Goal: Feedback & Contribution: Contribute content

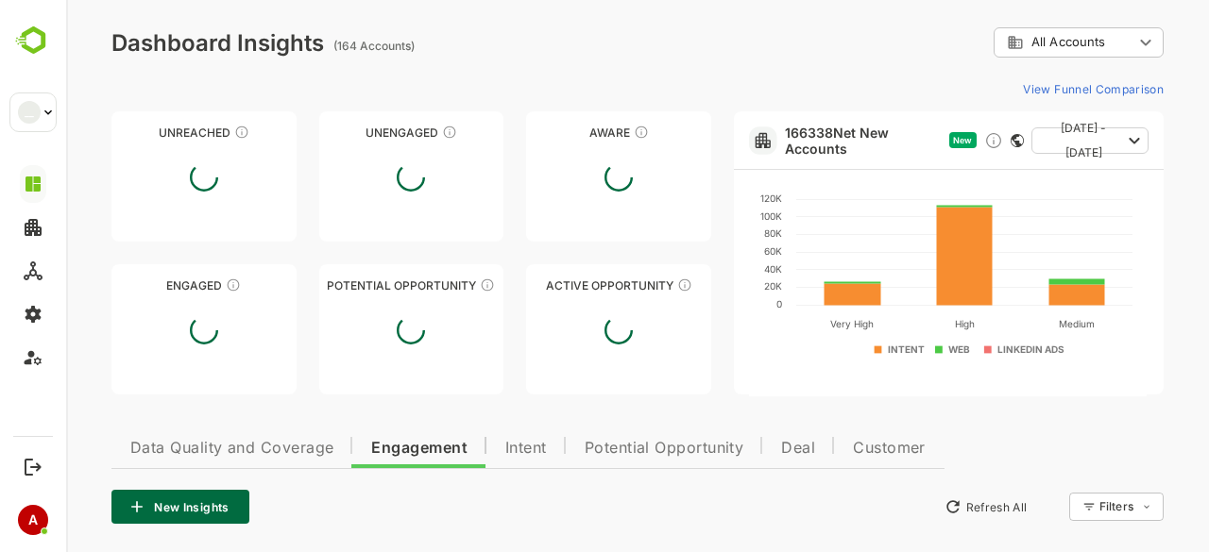
scroll to position [2160, 0]
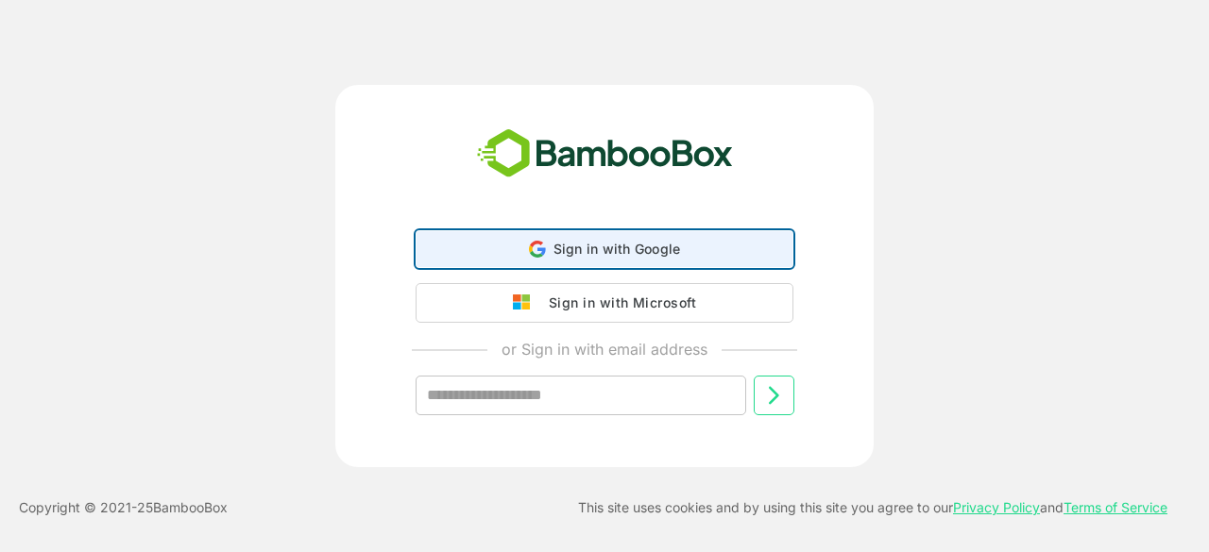
click at [568, 235] on div "Sign in with Google Sign in with Google. Opens in new tab" at bounding box center [604, 249] width 353 height 36
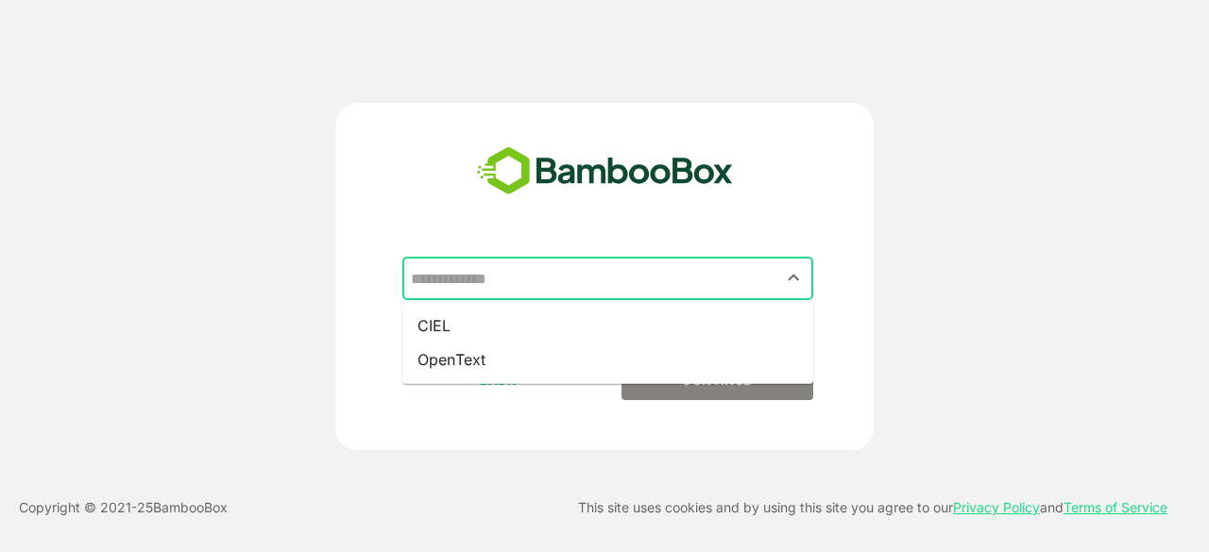
click at [502, 285] on input "text" at bounding box center [607, 279] width 403 height 36
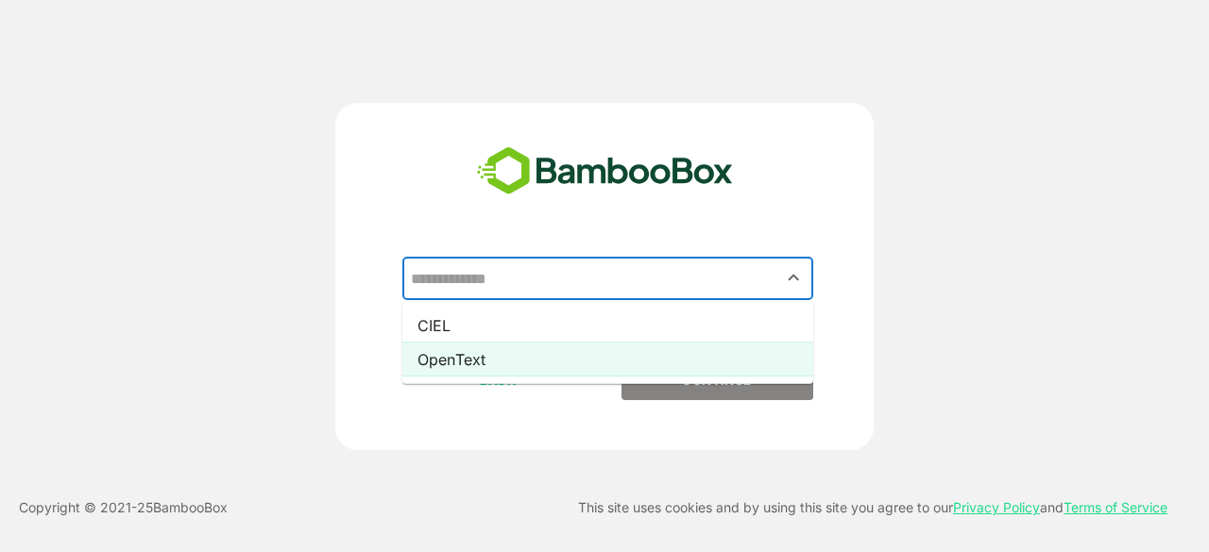
click at [491, 352] on li "OpenText" at bounding box center [607, 360] width 411 height 34
type input "********"
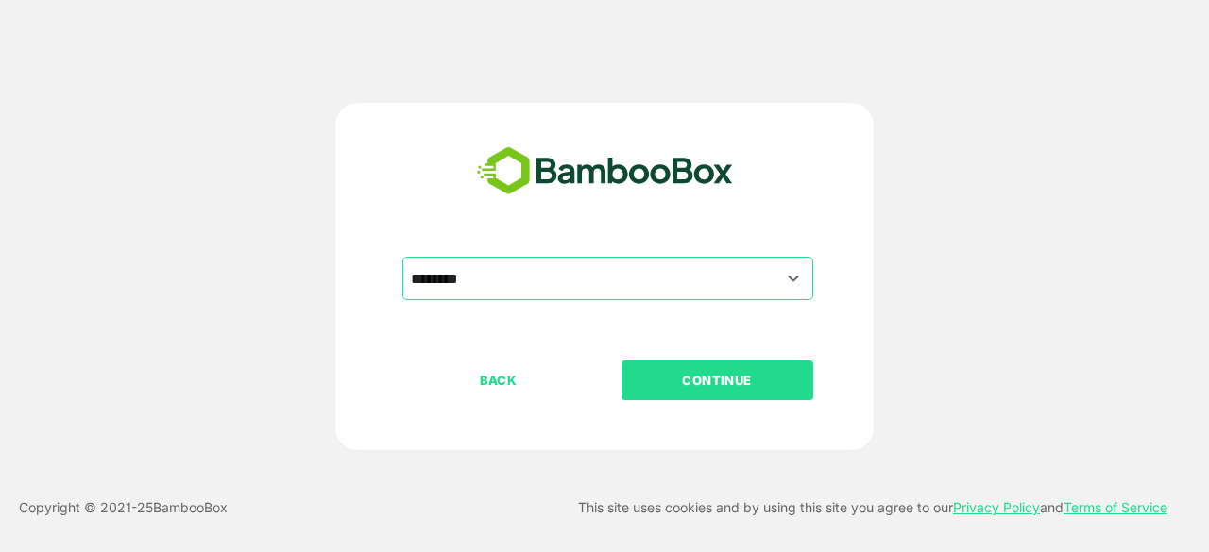
click at [754, 375] on p "CONTINUE" at bounding box center [716, 380] width 189 height 21
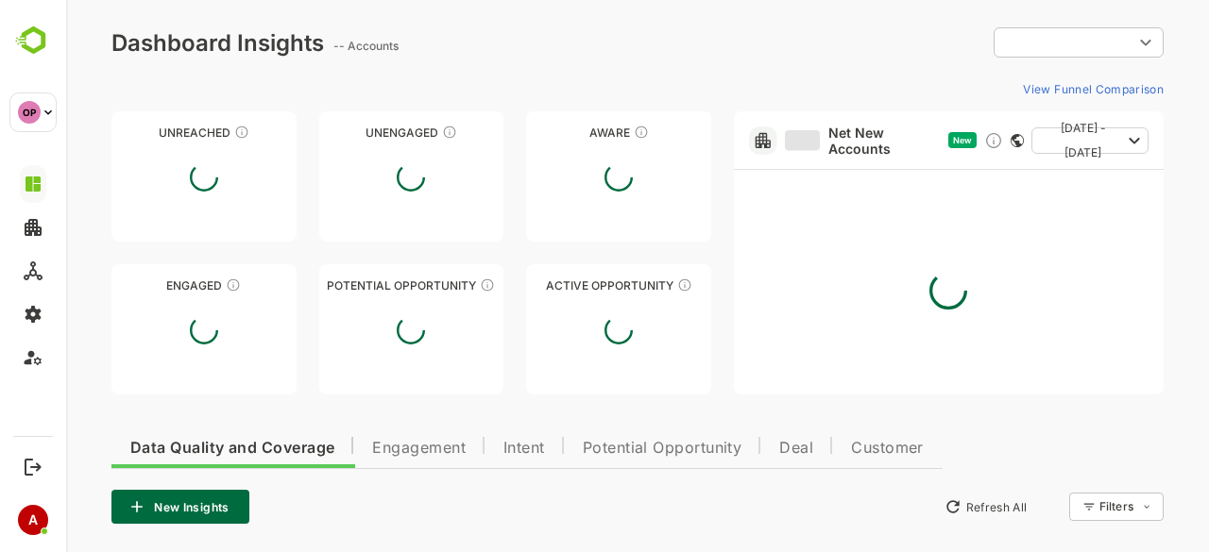
type input "**********"
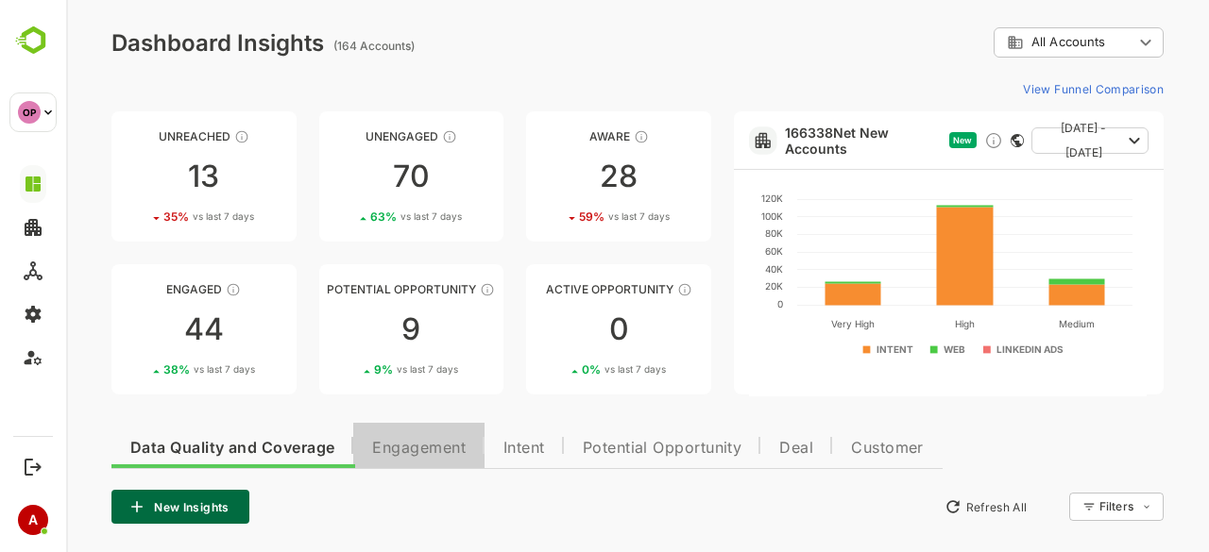
click at [429, 447] on span "Engagement" at bounding box center [418, 448] width 93 height 15
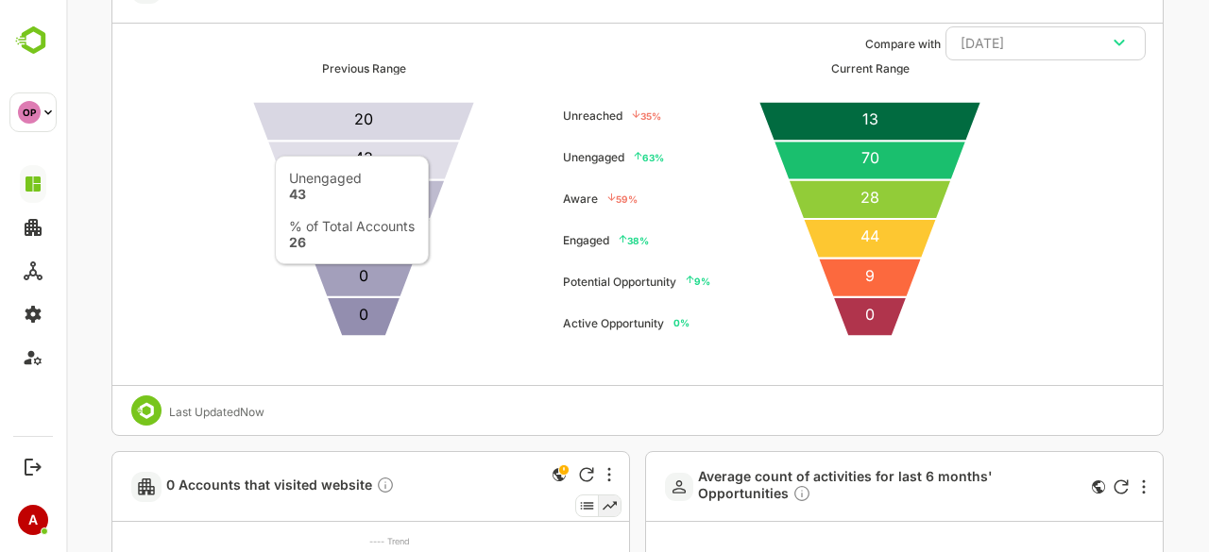
scroll to position [2165, 0]
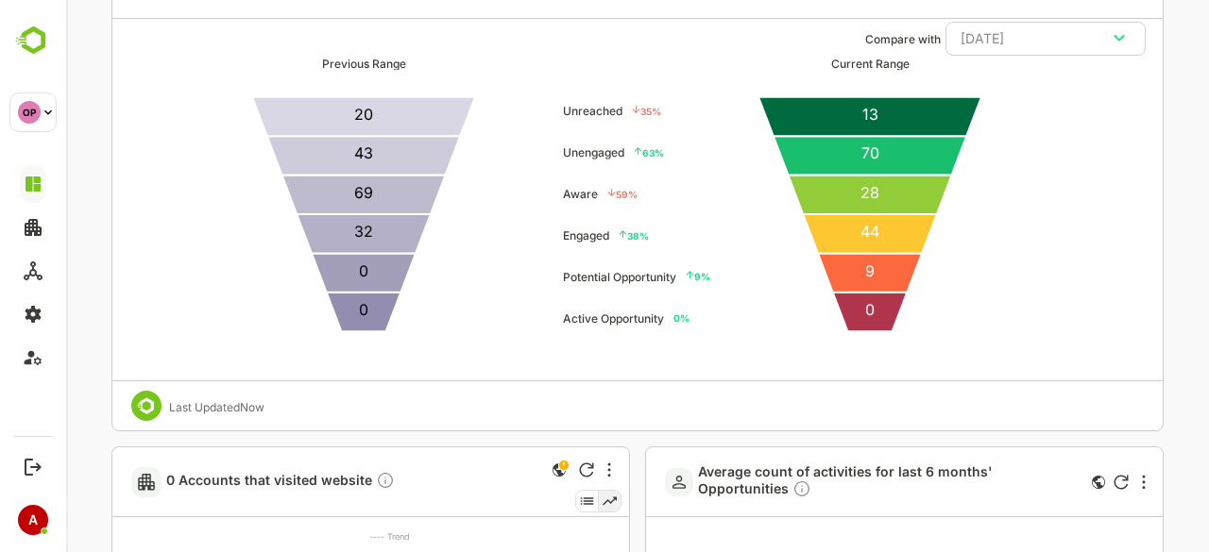
click at [636, 271] on ul "9 % Potential Opportunity" at bounding box center [636, 278] width 147 height 42
click at [704, 278] on p12 "9 %" at bounding box center [698, 276] width 25 height 11
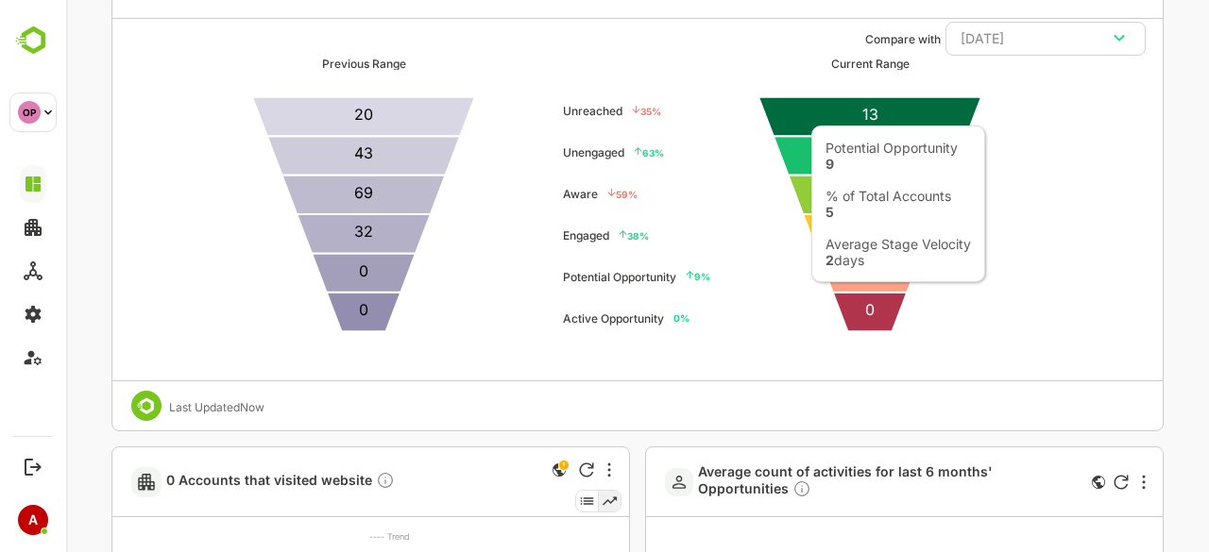
click at [863, 267] on icon at bounding box center [870, 272] width 104 height 39
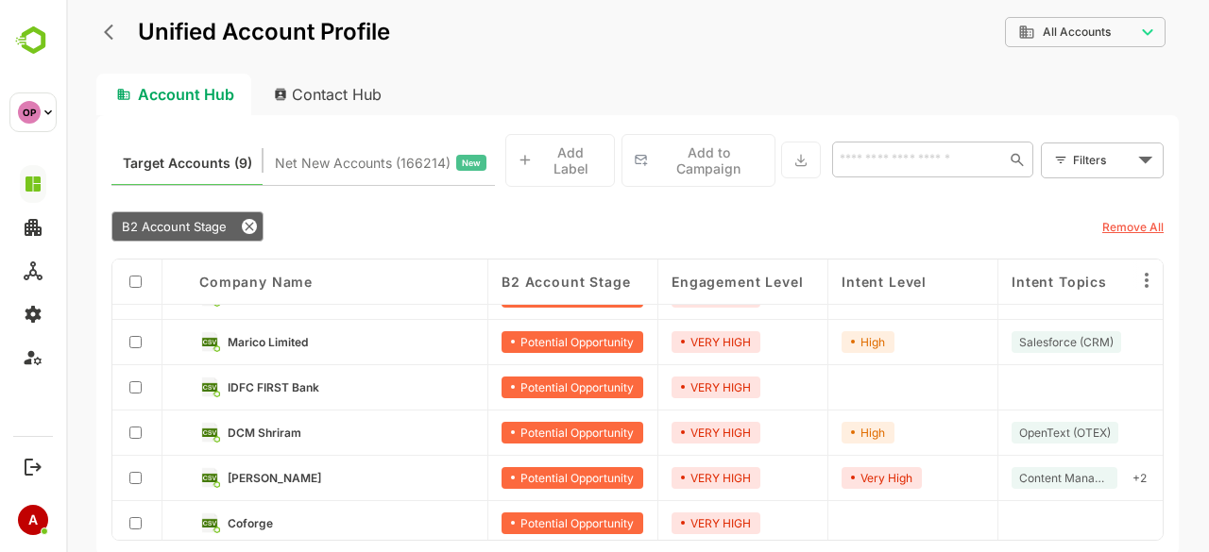
scroll to position [0, 0]
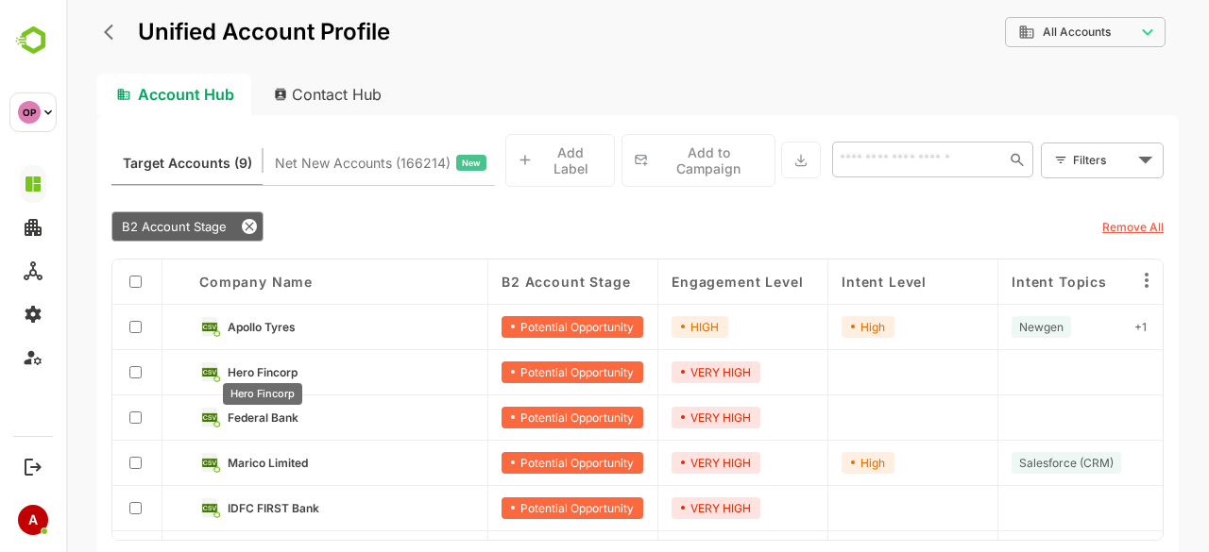
click at [270, 365] on span "Hero Fincorp" at bounding box center [263, 372] width 70 height 14
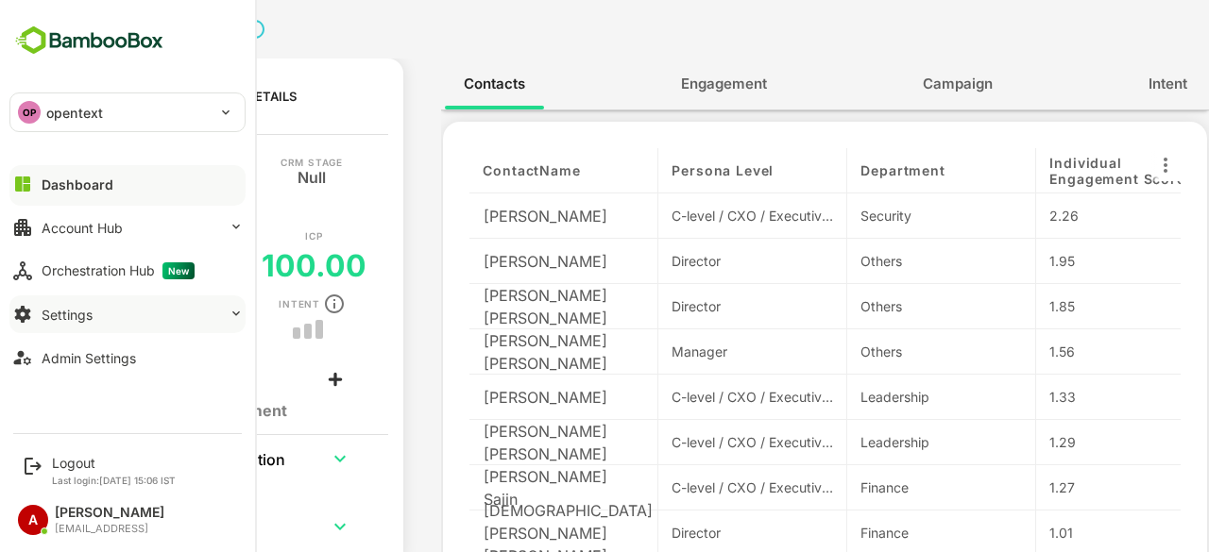
click at [232, 318] on icon at bounding box center [236, 313] width 15 height 15
click at [206, 50] on div "OP opentext ******** Dashboard Account Hub Orchestration Hub New Settings Attri…" at bounding box center [127, 211] width 255 height 422
click at [193, 47] on div "OP opentext ******** Dashboard Account Hub Orchestration Hub New Settings Attri…" at bounding box center [127, 211] width 255 height 422
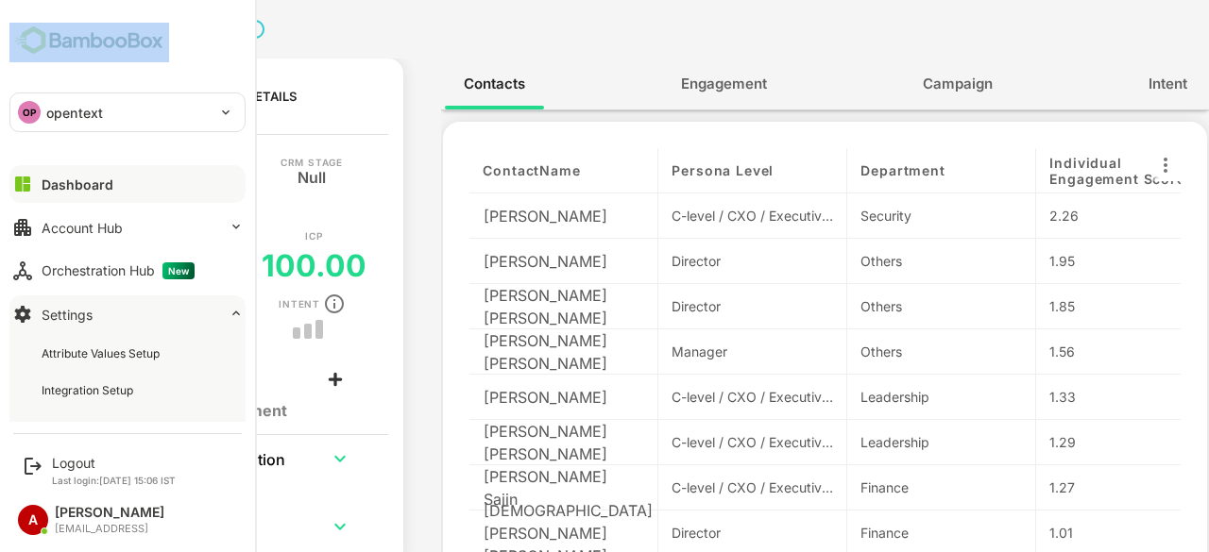
click at [193, 47] on div "OP opentext ******** Dashboard Account Hub Orchestration Hub New Settings Attri…" at bounding box center [127, 211] width 255 height 422
click at [200, 143] on div "OP opentext ******** Dashboard Account Hub Orchestration Hub New Settings Attri…" at bounding box center [127, 211] width 255 height 422
click at [239, 226] on icon at bounding box center [236, 226] width 15 height 15
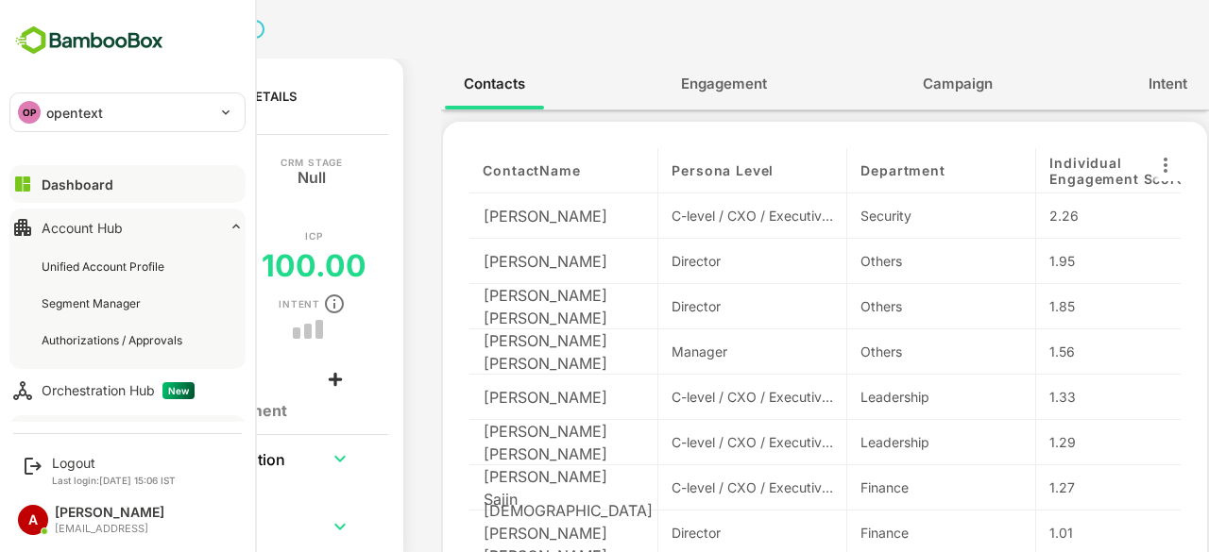
click at [239, 226] on icon at bounding box center [236, 226] width 15 height 15
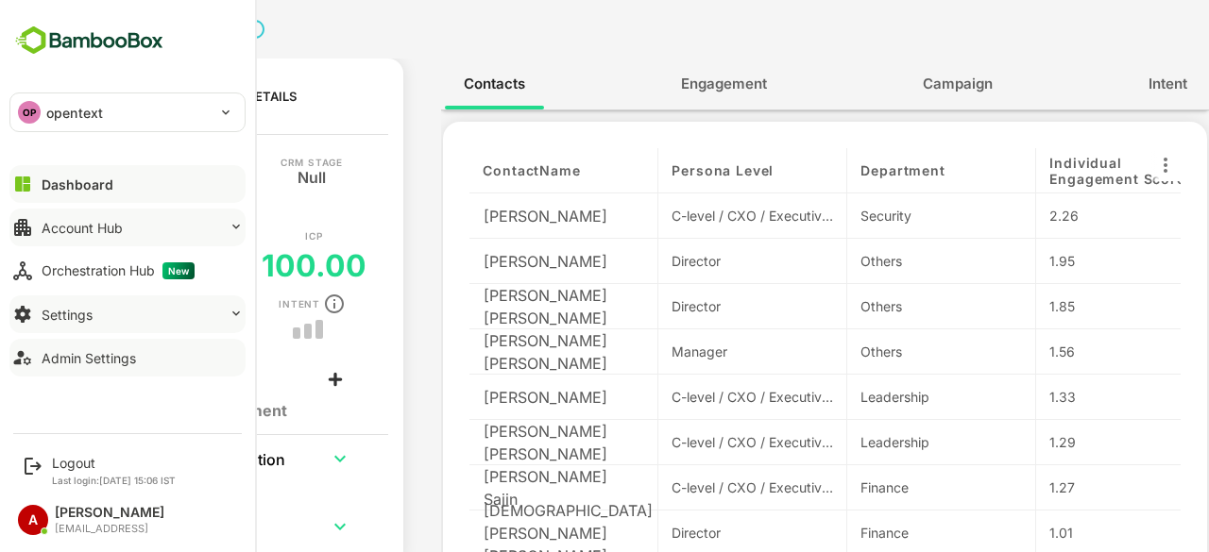
click at [119, 363] on div "Admin Settings" at bounding box center [89, 358] width 94 height 16
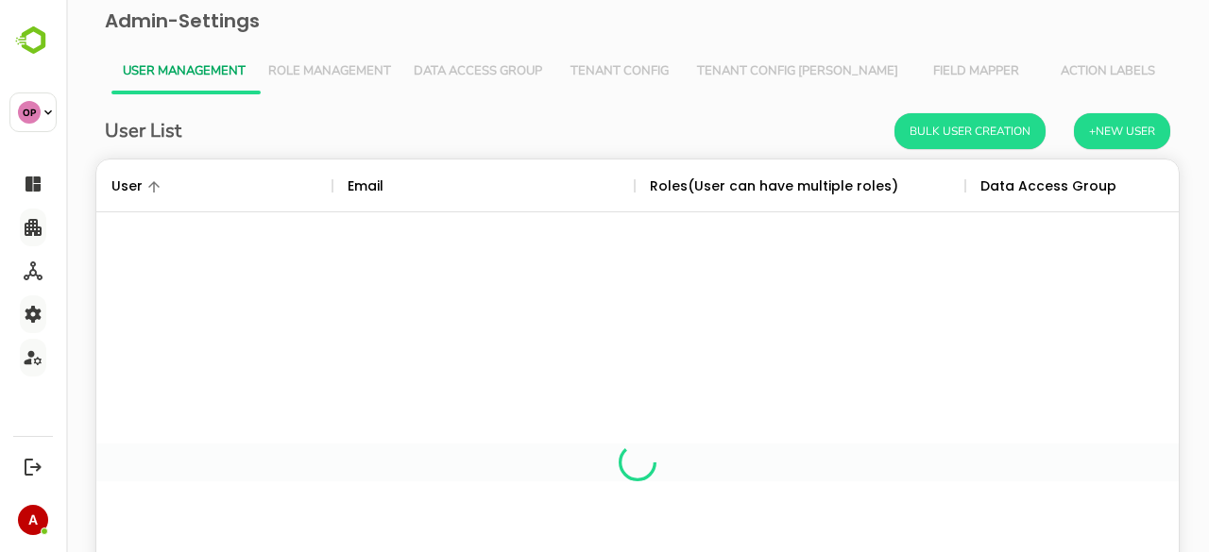
scroll to position [539, 1054]
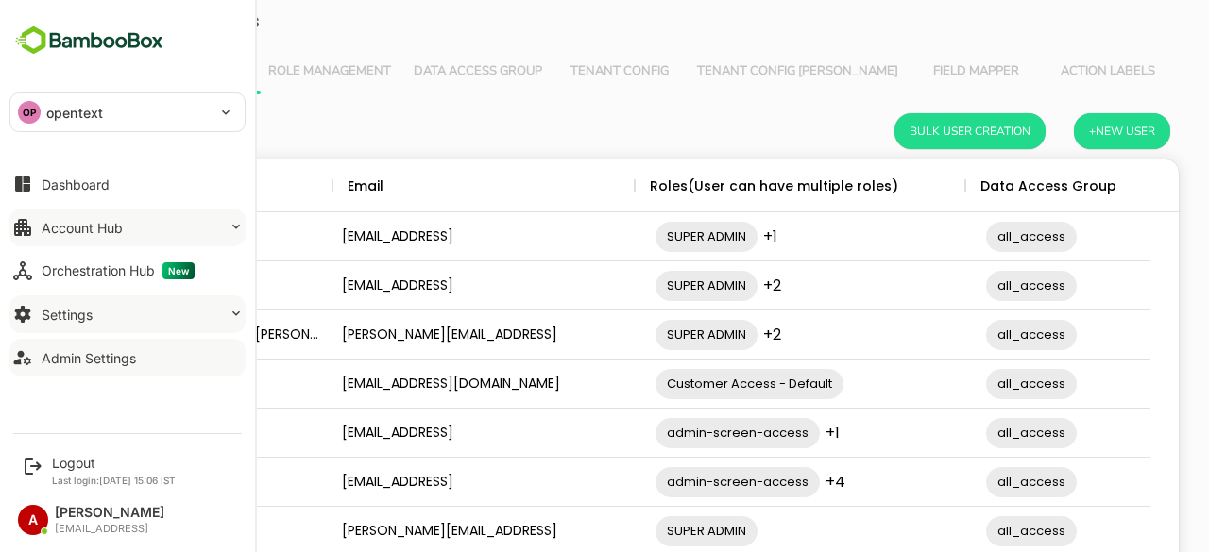
click at [238, 314] on icon at bounding box center [236, 313] width 15 height 15
click at [94, 236] on button "Account Hub" at bounding box center [127, 228] width 236 height 38
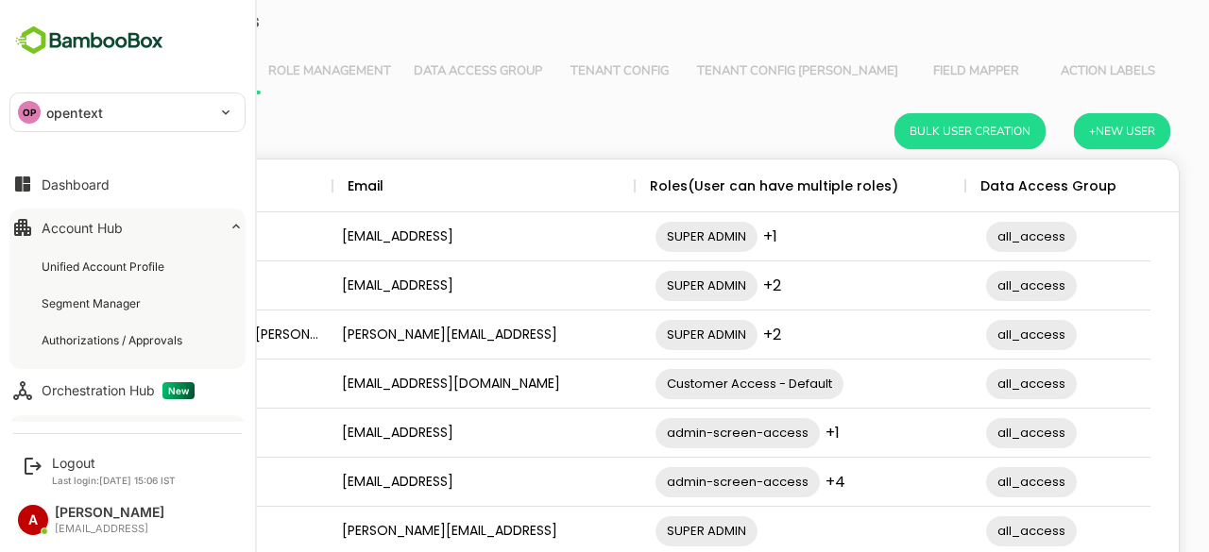
click at [234, 231] on icon at bounding box center [236, 226] width 15 height 15
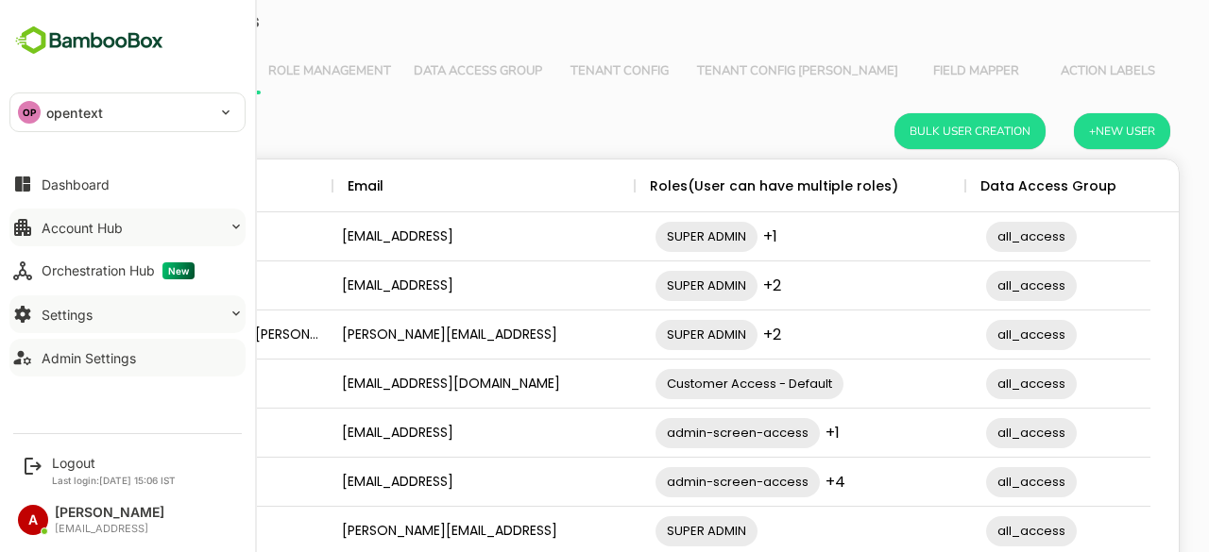
click at [235, 310] on icon at bounding box center [236, 313] width 15 height 15
click at [234, 309] on icon at bounding box center [236, 313] width 15 height 15
click at [95, 173] on button "Dashboard" at bounding box center [127, 184] width 236 height 38
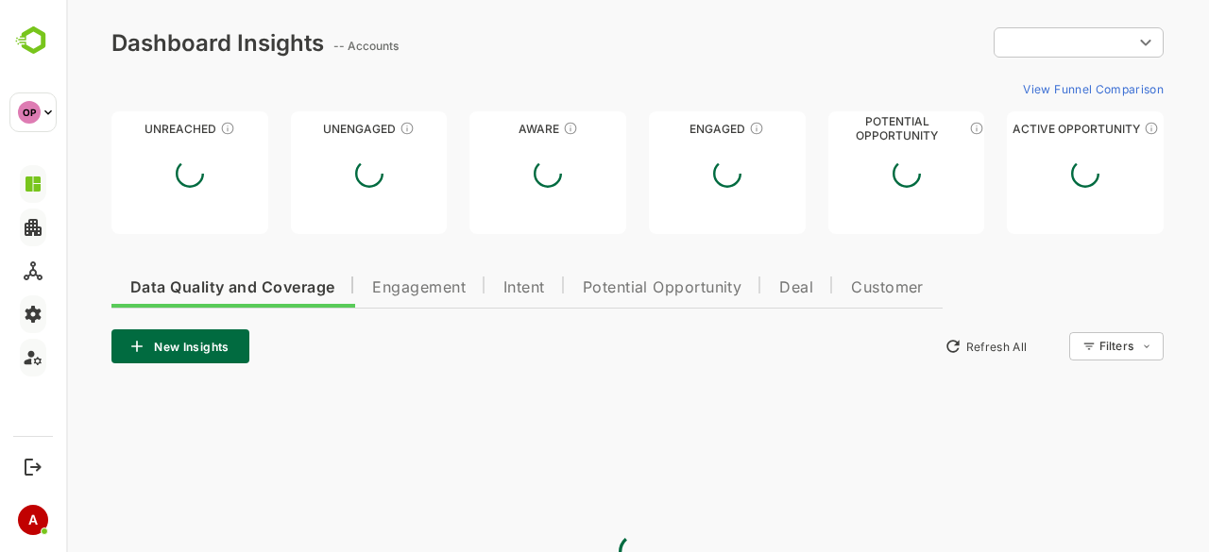
type input "**********"
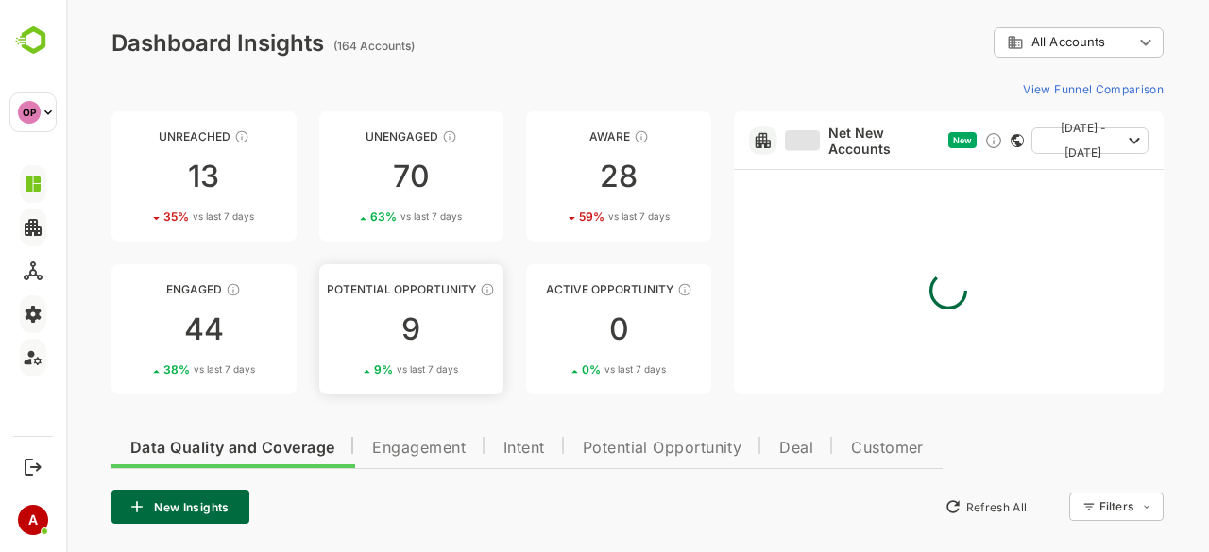
click at [408, 320] on div "9" at bounding box center [411, 329] width 185 height 30
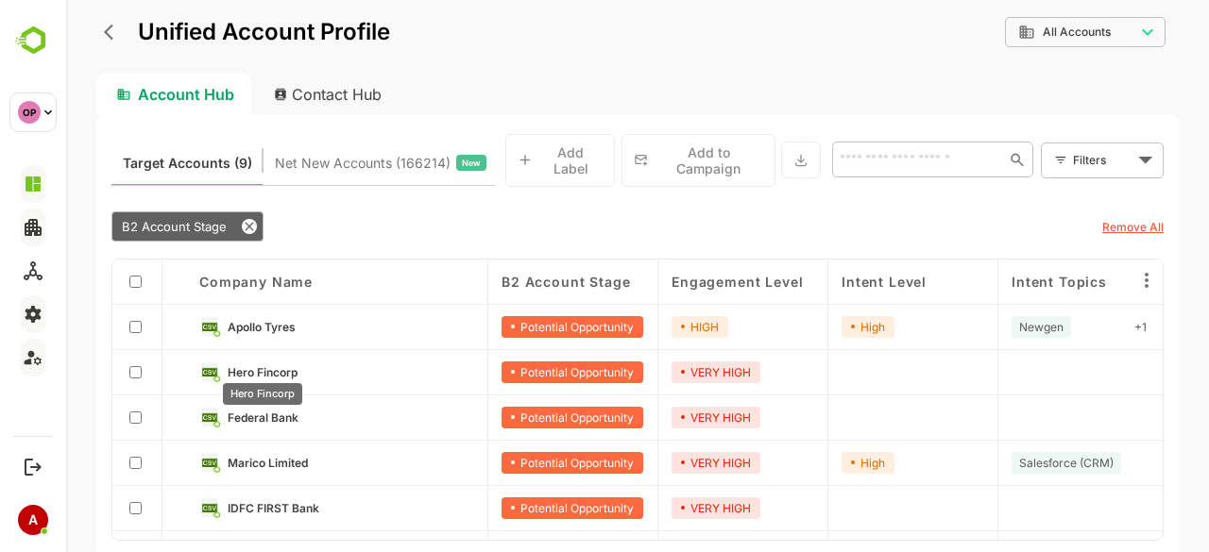
click at [272, 365] on span "Hero Fincorp" at bounding box center [263, 372] width 70 height 14
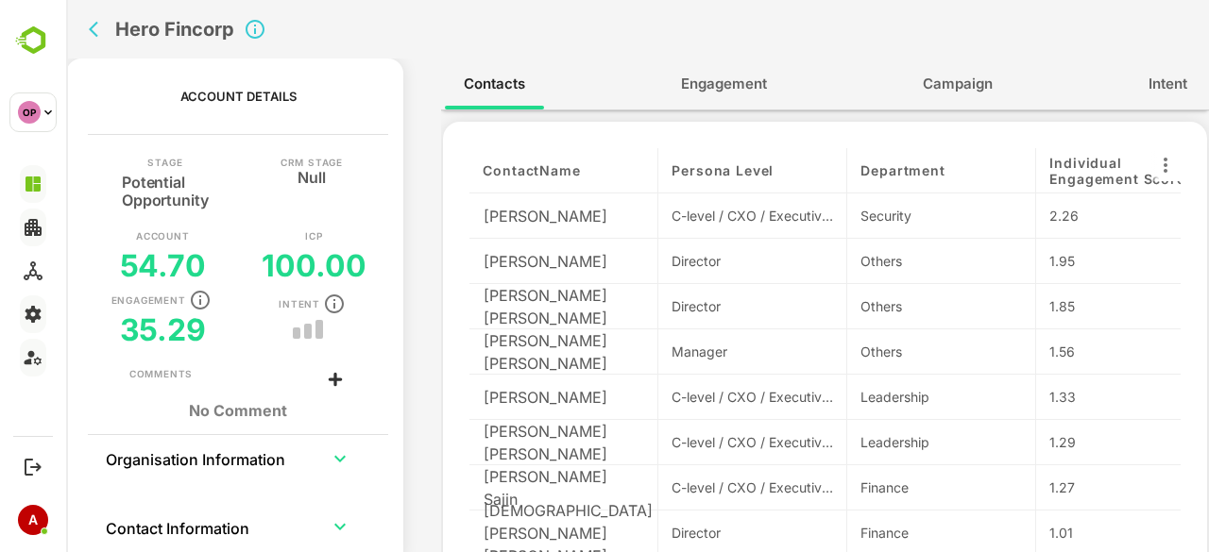
click at [699, 85] on span "Engagement" at bounding box center [724, 84] width 86 height 25
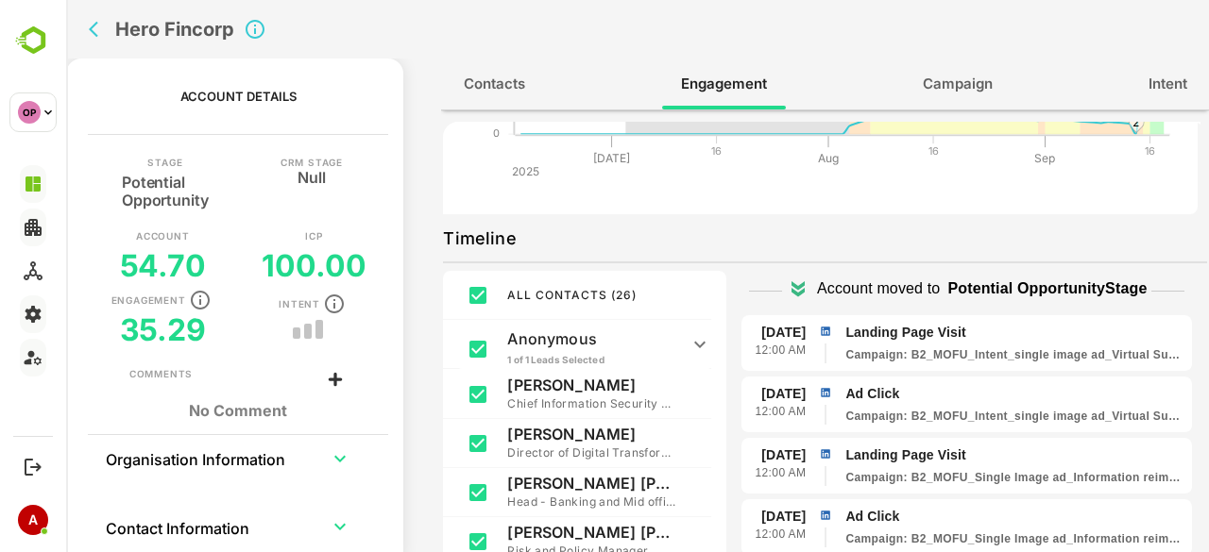
scroll to position [111, 0]
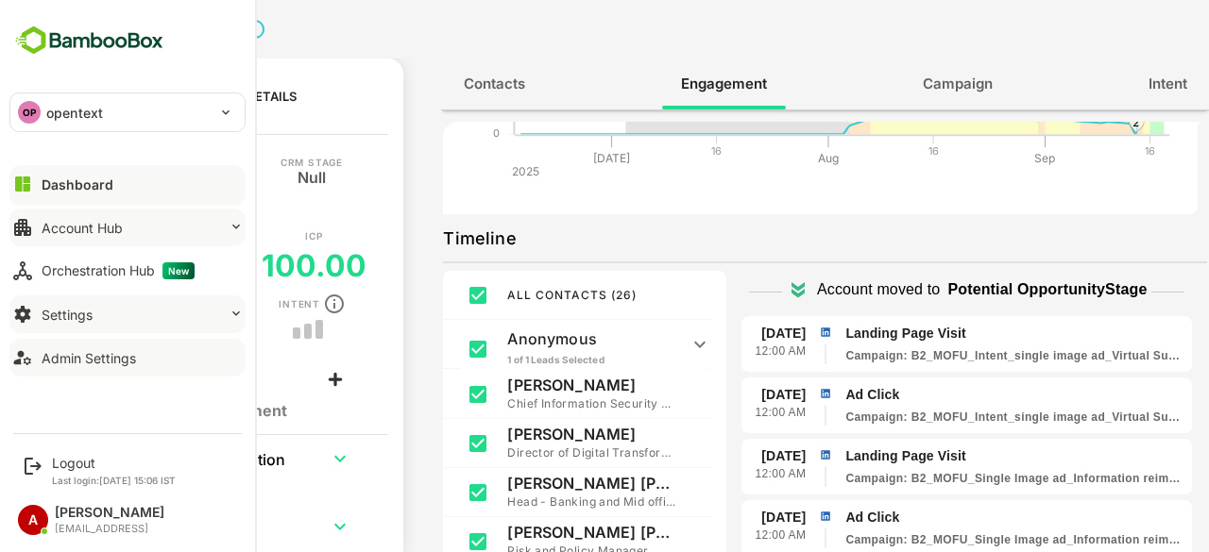
click at [228, 324] on button "Settings" at bounding box center [127, 315] width 236 height 38
click at [232, 311] on icon at bounding box center [236, 313] width 8 height 5
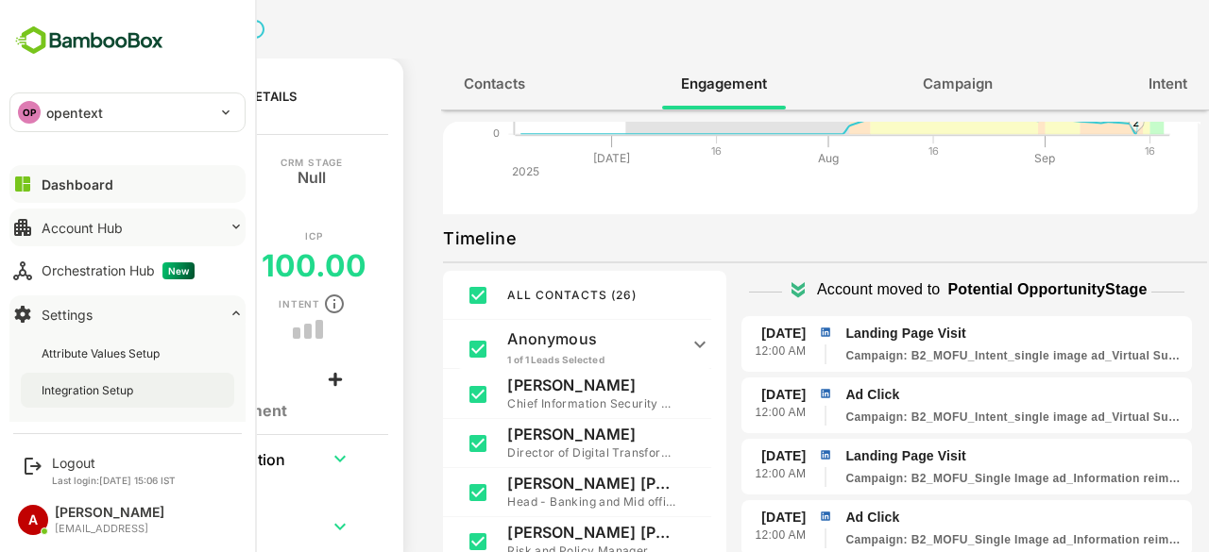
click at [122, 399] on div "Integration Setup" at bounding box center [127, 390] width 213 height 35
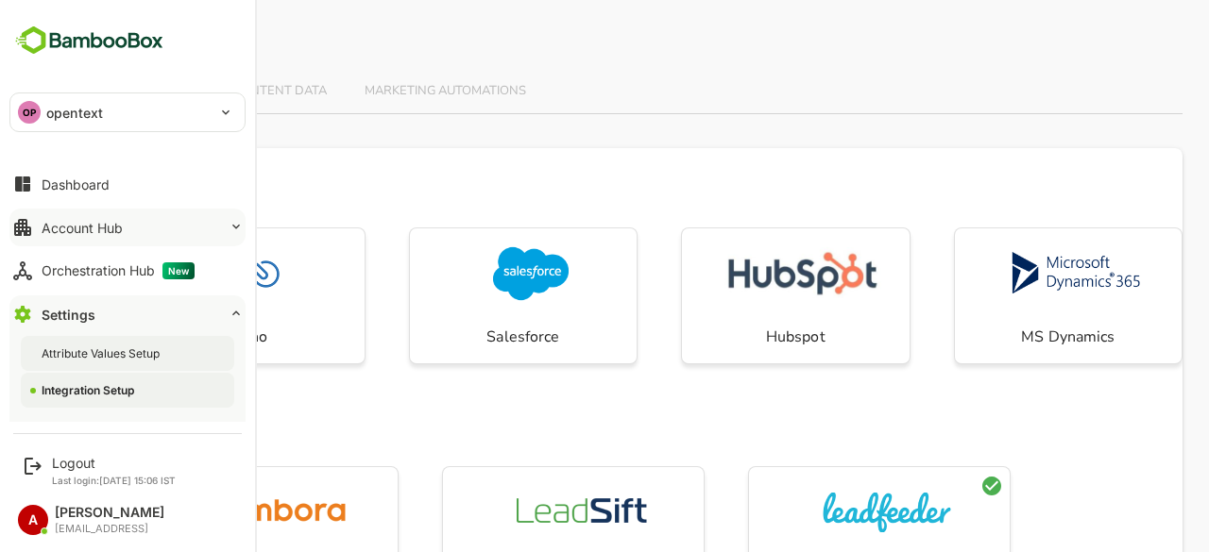
click at [168, 351] on div "Attribute Values Setup" at bounding box center [127, 353] width 213 height 35
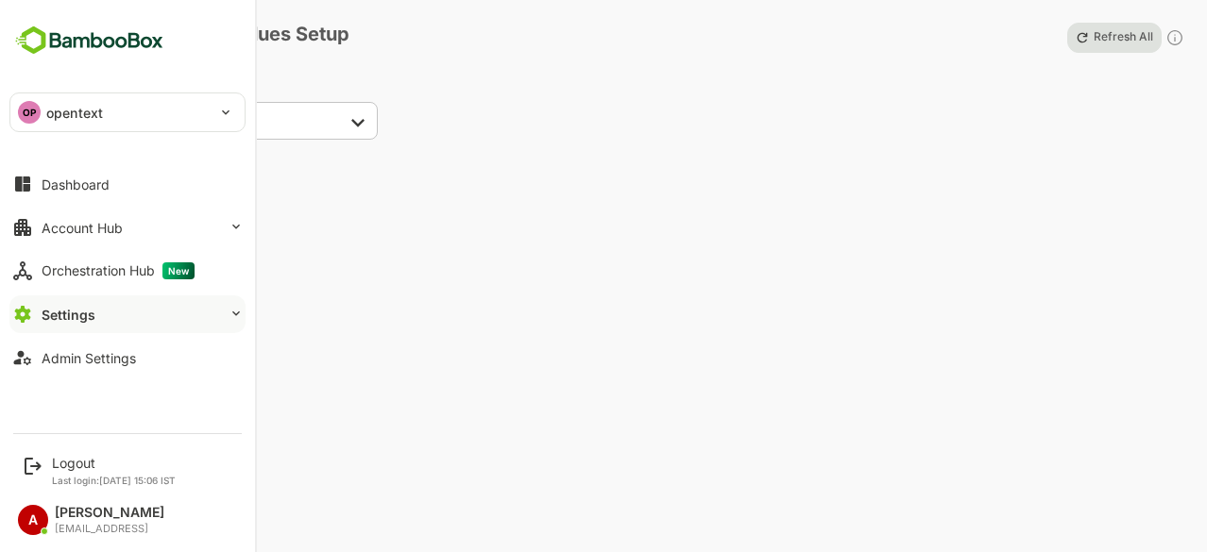
click at [233, 309] on icon at bounding box center [236, 313] width 15 height 15
click at [110, 475] on p "Last login: [DATE] 15:06 IST" at bounding box center [114, 480] width 124 height 11
click at [60, 462] on div "Logout" at bounding box center [114, 463] width 124 height 16
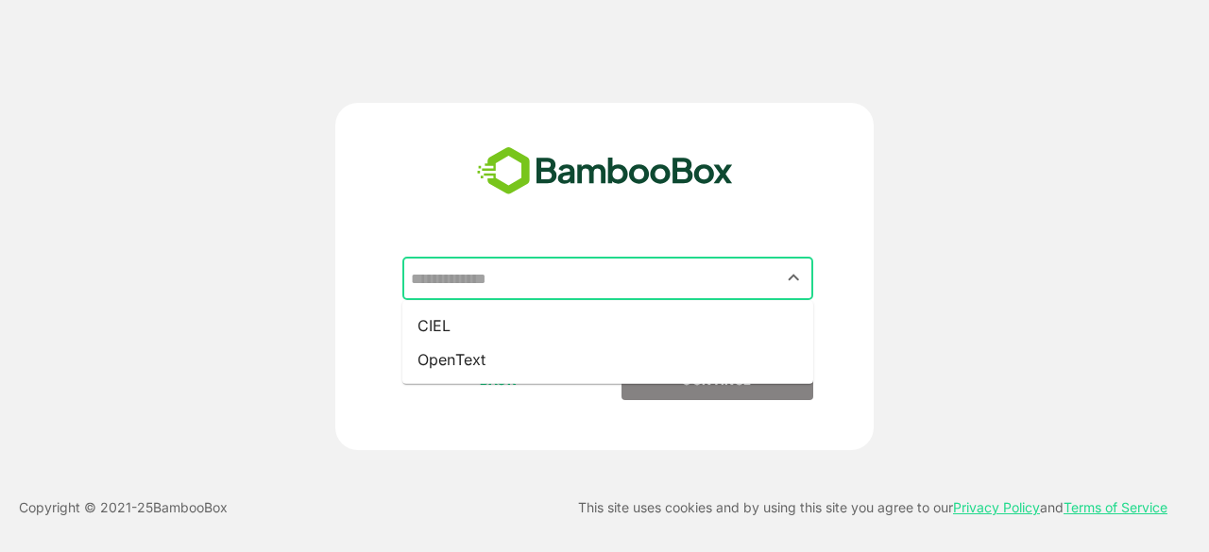
click at [503, 280] on input "text" at bounding box center [607, 279] width 403 height 36
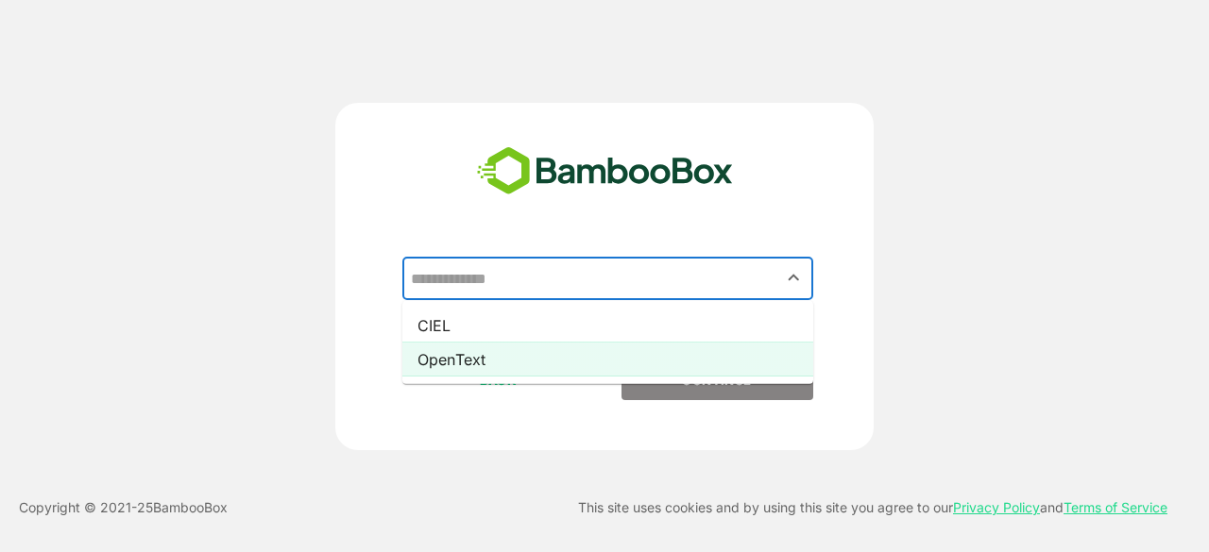
click at [486, 358] on li "OpenText" at bounding box center [607, 360] width 411 height 34
type input "********"
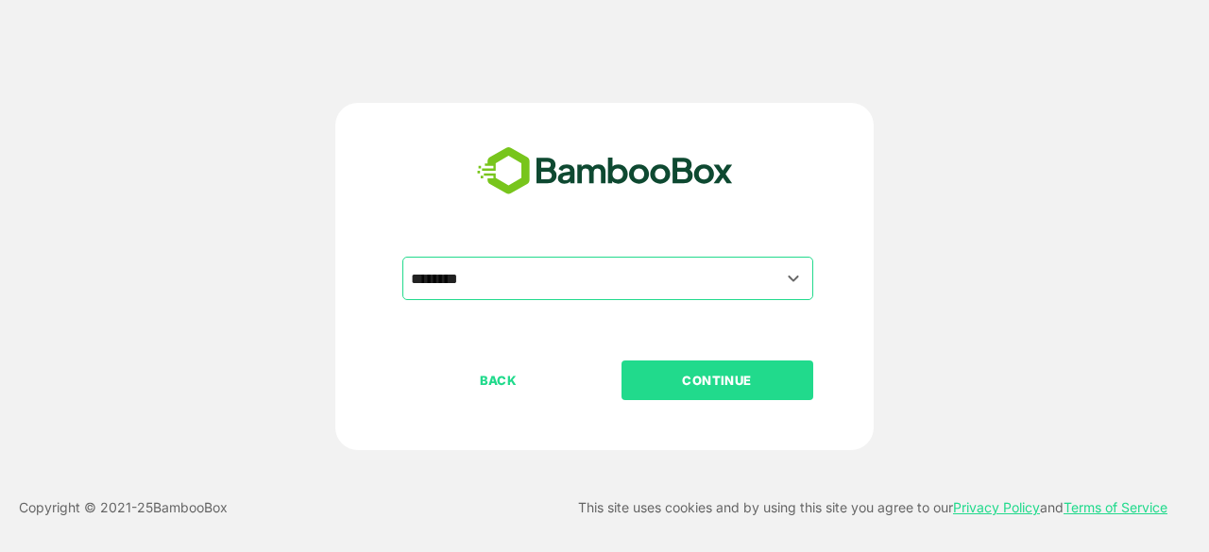
click at [683, 386] on p "CONTINUE" at bounding box center [716, 380] width 189 height 21
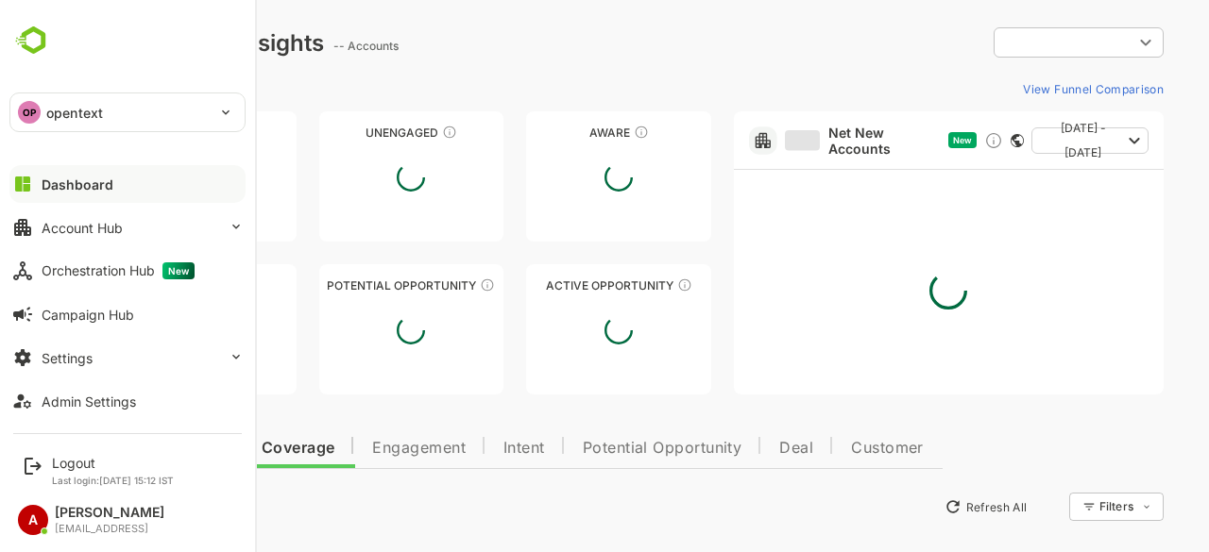
type input "**********"
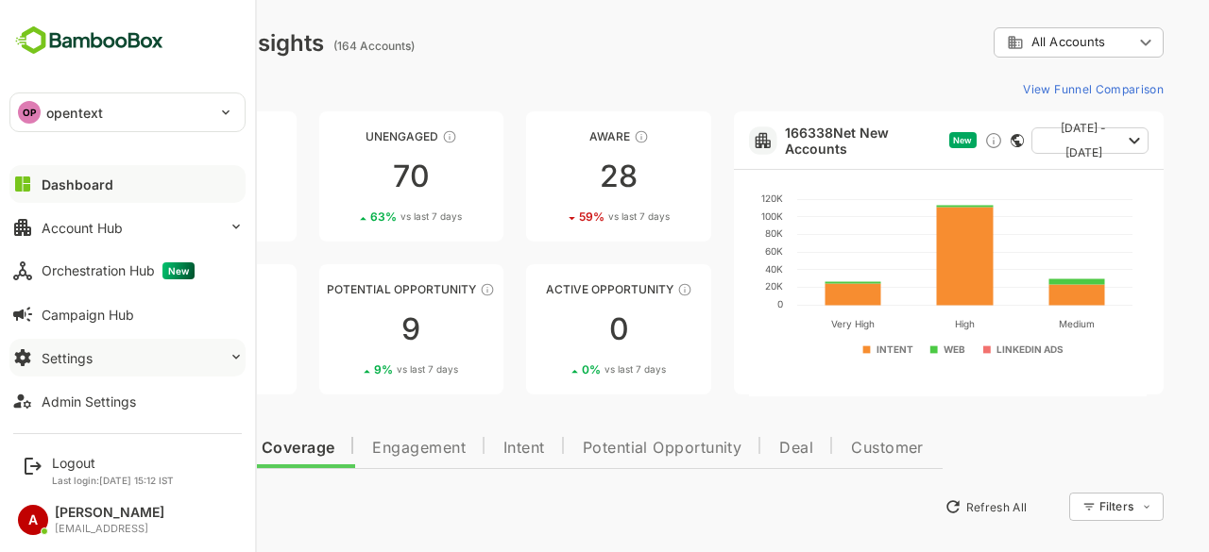
click at [236, 359] on icon at bounding box center [236, 356] width 15 height 15
click at [201, 42] on div "OP opentext ******** Dashboard Account Hub Orchestration Hub New Campaign Hub S…" at bounding box center [127, 211] width 255 height 422
click at [105, 399] on div "Admin Settings" at bounding box center [89, 402] width 94 height 16
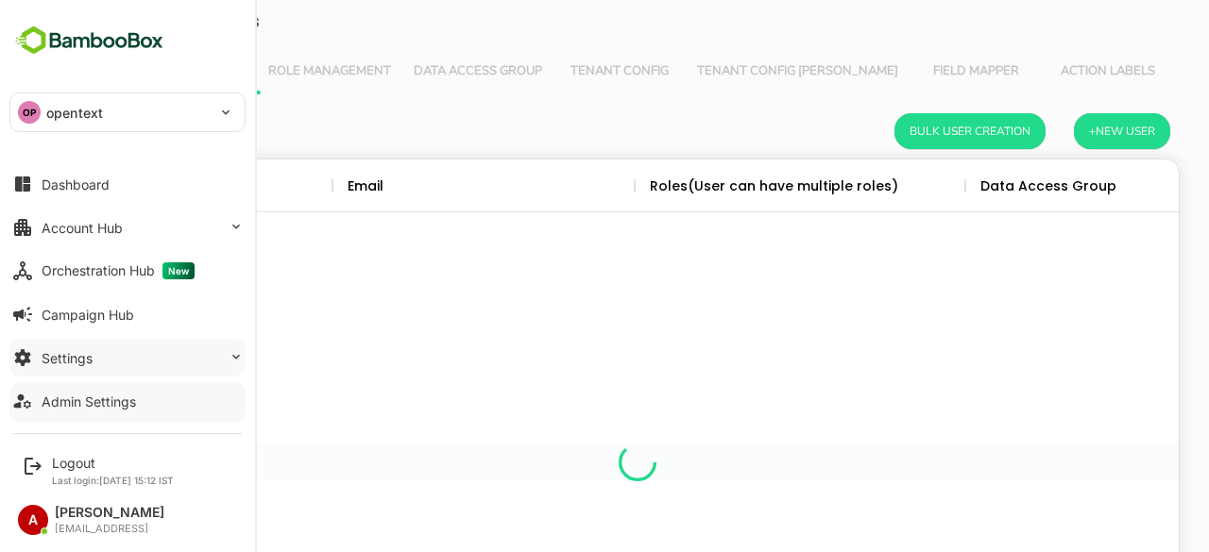
scroll to position [539, 1054]
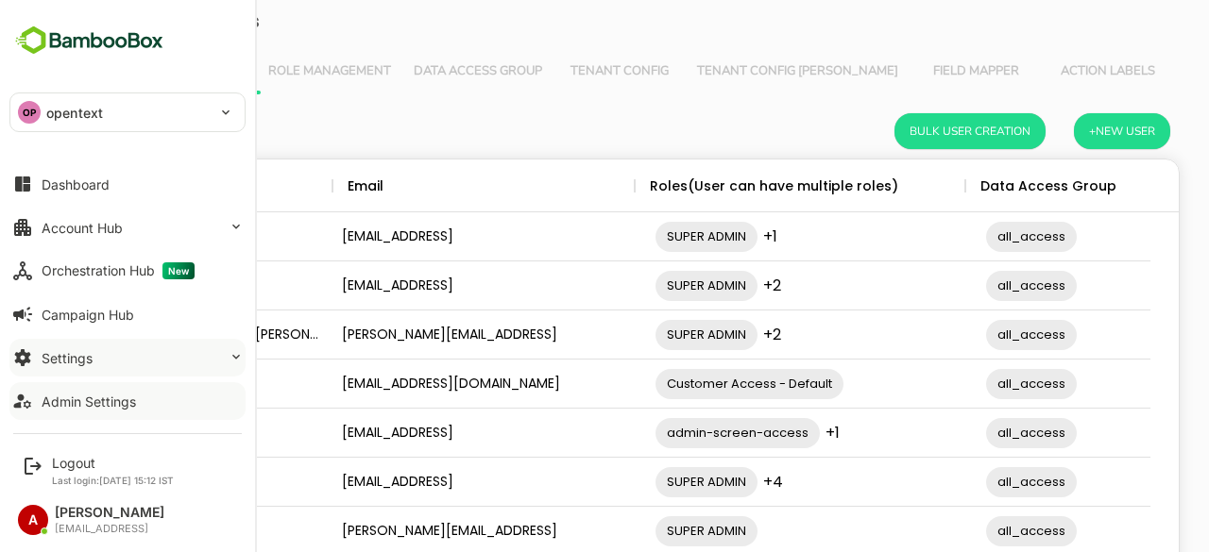
click at [229, 356] on icon at bounding box center [236, 356] width 15 height 15
click at [163, 433] on hr at bounding box center [127, 433] width 229 height 1
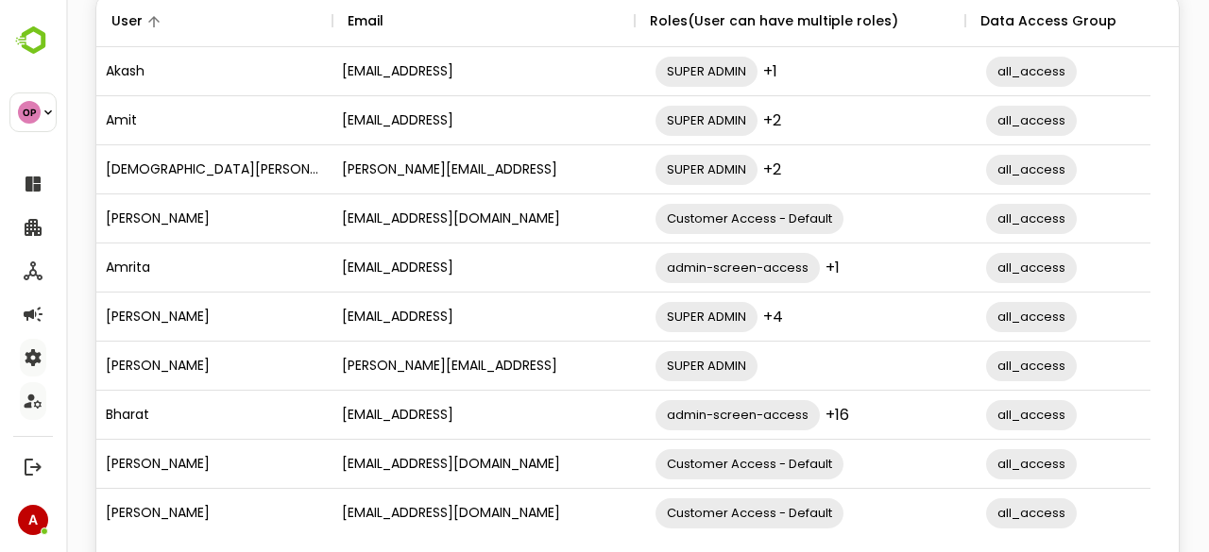
scroll to position [166, 0]
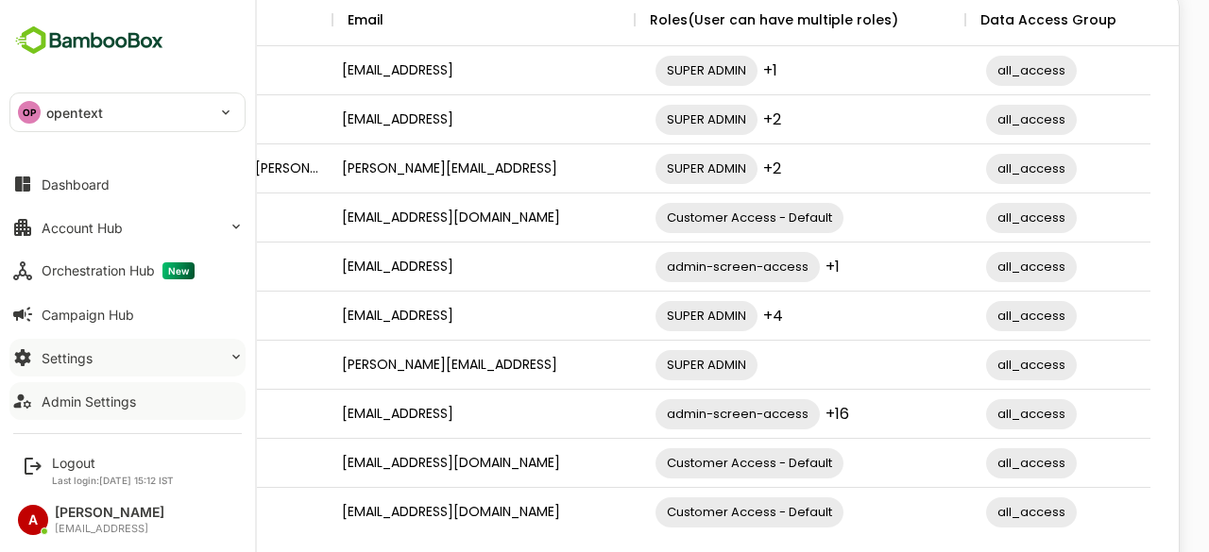
click at [74, 354] on div "Settings" at bounding box center [67, 358] width 51 height 16
click at [78, 178] on div "Dashboard" at bounding box center [76, 185] width 68 height 16
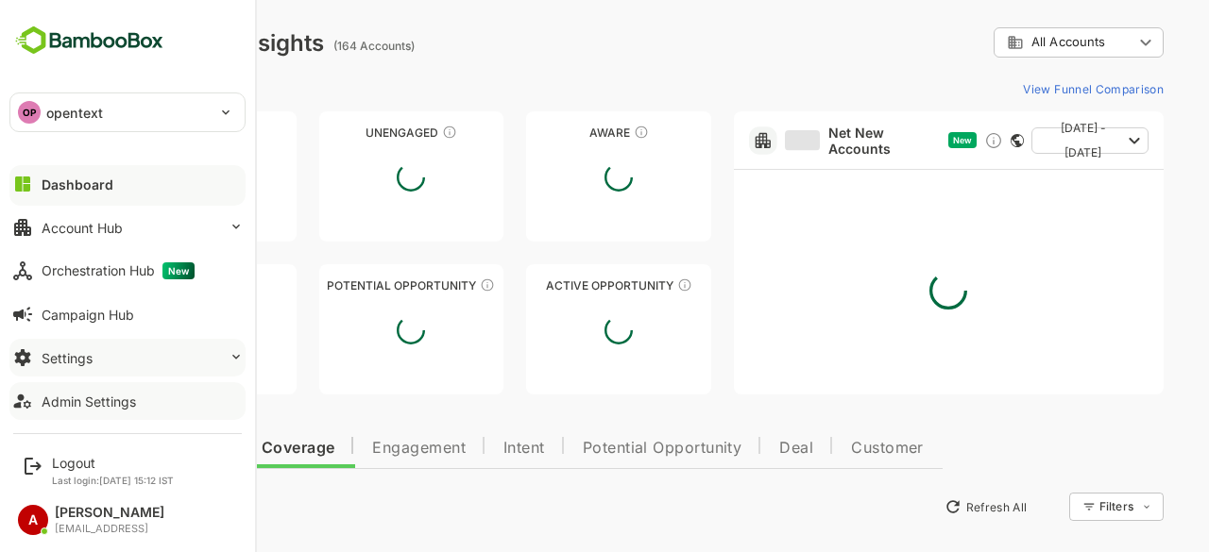
type input "**********"
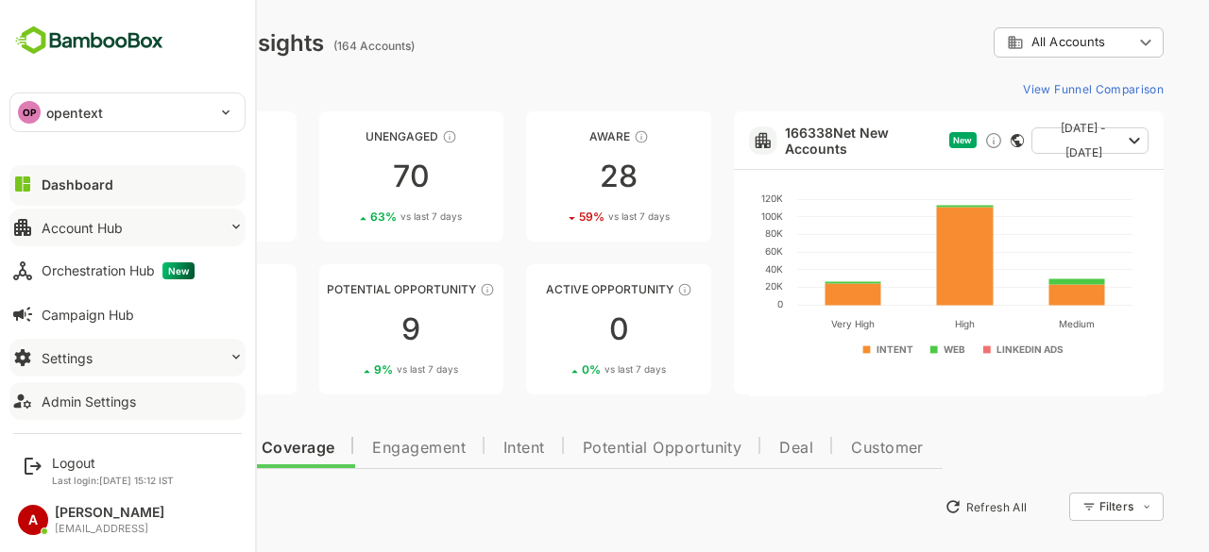
click at [79, 229] on div "Account Hub" at bounding box center [82, 228] width 81 height 16
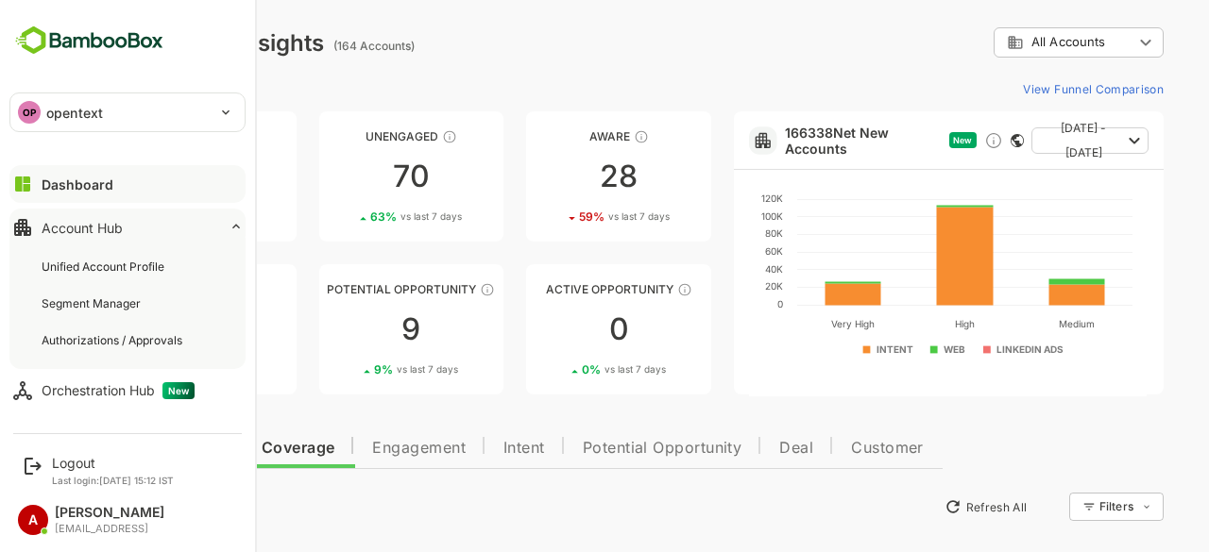
click at [84, 180] on div "Dashboard" at bounding box center [78, 185] width 72 height 16
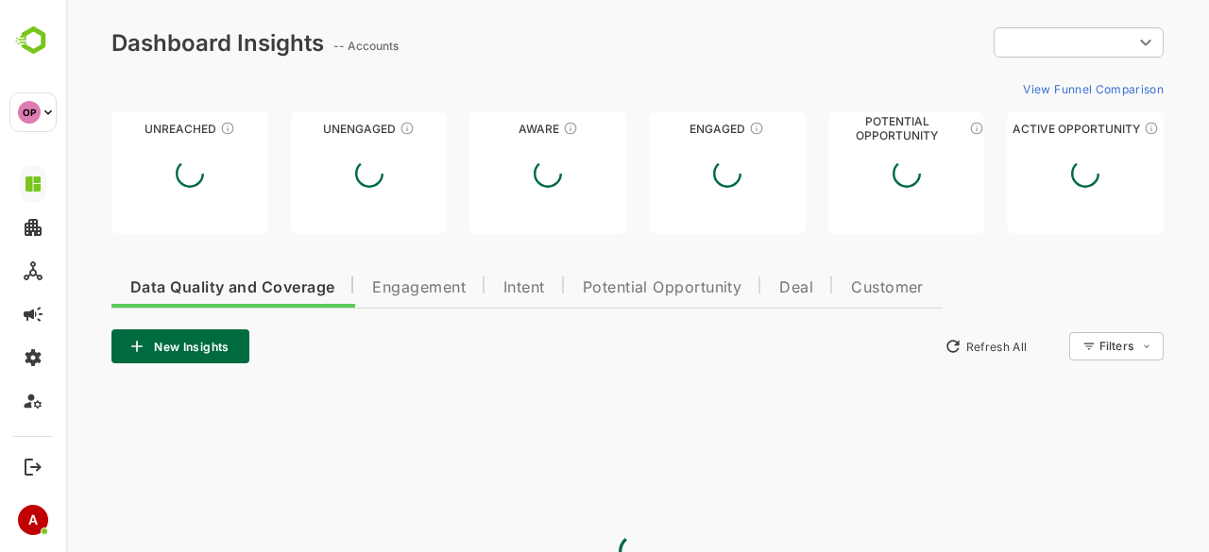
type input "**********"
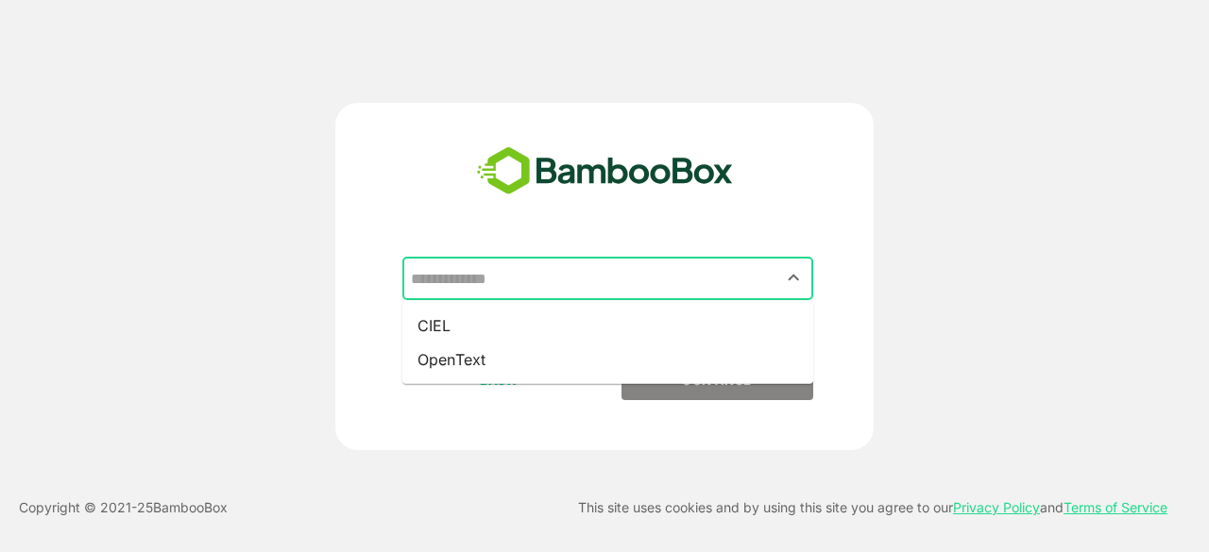
click at [584, 279] on input "text" at bounding box center [607, 279] width 403 height 36
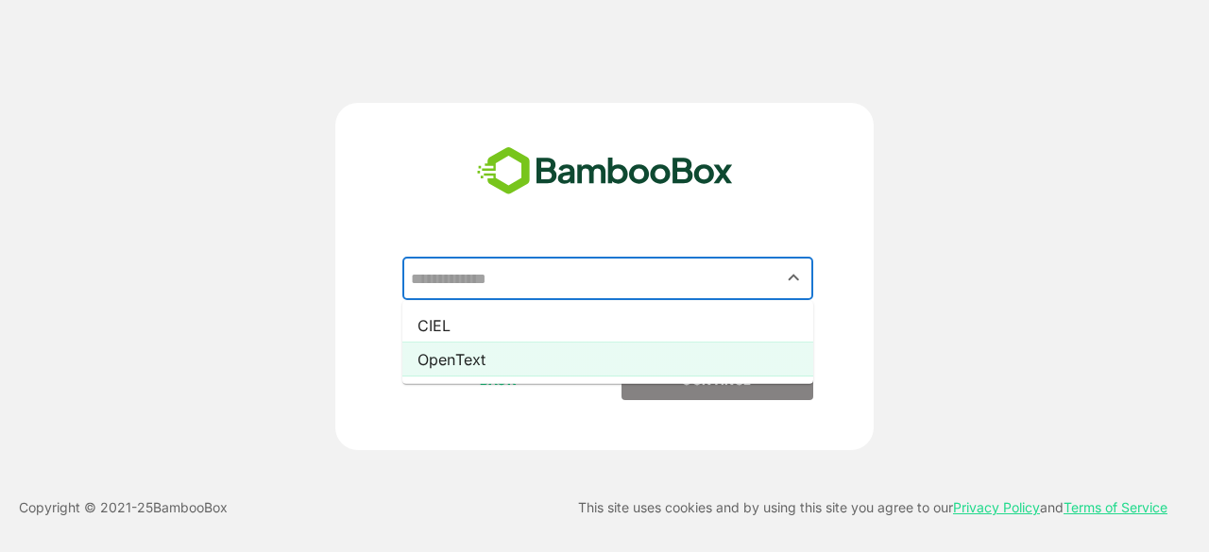
click at [534, 352] on li "OpenText" at bounding box center [607, 360] width 411 height 34
type input "********"
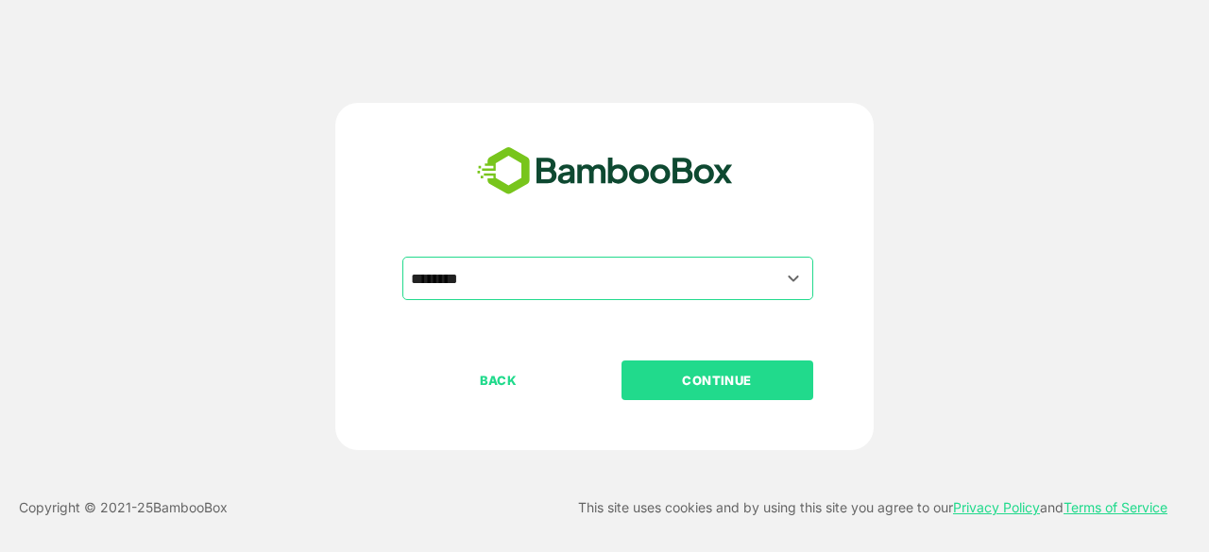
click at [686, 387] on font "CONTINUE" at bounding box center [717, 380] width 70 height 15
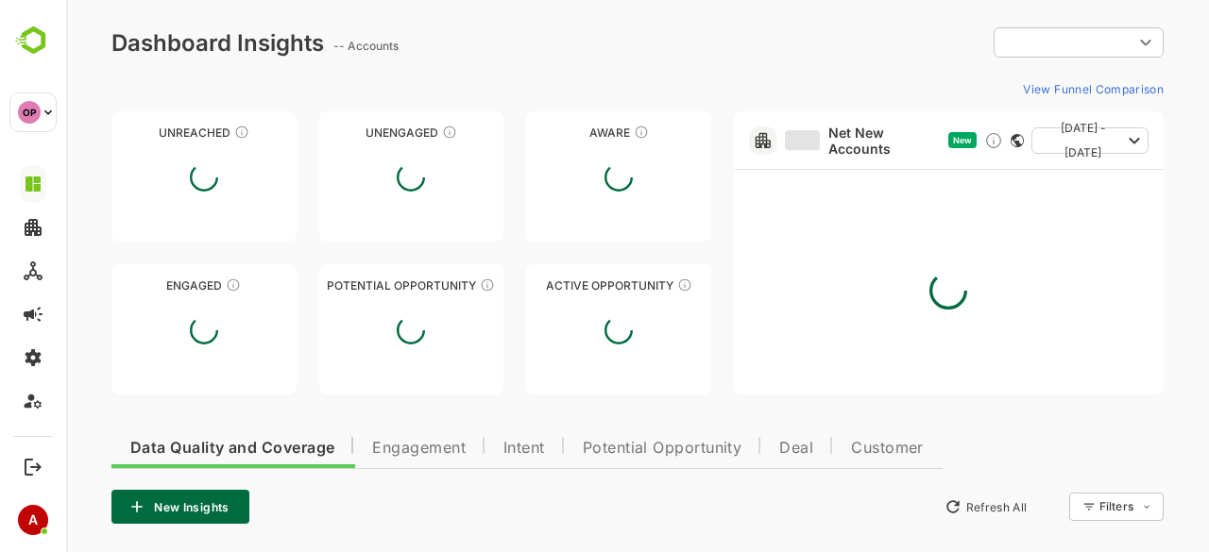
type input "**********"
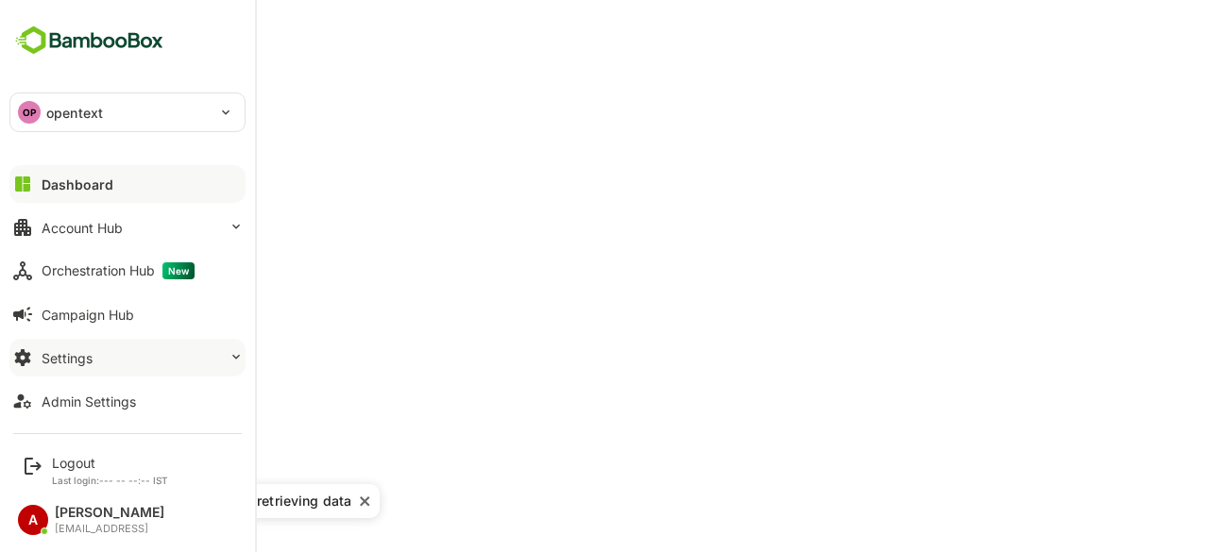
click at [109, 349] on button "Settings" at bounding box center [127, 358] width 236 height 38
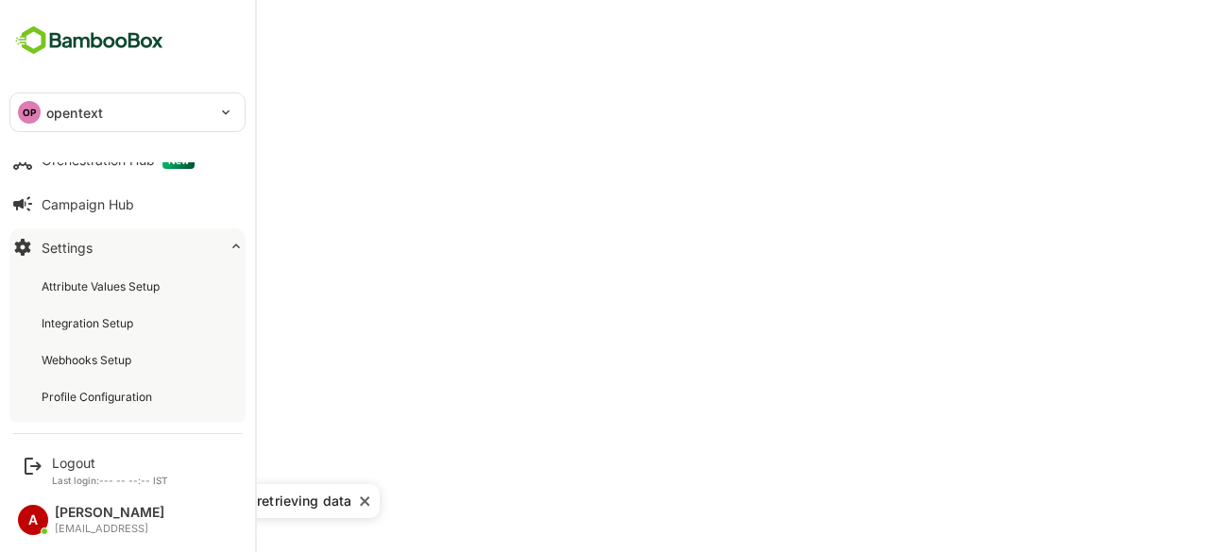
scroll to position [157, 0]
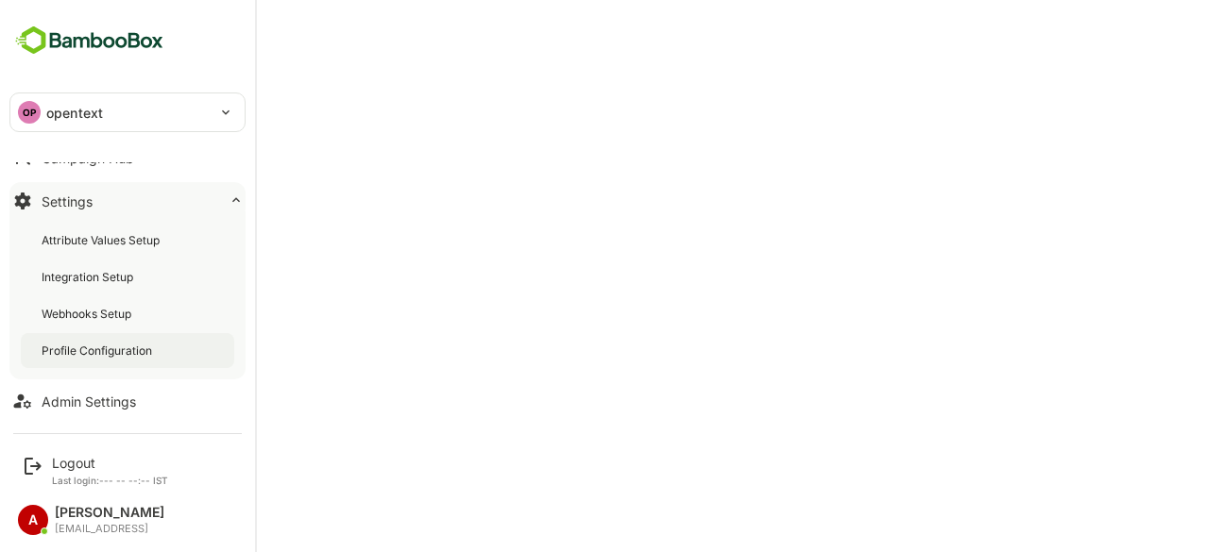
click at [101, 347] on font "Profile Configuration" at bounding box center [97, 351] width 110 height 14
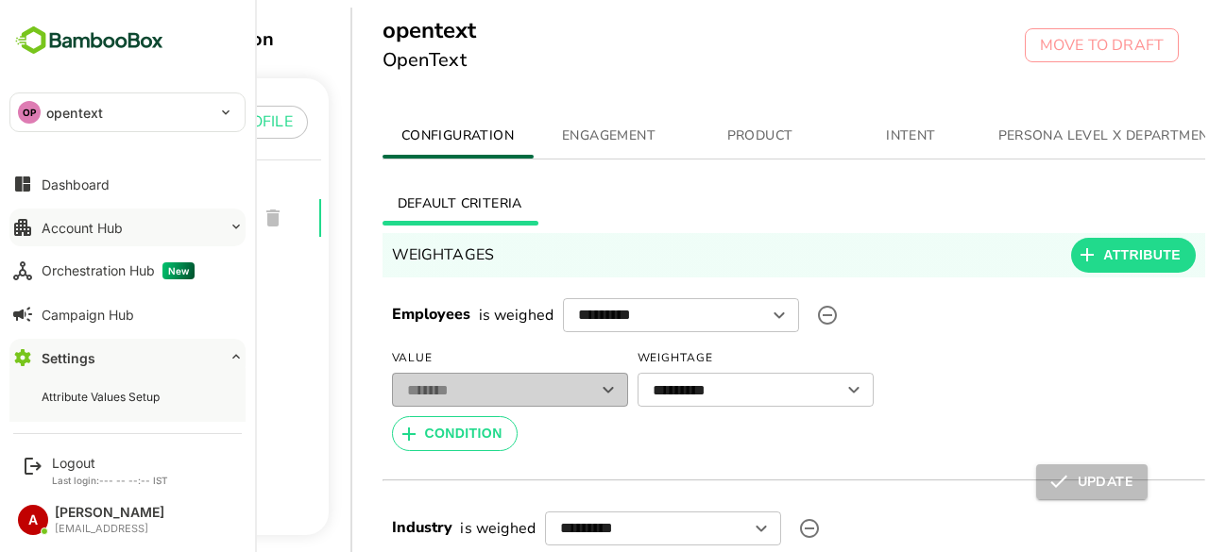
click at [86, 226] on font "Account Hub" at bounding box center [82, 228] width 81 height 16
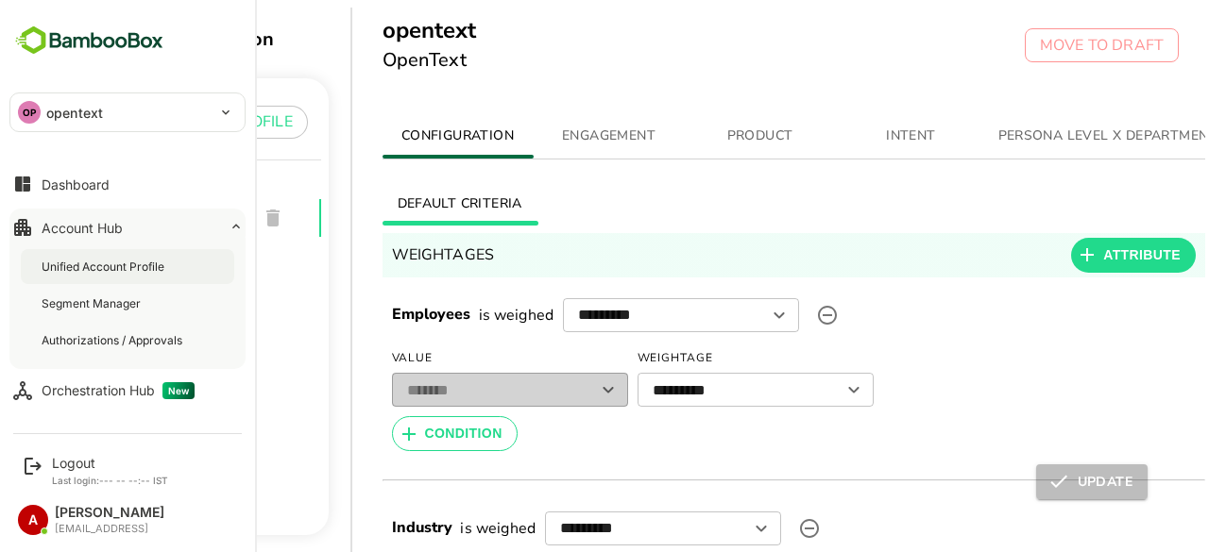
click at [83, 266] on font "Unified Account Profile" at bounding box center [103, 267] width 123 height 14
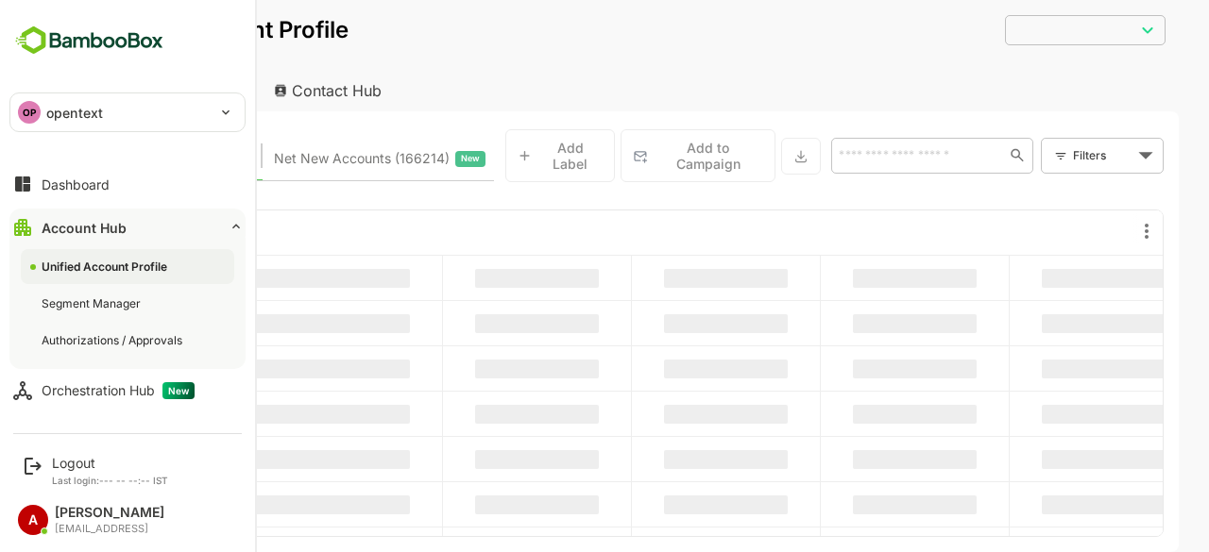
type input "**********"
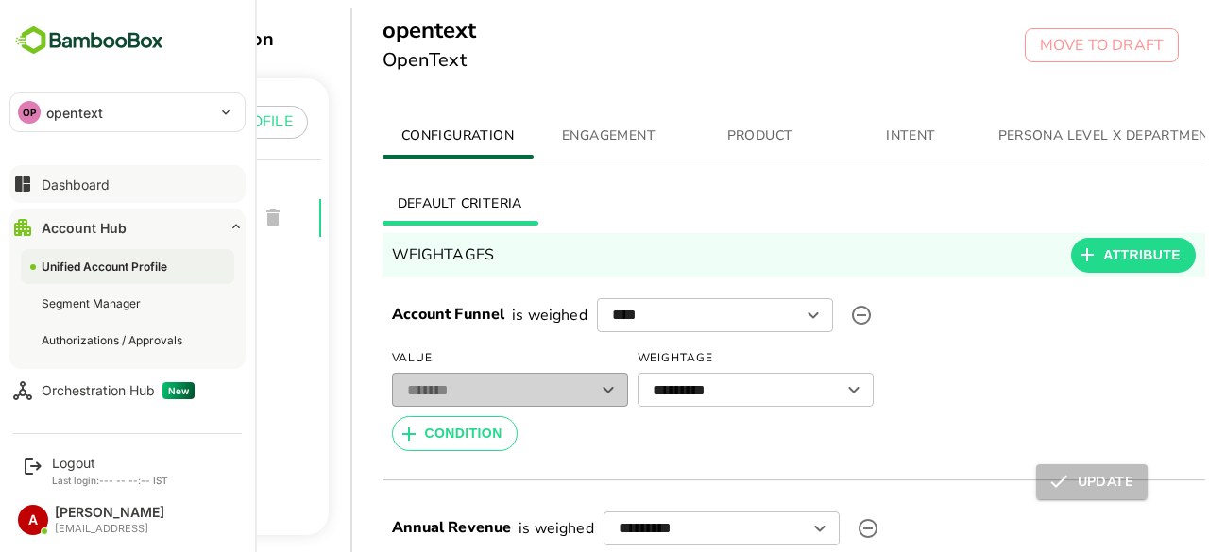
click at [76, 180] on font "Dashboard" at bounding box center [76, 185] width 68 height 16
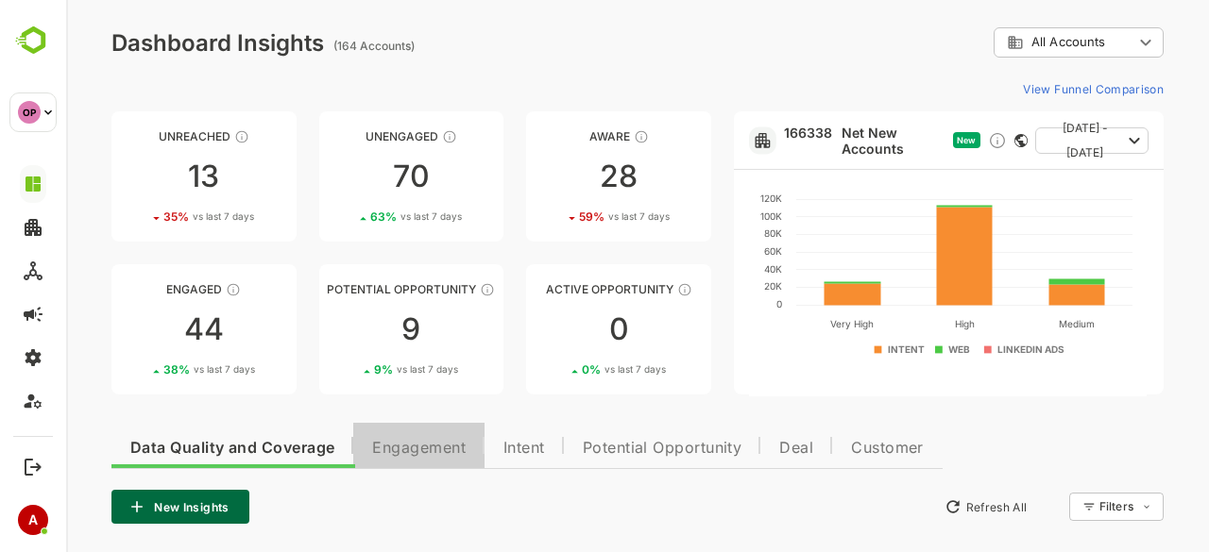
click at [417, 446] on font "Engagement" at bounding box center [418, 447] width 93 height 19
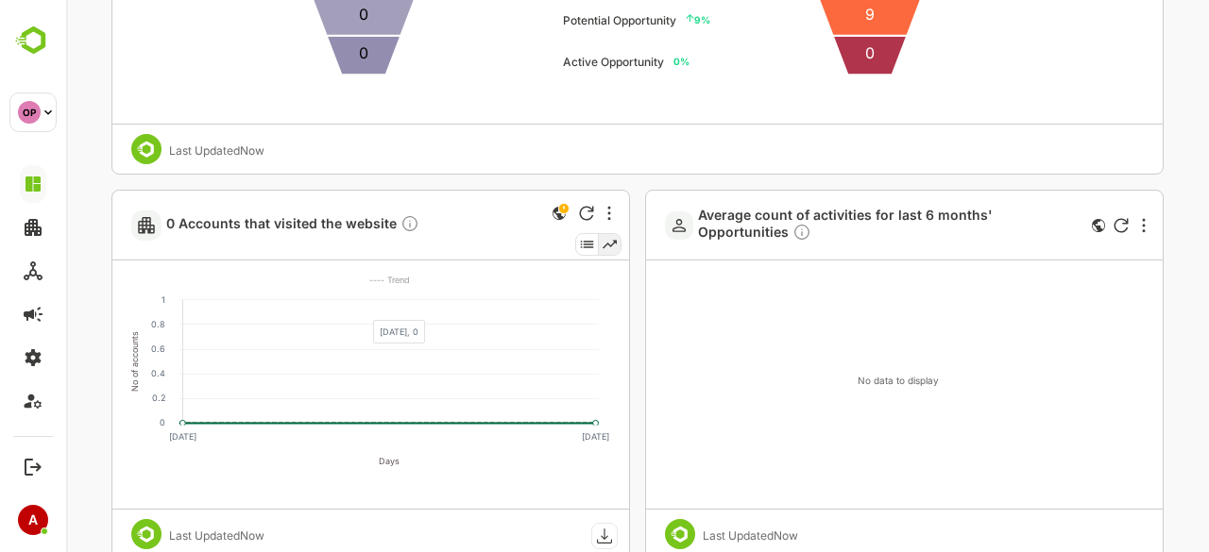
scroll to position [2468, 0]
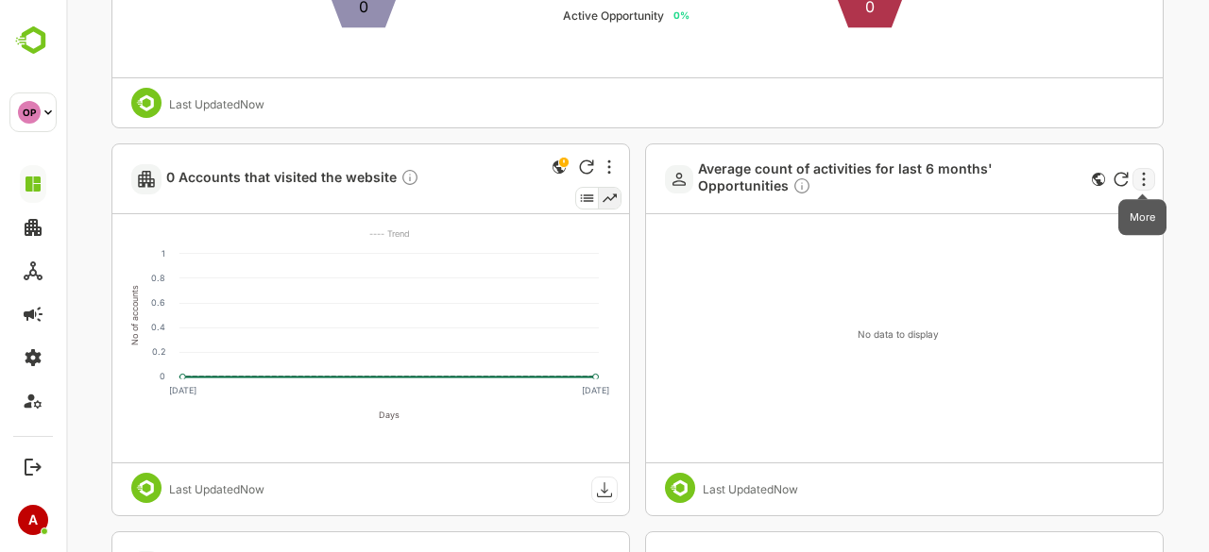
click at [1142, 180] on icon "More" at bounding box center [1144, 179] width 4 height 15
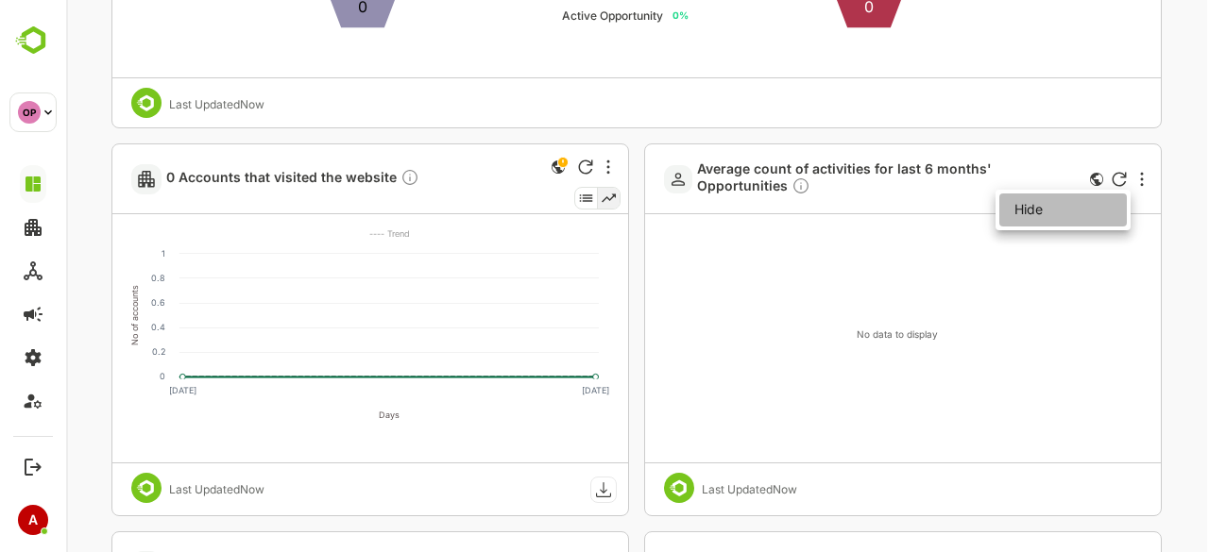
click at [1076, 212] on li "Hide" at bounding box center [1062, 210] width 127 height 33
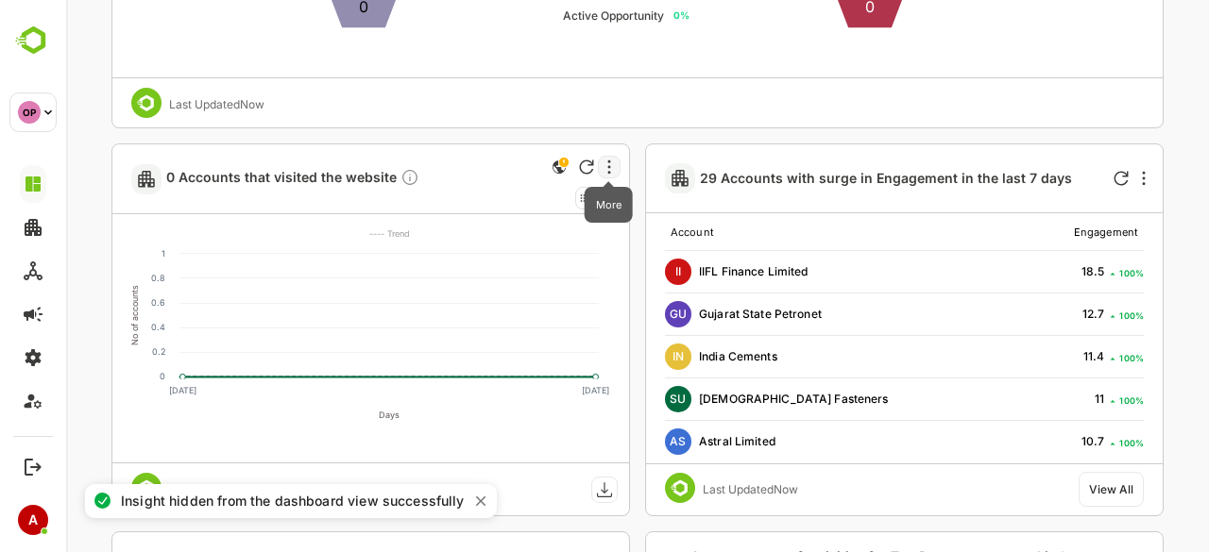
click at [610, 169] on icon "More" at bounding box center [609, 167] width 4 height 15
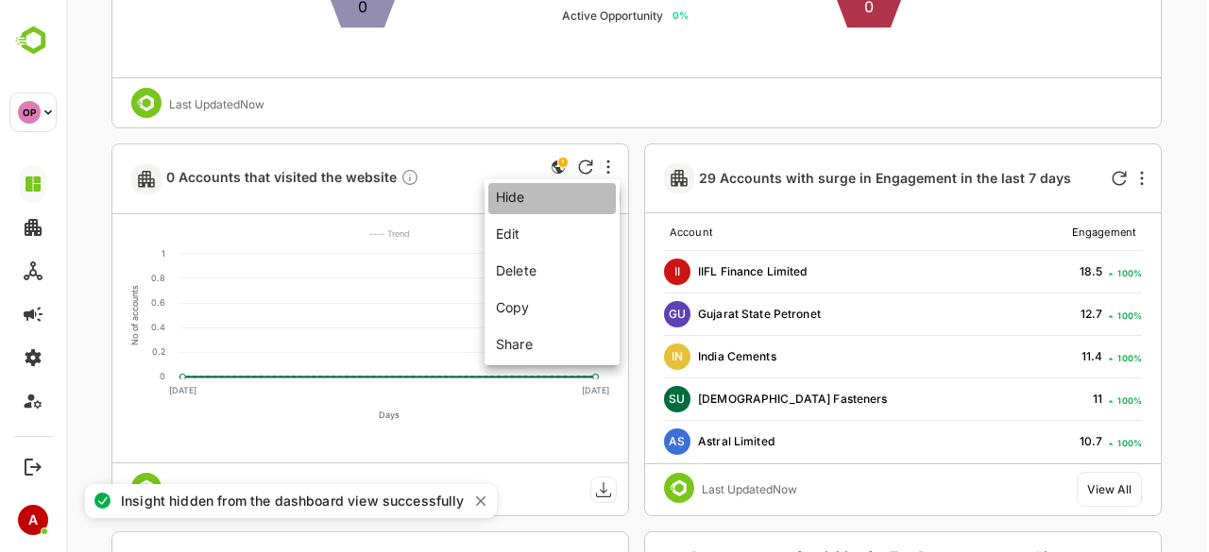
click at [551, 195] on li "Hide" at bounding box center [551, 198] width 127 height 31
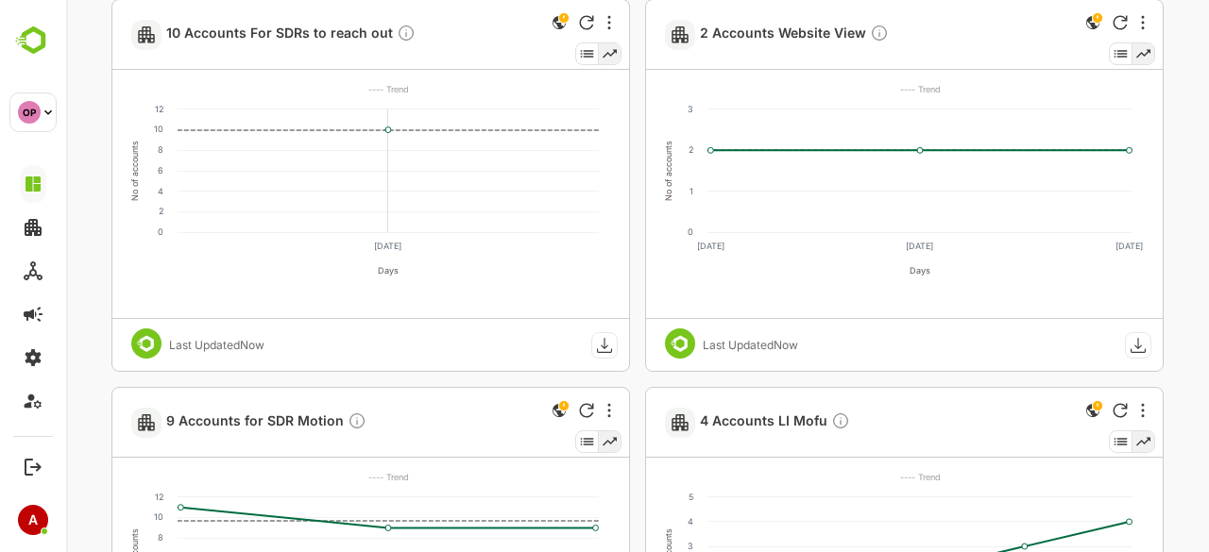
scroll to position [0, 0]
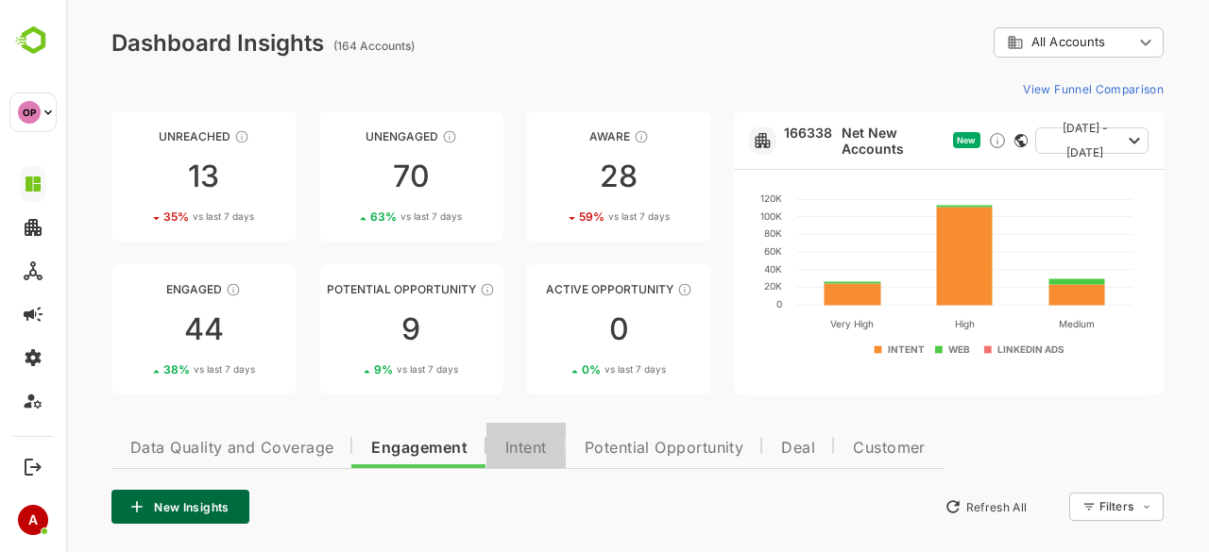
click at [531, 436] on button "Intent" at bounding box center [525, 445] width 79 height 45
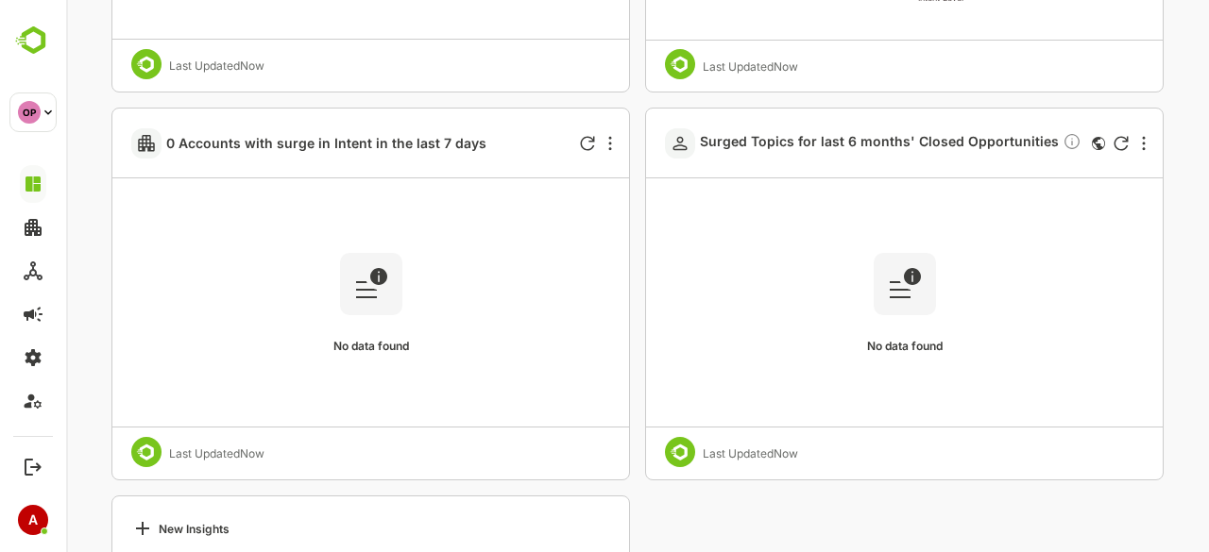
scroll to position [1620, 0]
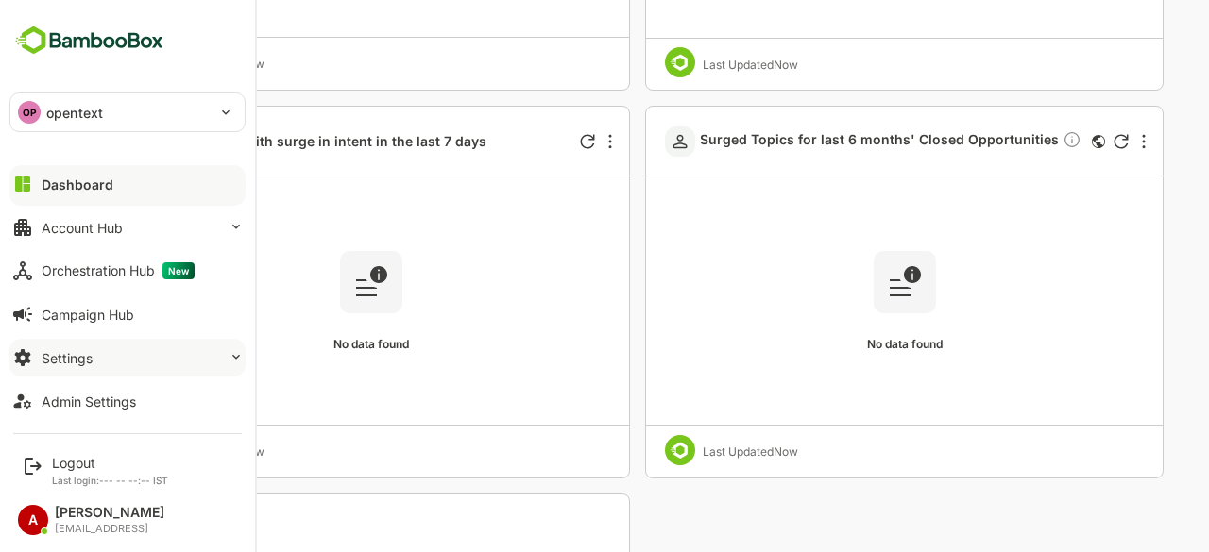
click at [94, 369] on button "Settings" at bounding box center [127, 358] width 236 height 38
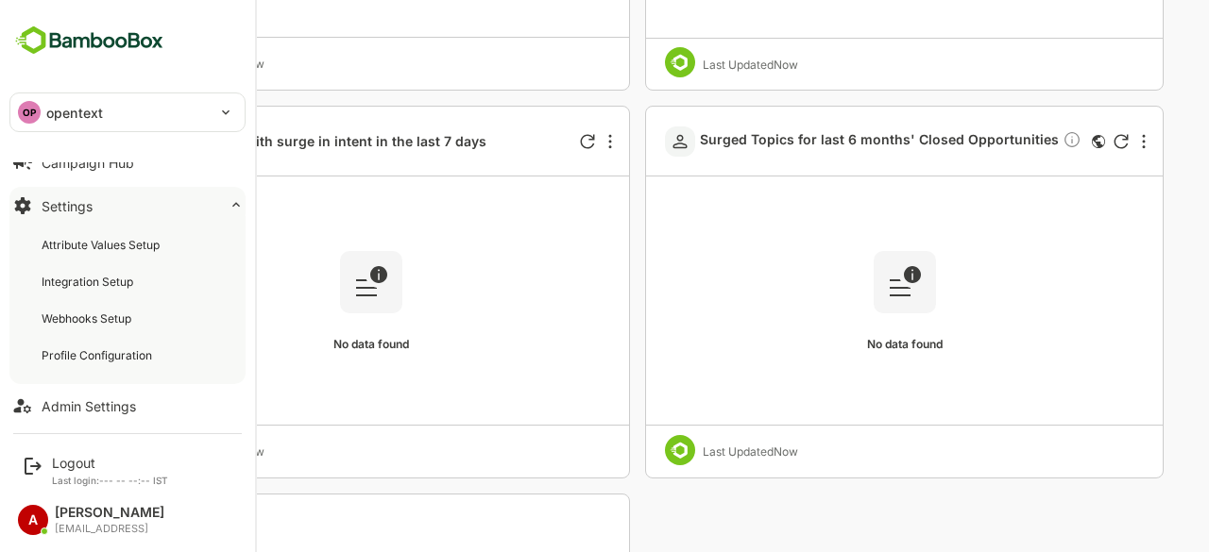
scroll to position [153, 0]
click at [107, 350] on font "Profile Configuration" at bounding box center [97, 355] width 110 height 14
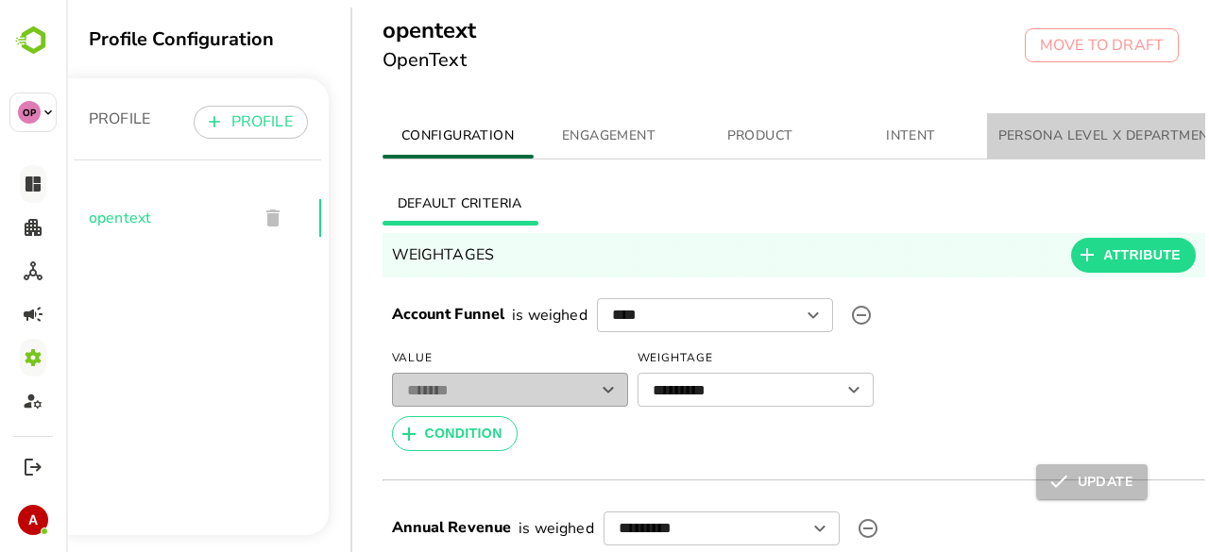
click at [1047, 147] on button "PERSONA LEVEL X DEPARTMENT" at bounding box center [1108, 135] width 242 height 45
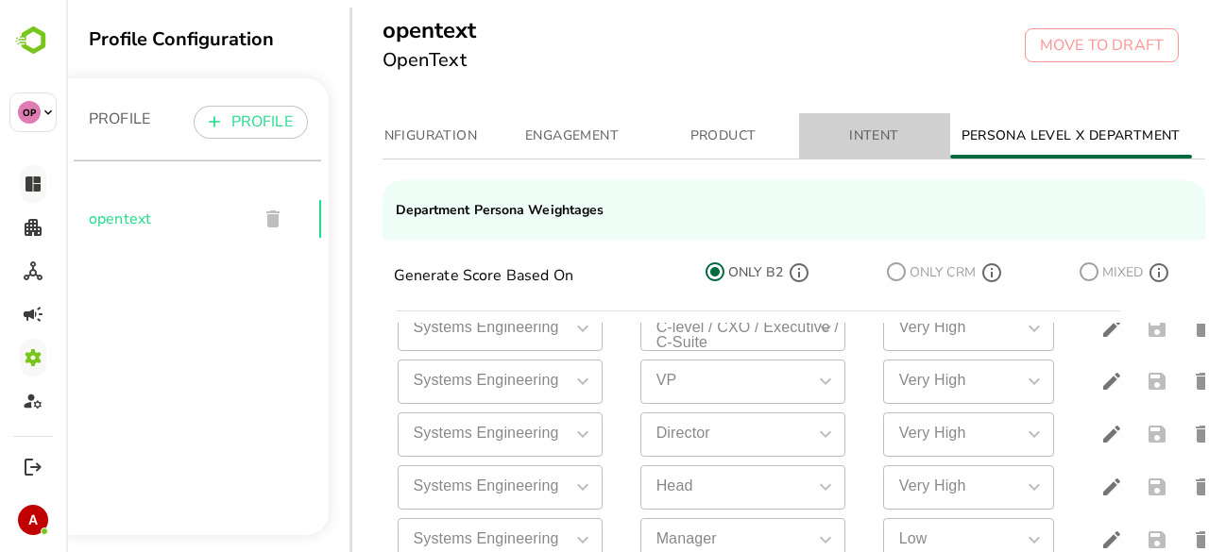
click at [867, 125] on font "INTENT" at bounding box center [873, 137] width 49 height 24
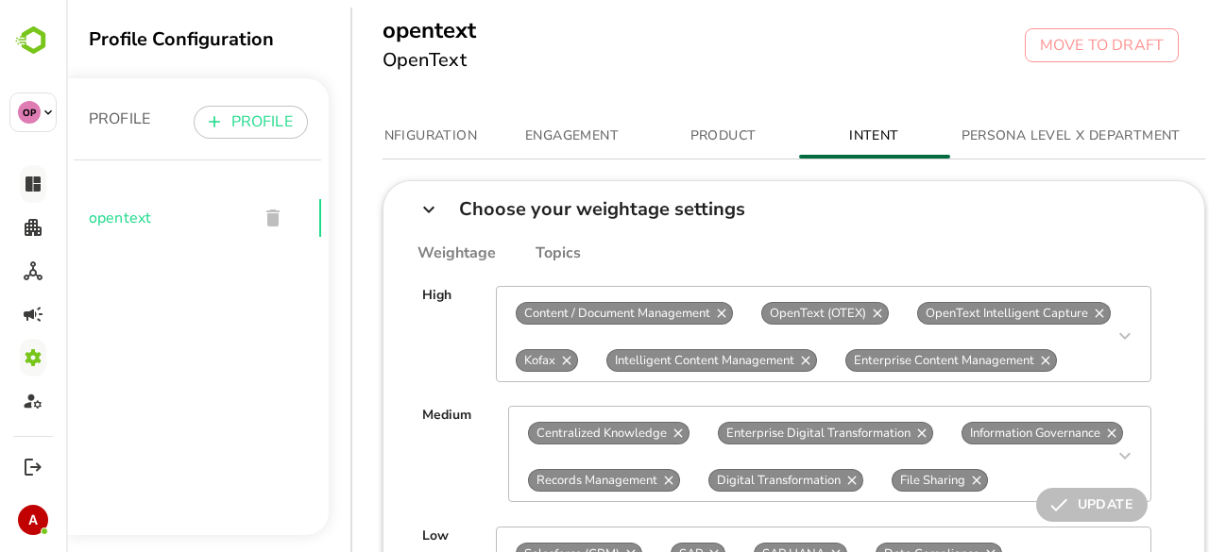
scroll to position [0, 7]
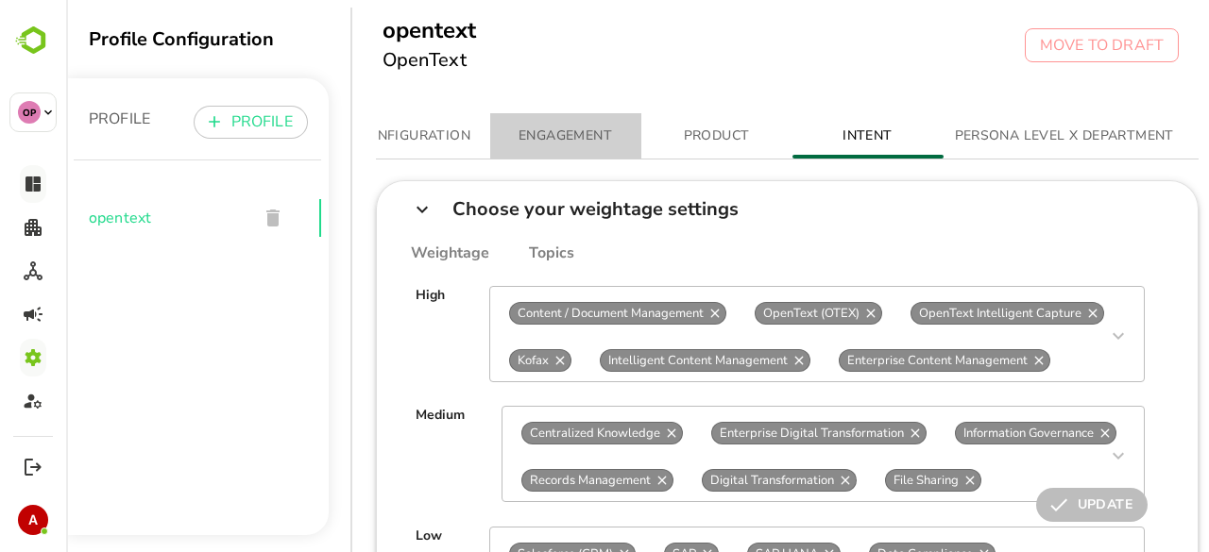
click at [565, 144] on font "ENGAGEMENT" at bounding box center [564, 136] width 93 height 18
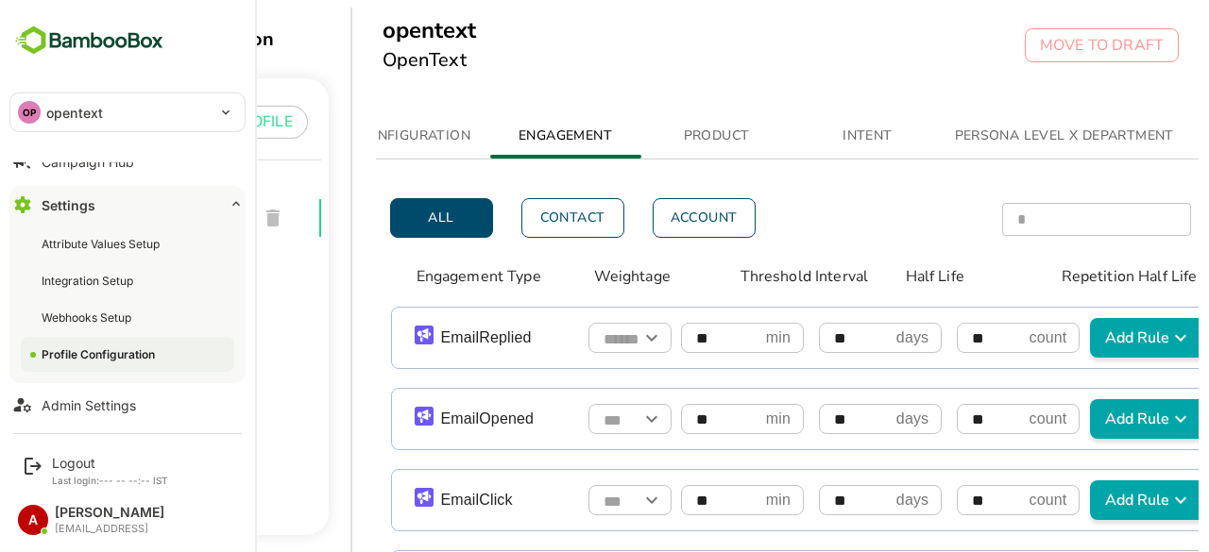
scroll to position [0, 0]
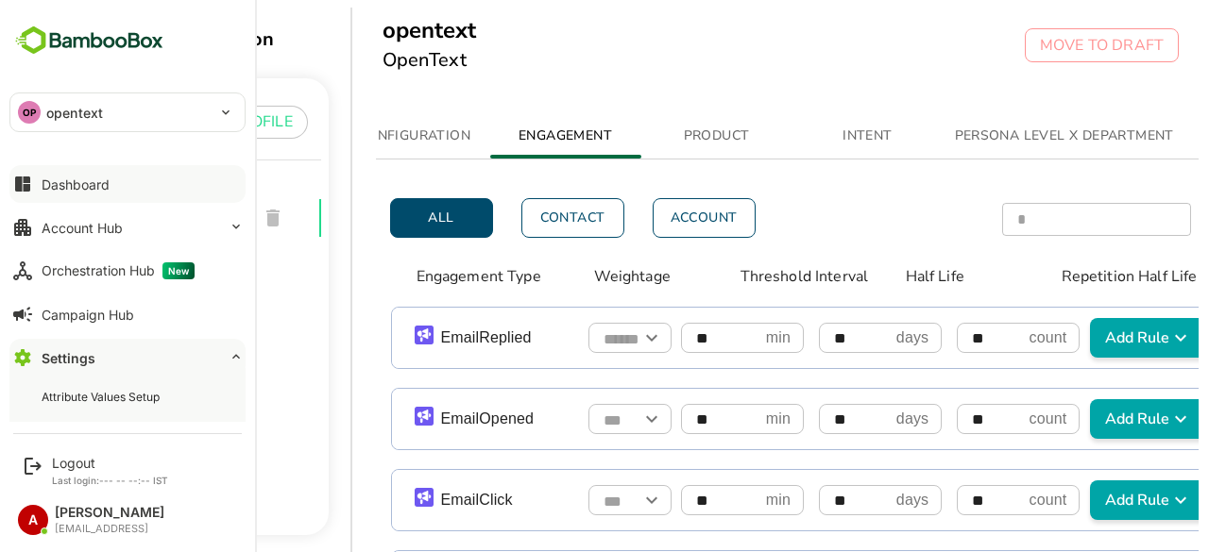
click at [110, 188] on button "Dashboard" at bounding box center [127, 184] width 236 height 38
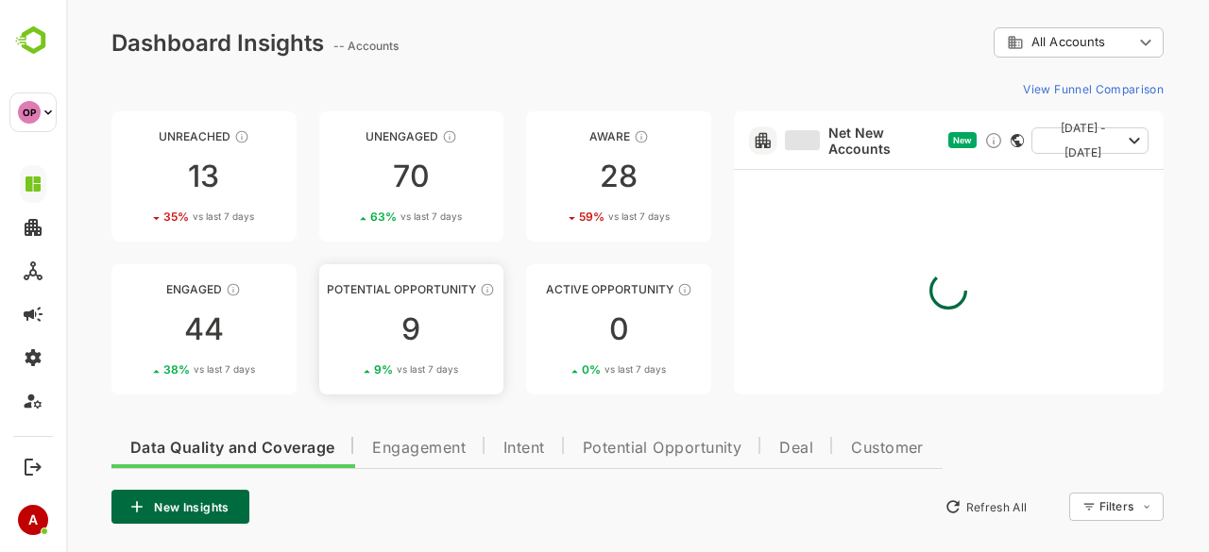
click at [388, 306] on link "Potential Opportunity 9 9 % vs last 7 days" at bounding box center [411, 329] width 185 height 130
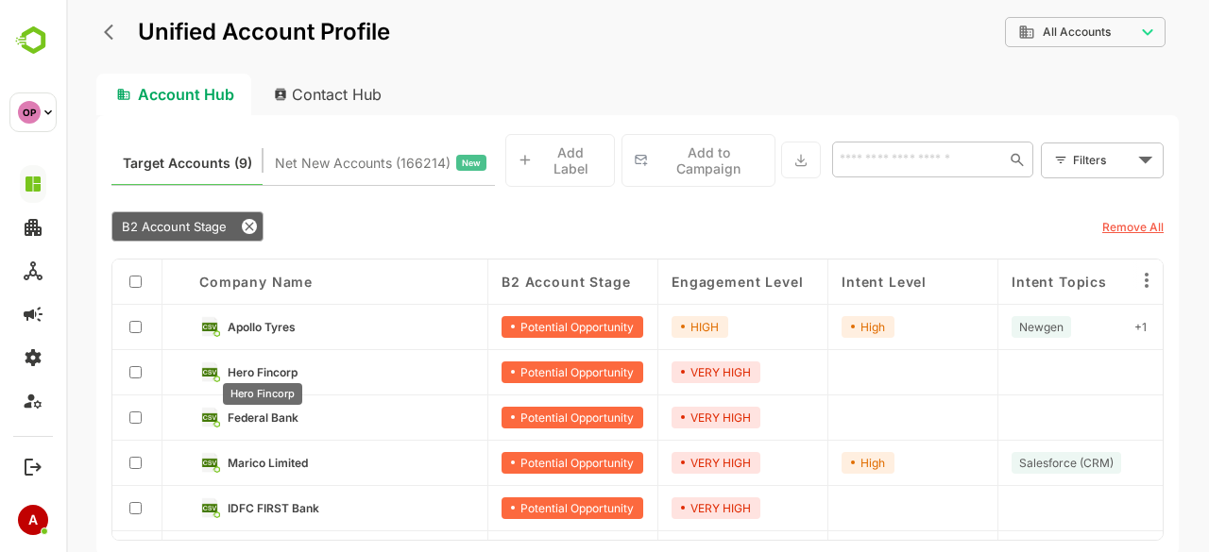
click at [236, 365] on span "Hero Fincorp" at bounding box center [263, 372] width 70 height 14
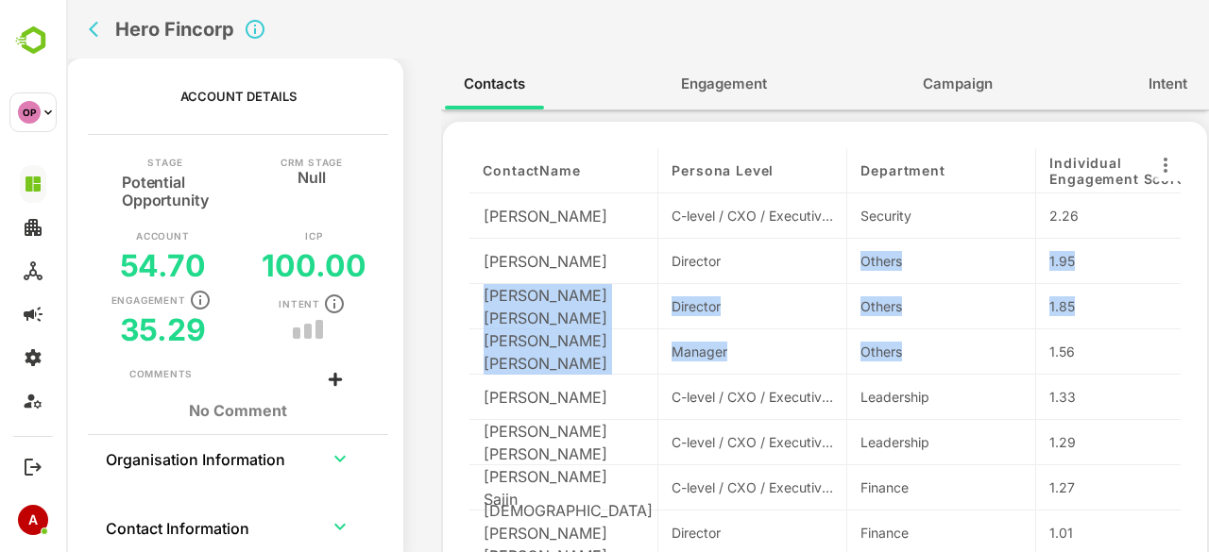
drag, startPoint x: 859, startPoint y: 260, endPoint x: 908, endPoint y: 350, distance: 102.7
click at [908, 350] on div "contactName Persona Level Department Individual Engagement Score Individual Eng…" at bounding box center [824, 387] width 711 height 478
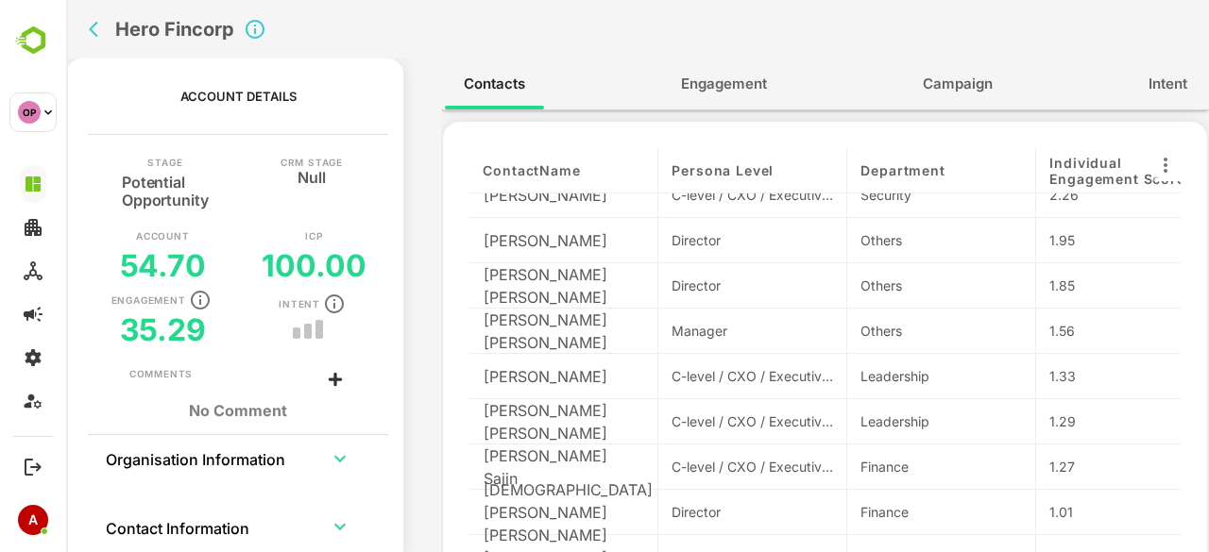
click at [905, 399] on div "Leadership" at bounding box center [941, 421] width 189 height 45
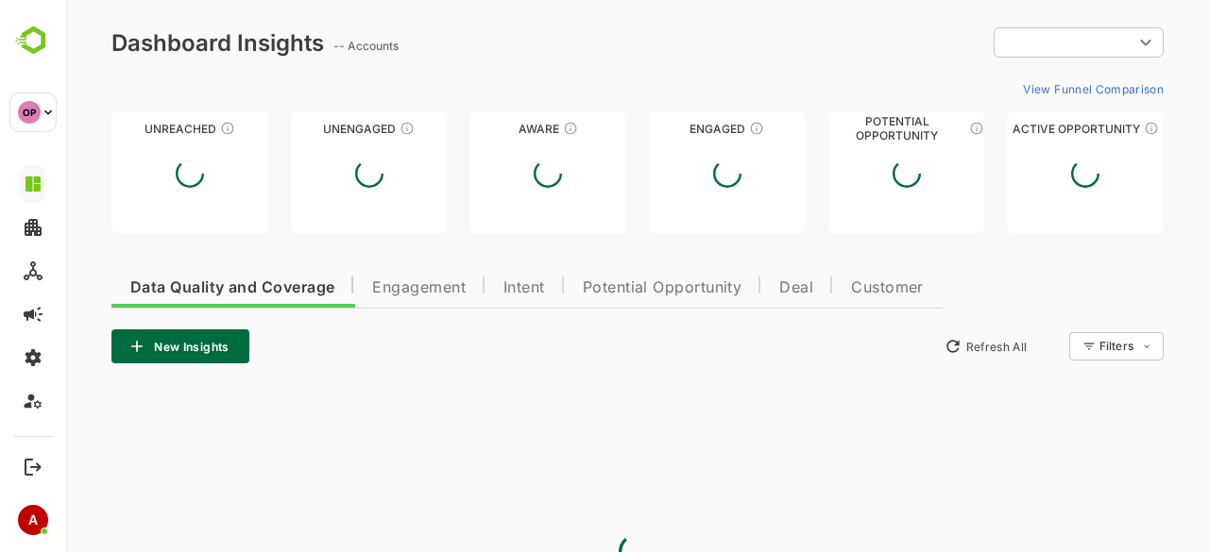
scroll to position [0, 0]
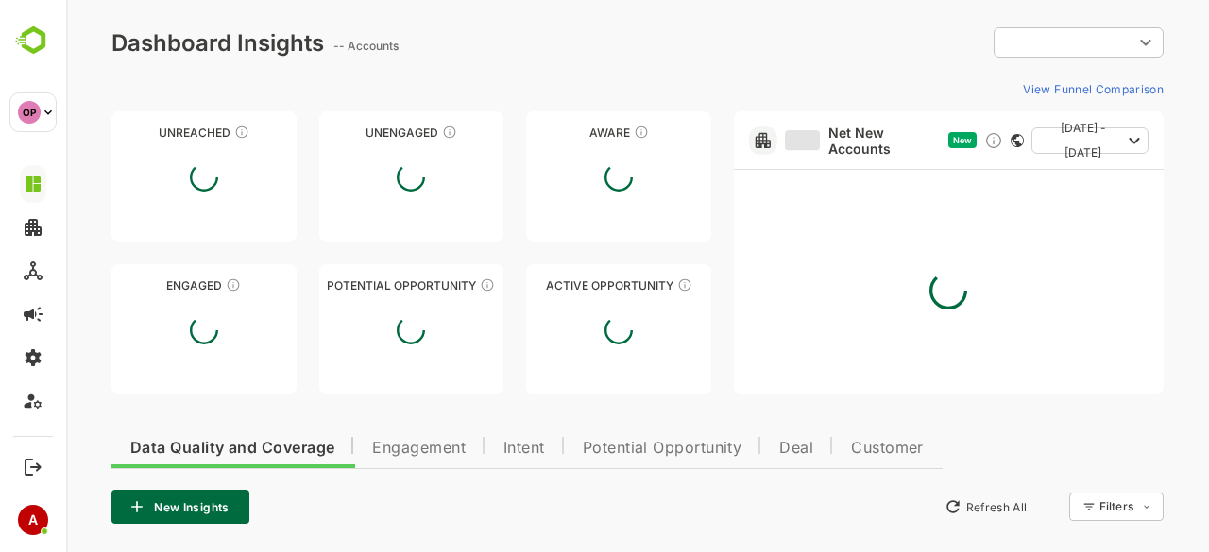
type input "**********"
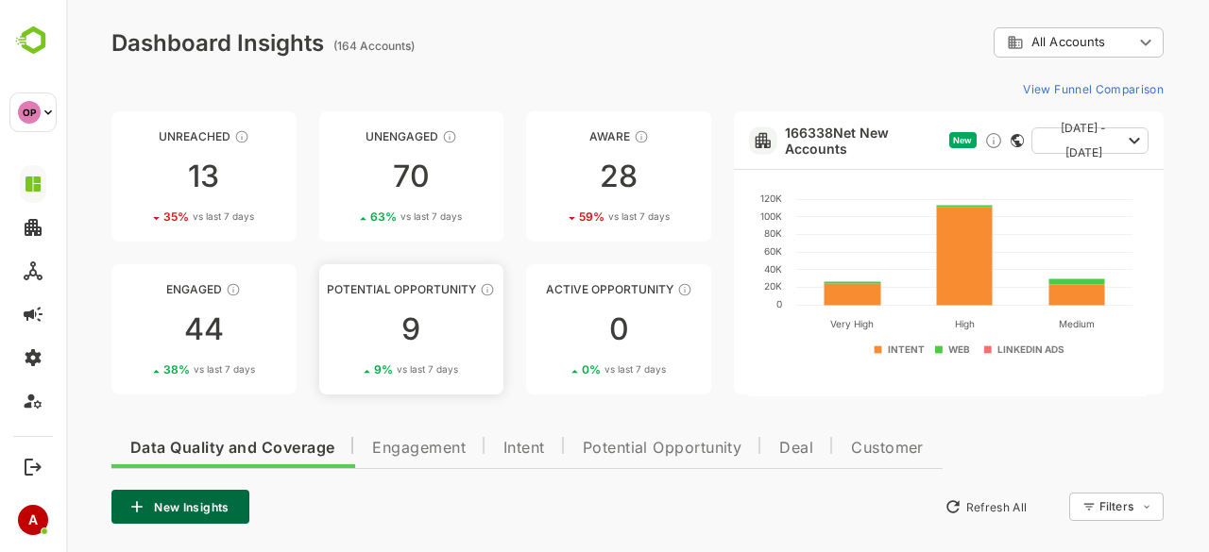
click at [426, 331] on div "9" at bounding box center [411, 329] width 185 height 30
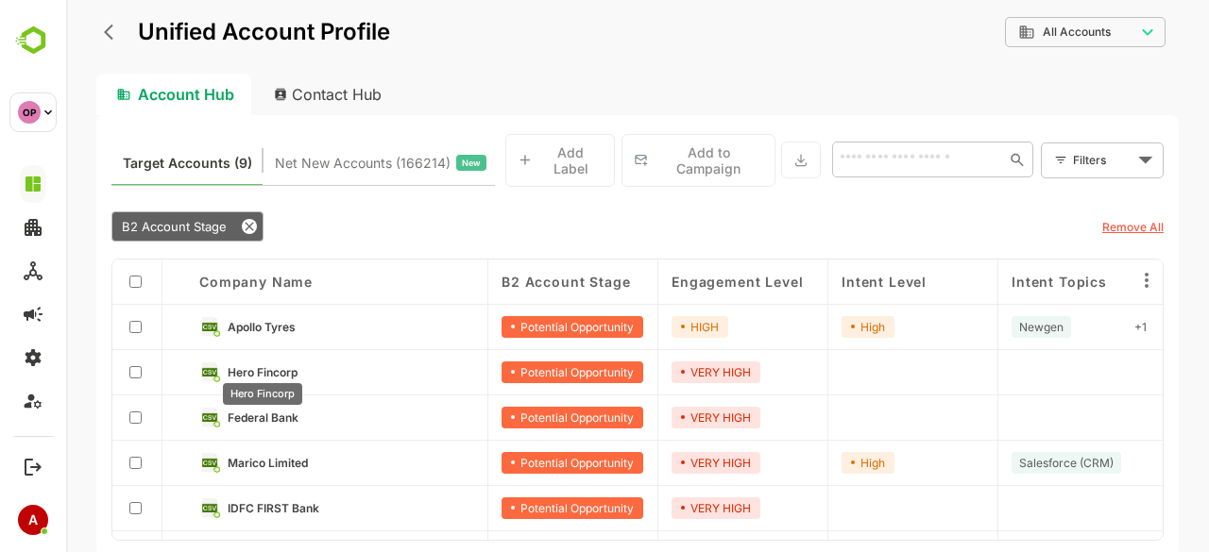
click at [266, 365] on span "Hero Fincorp" at bounding box center [263, 372] width 70 height 14
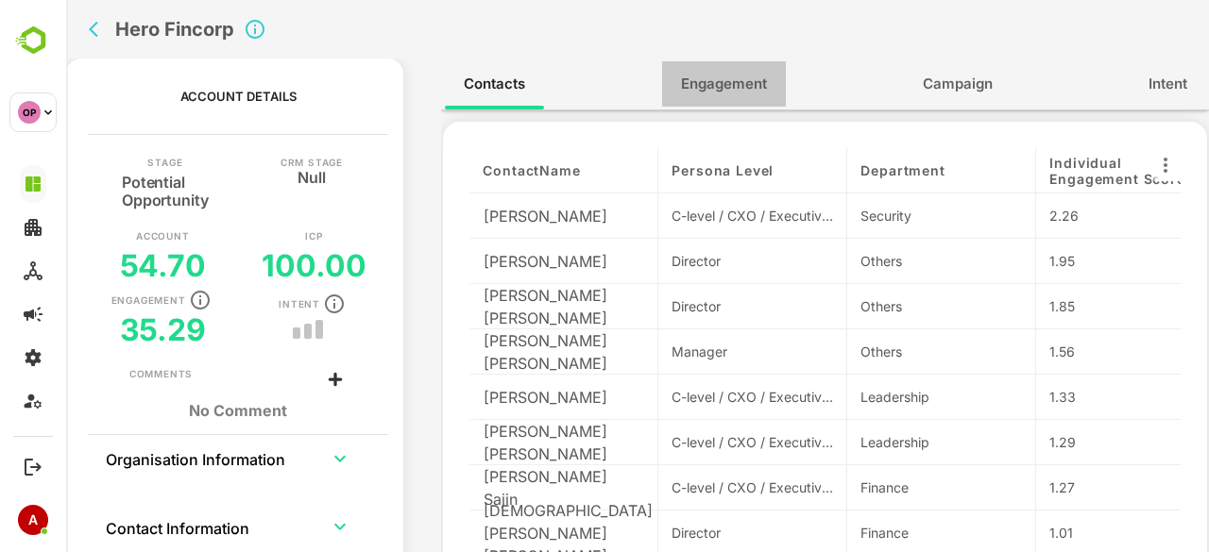
click at [737, 97] on button "Engagement" at bounding box center [724, 83] width 124 height 45
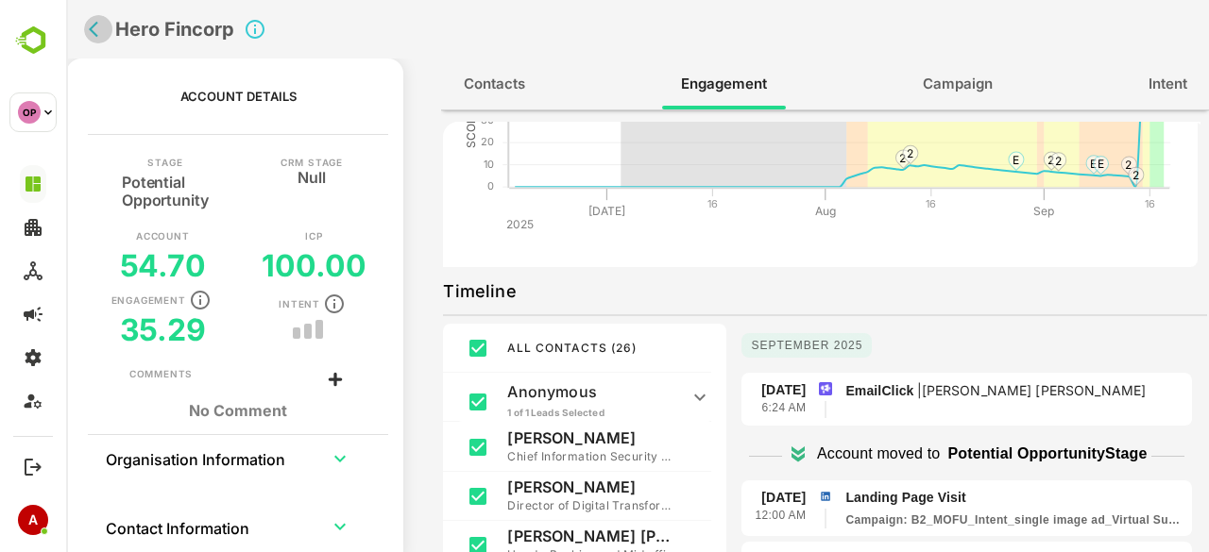
click at [104, 27] on icon "back" at bounding box center [98, 29] width 19 height 19
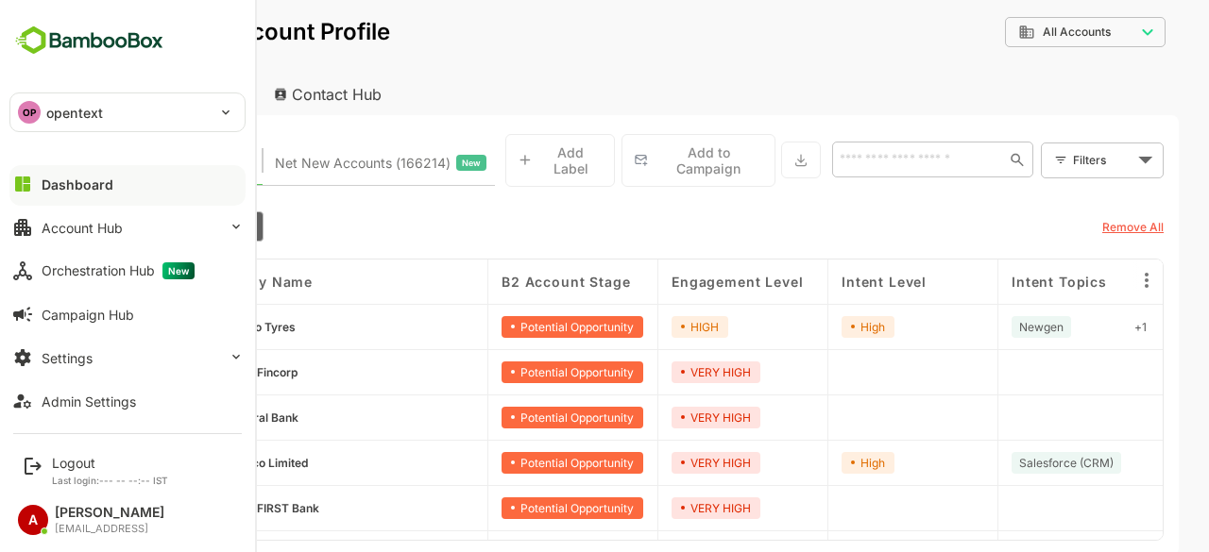
click at [70, 174] on button "Dashboard" at bounding box center [127, 184] width 236 height 38
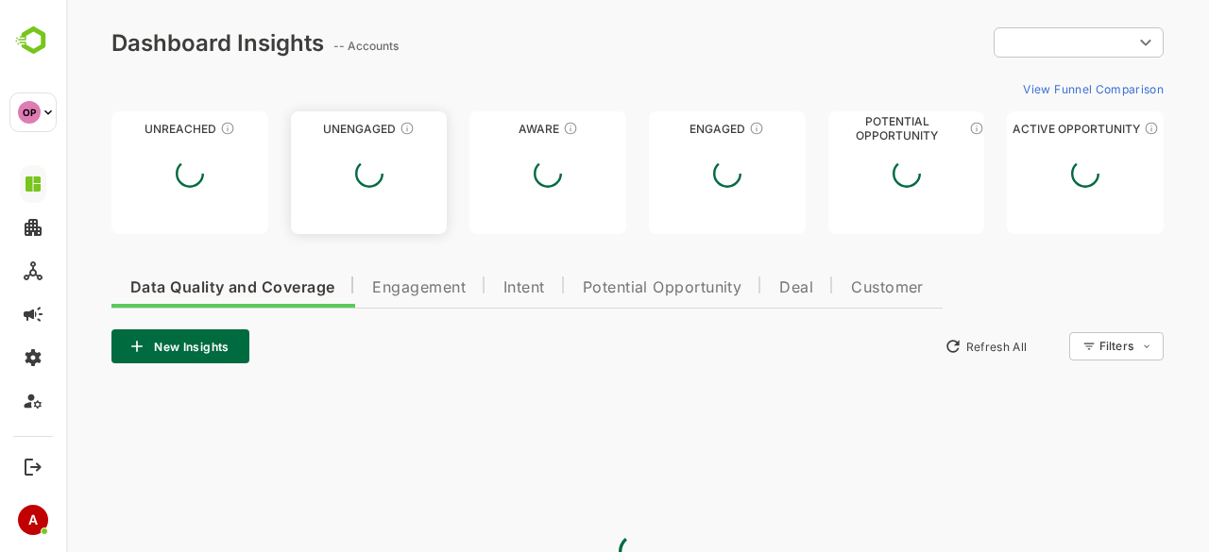
type input "**********"
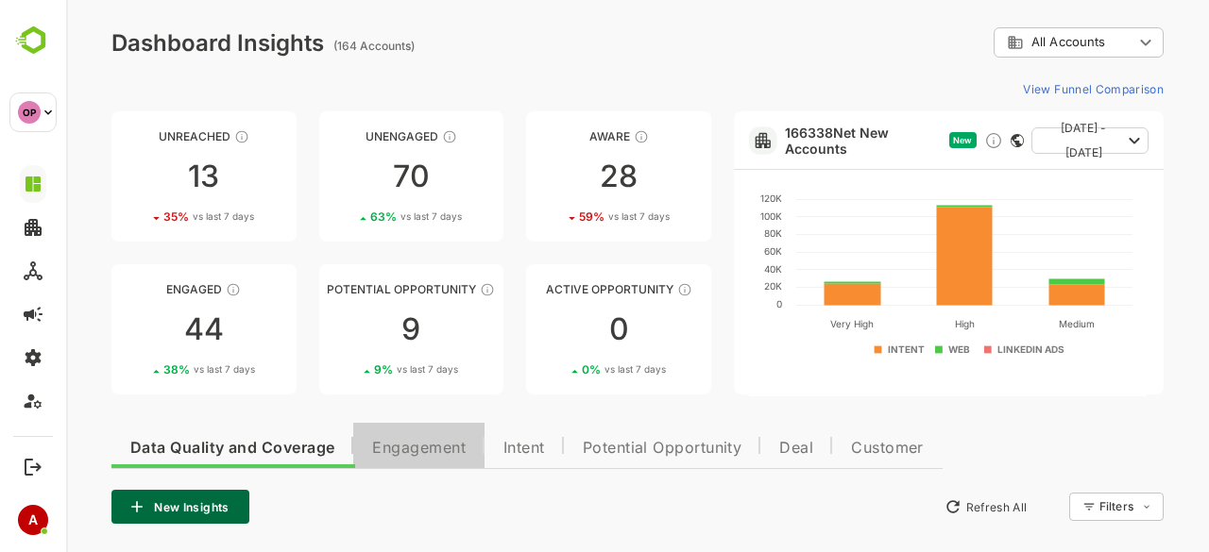
click at [444, 446] on span "Engagement" at bounding box center [418, 448] width 93 height 15
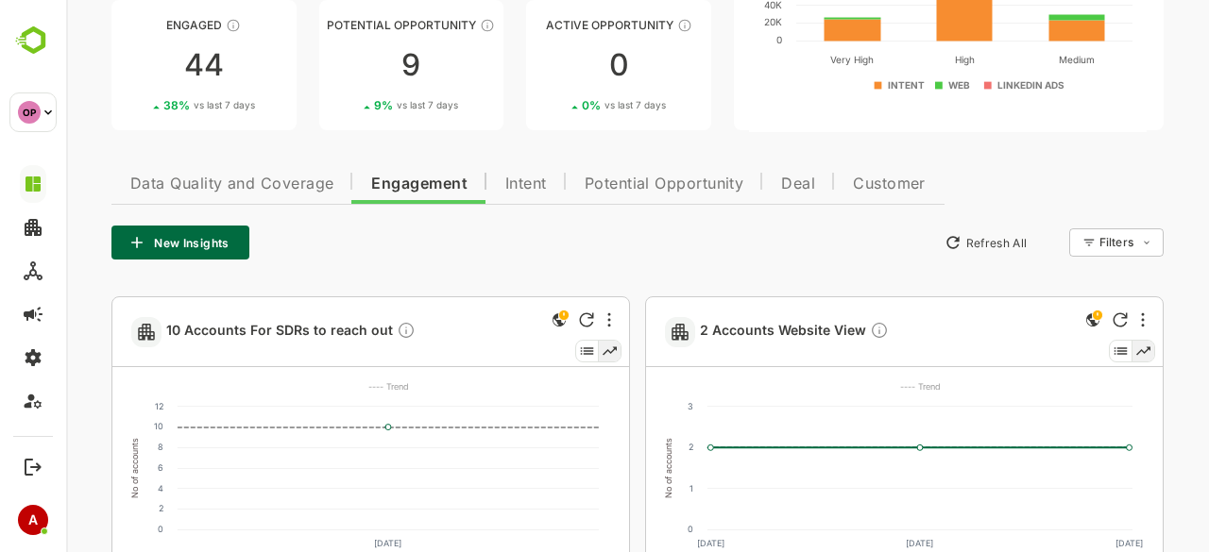
scroll to position [257, 0]
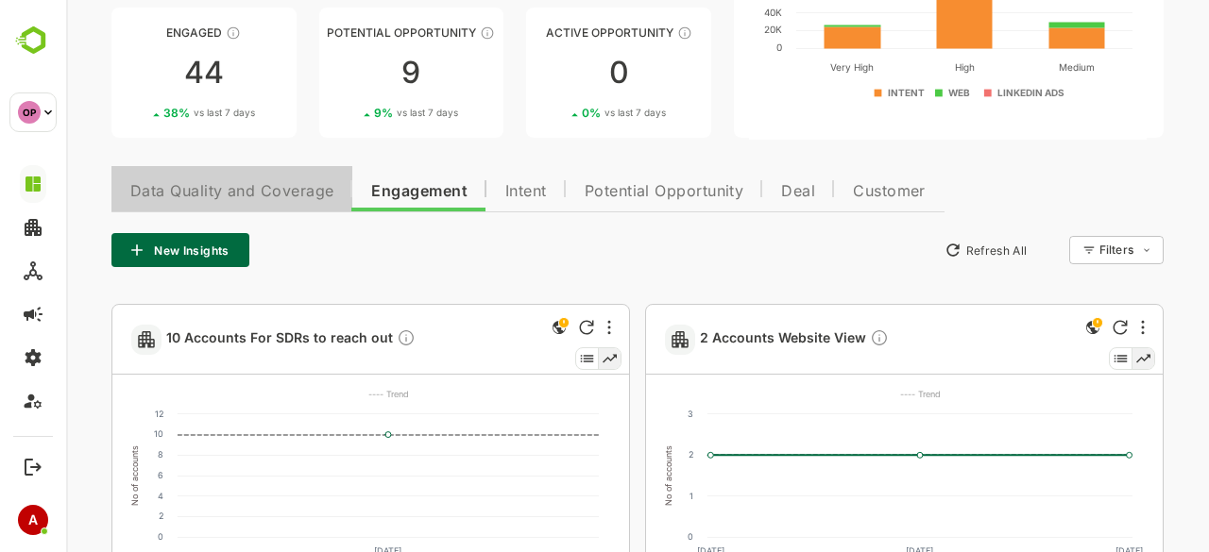
click at [237, 186] on span "Data Quality and Coverage" at bounding box center [231, 191] width 203 height 15
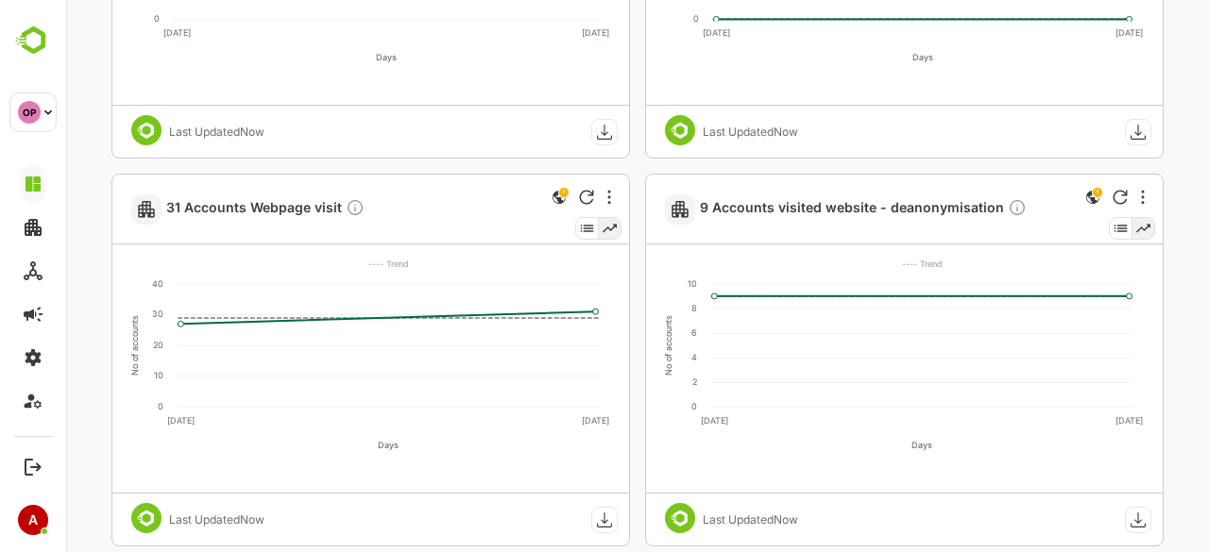
scroll to position [770, 0]
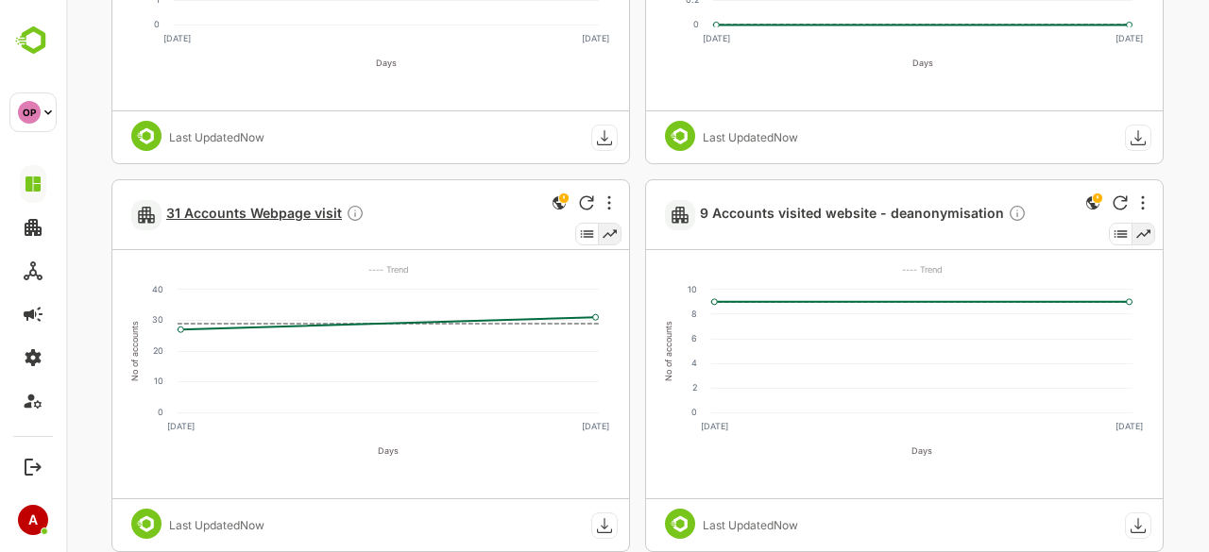
click at [239, 217] on span "31 Accounts Webpage visit" at bounding box center [265, 215] width 198 height 22
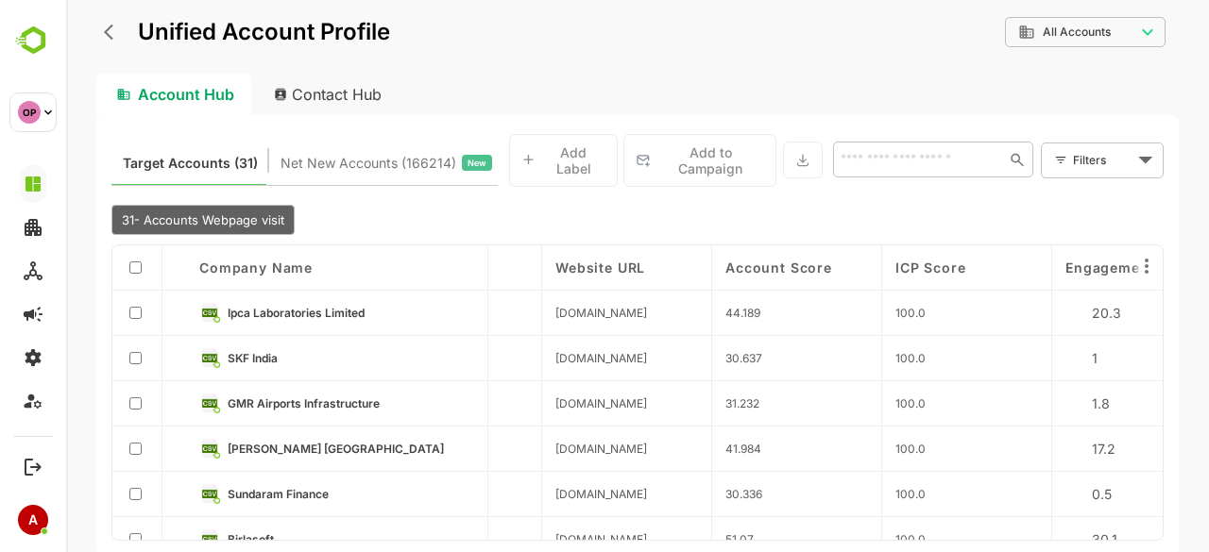
scroll to position [0, 1307]
click at [108, 25] on icon "back" at bounding box center [113, 32] width 19 height 19
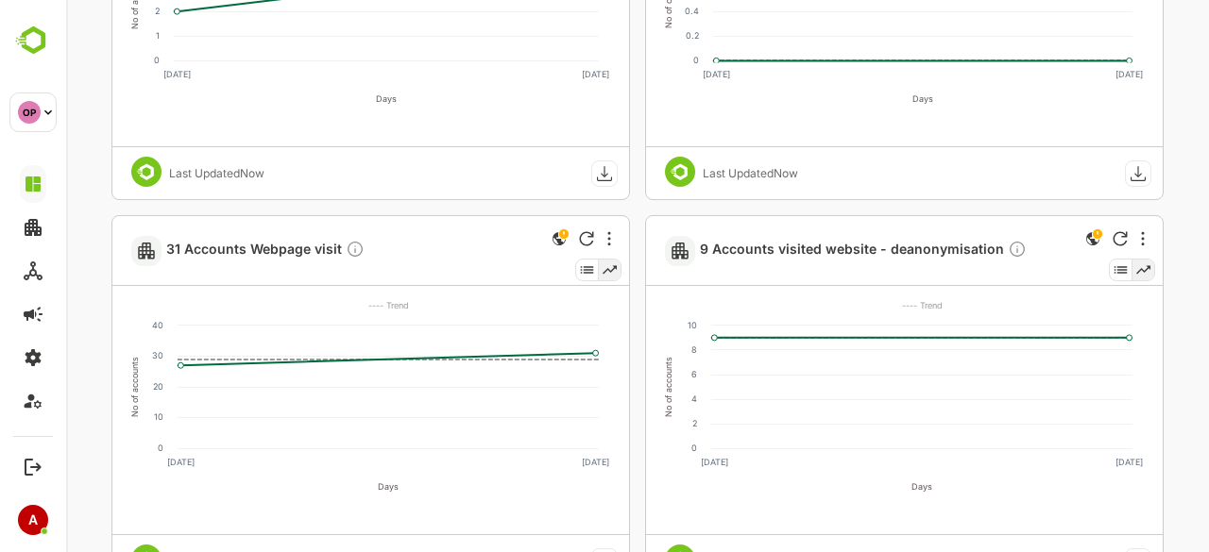
scroll to position [736, 0]
click at [272, 243] on span "31 Accounts Webpage visit" at bounding box center [265, 249] width 198 height 22
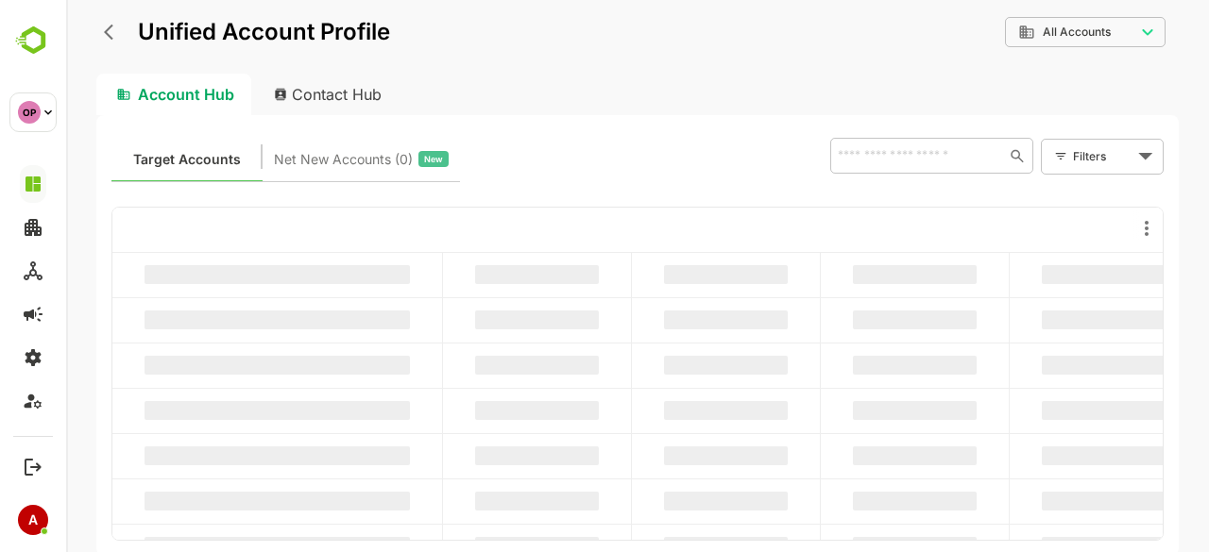
scroll to position [0, 0]
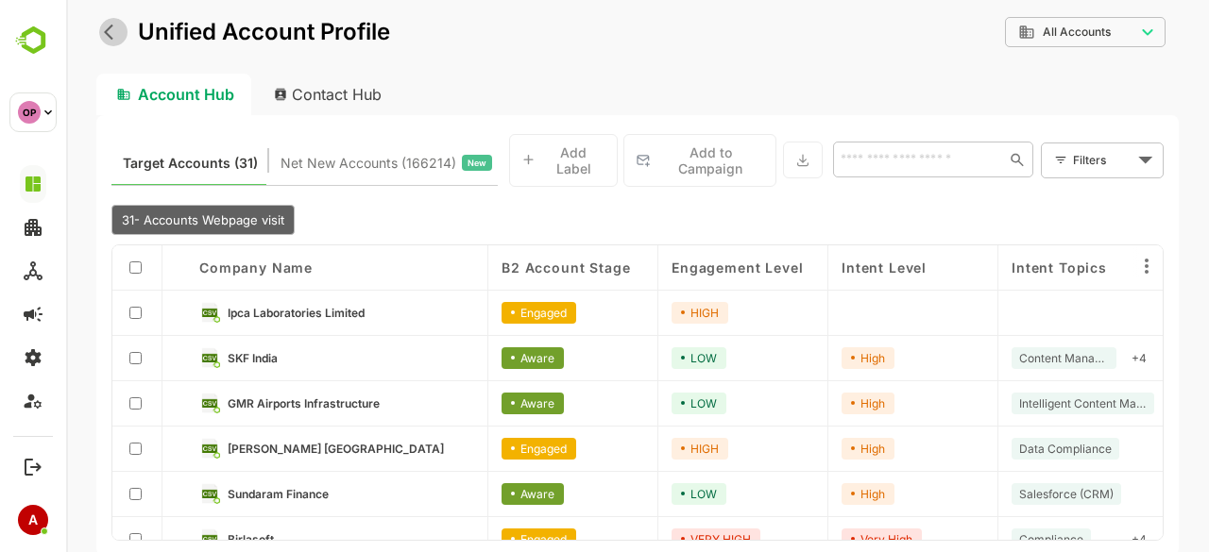
click at [116, 31] on icon "back" at bounding box center [113, 32] width 19 height 19
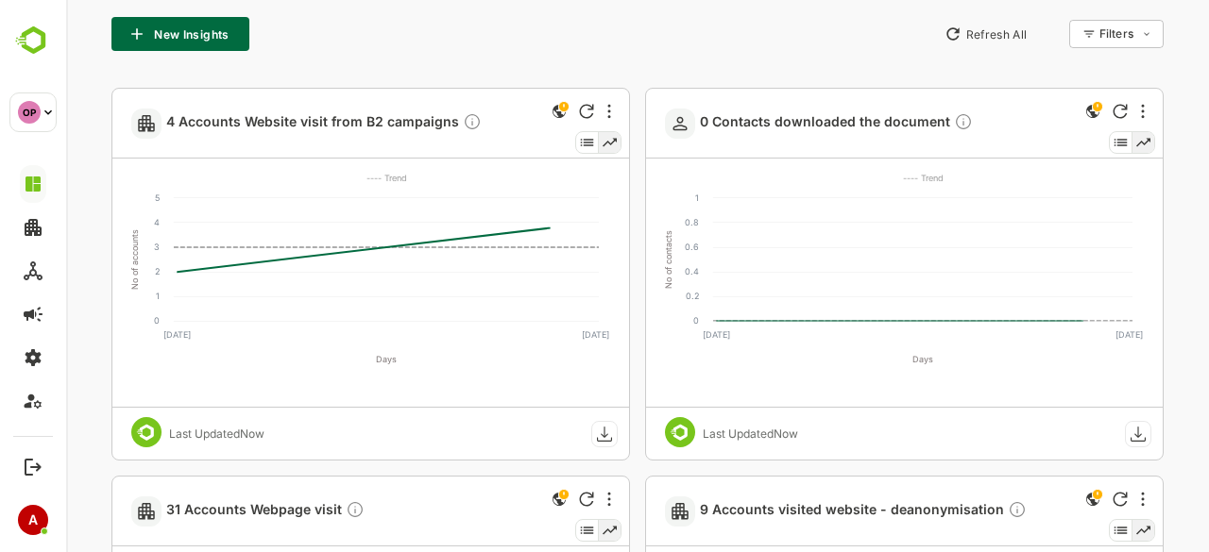
scroll to position [824, 0]
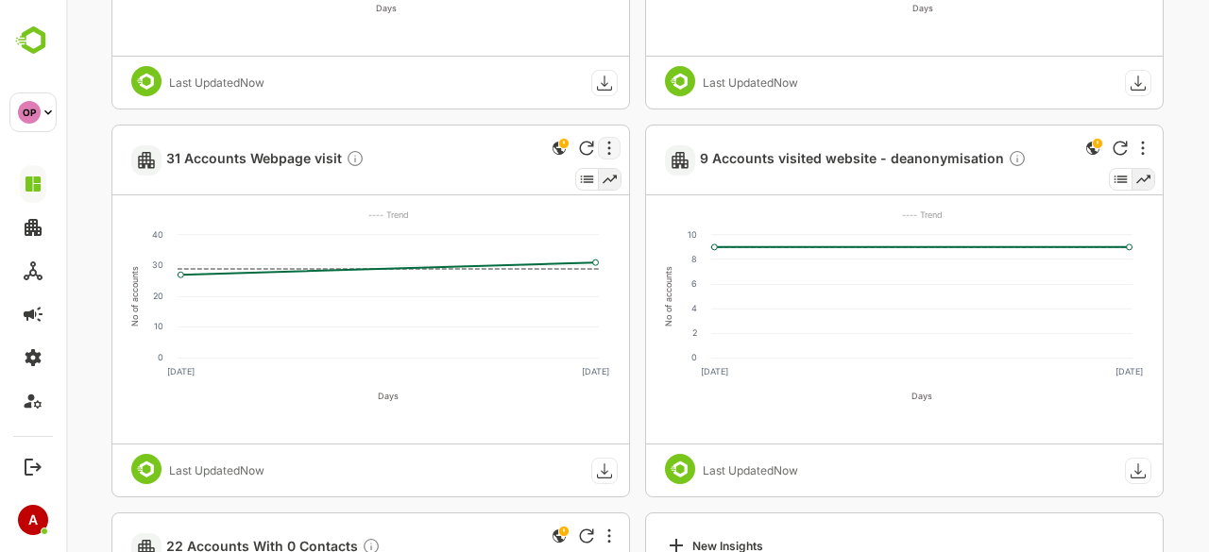
click at [610, 144] on icon "More" at bounding box center [609, 148] width 4 height 15
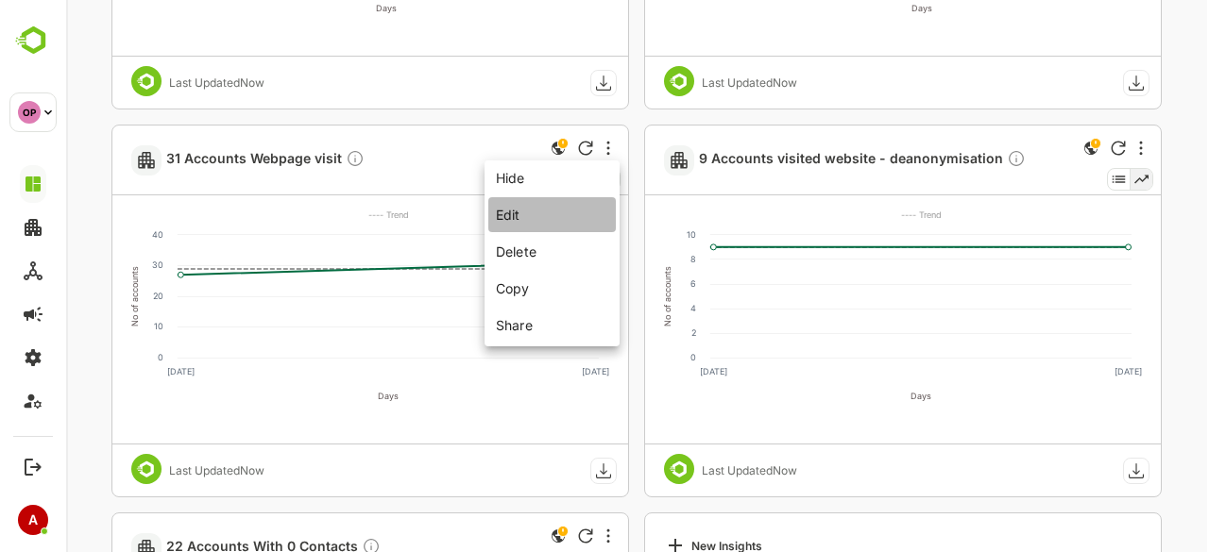
click at [555, 205] on li "Edit" at bounding box center [551, 214] width 127 height 35
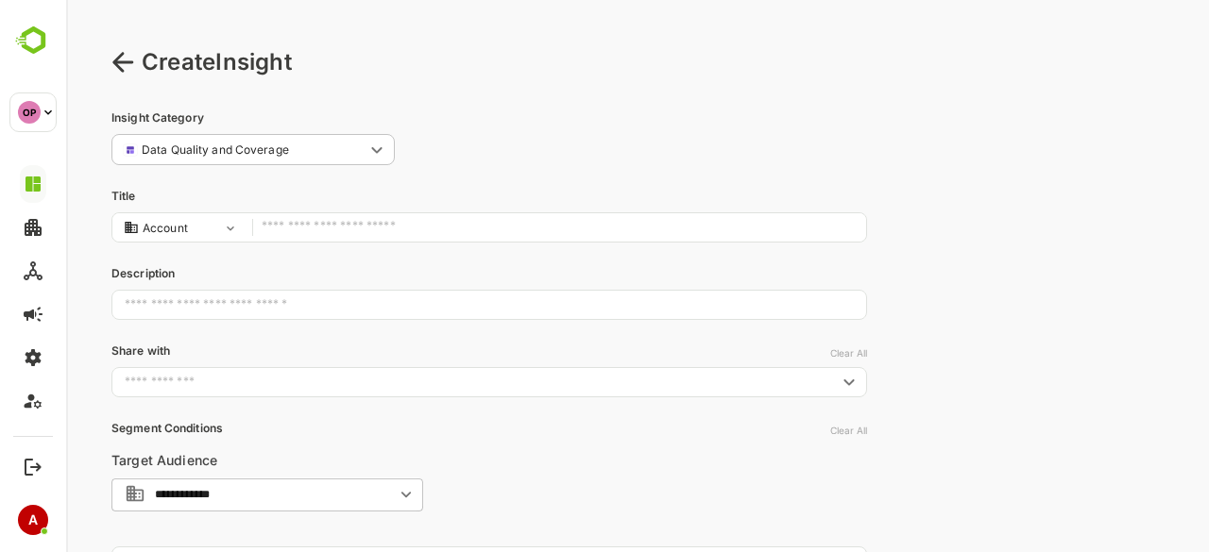
type input "**********"
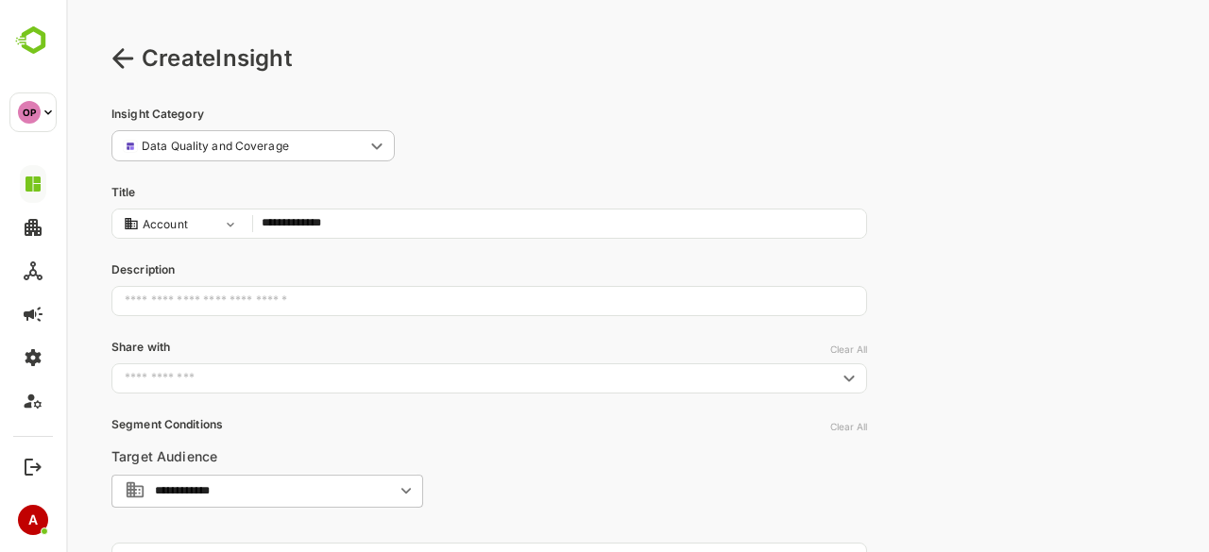
scroll to position [0, 0]
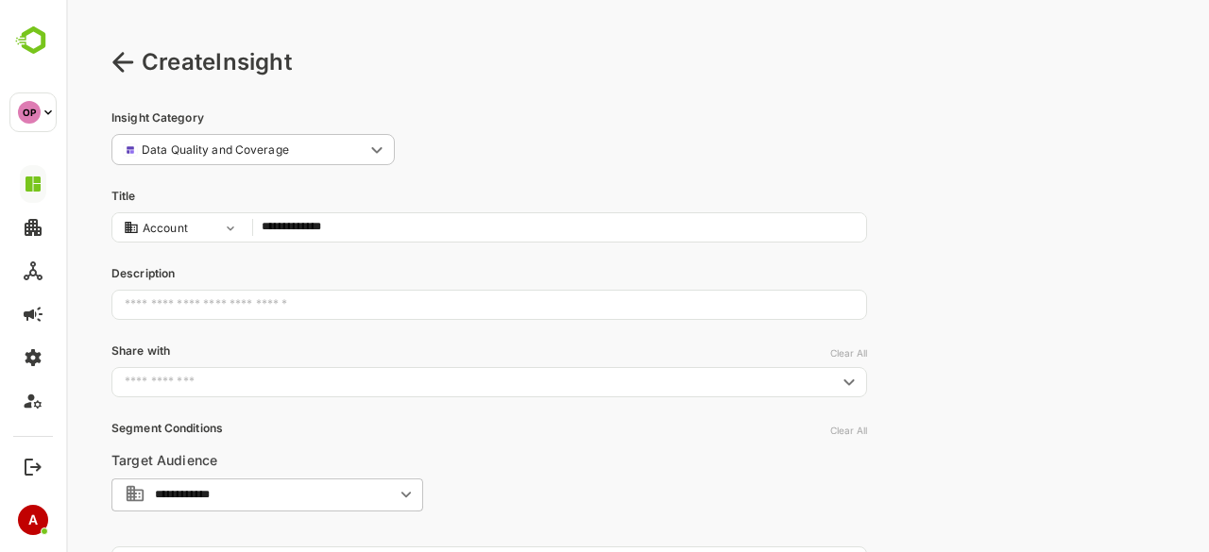
click at [119, 67] on icon at bounding box center [122, 62] width 21 height 20
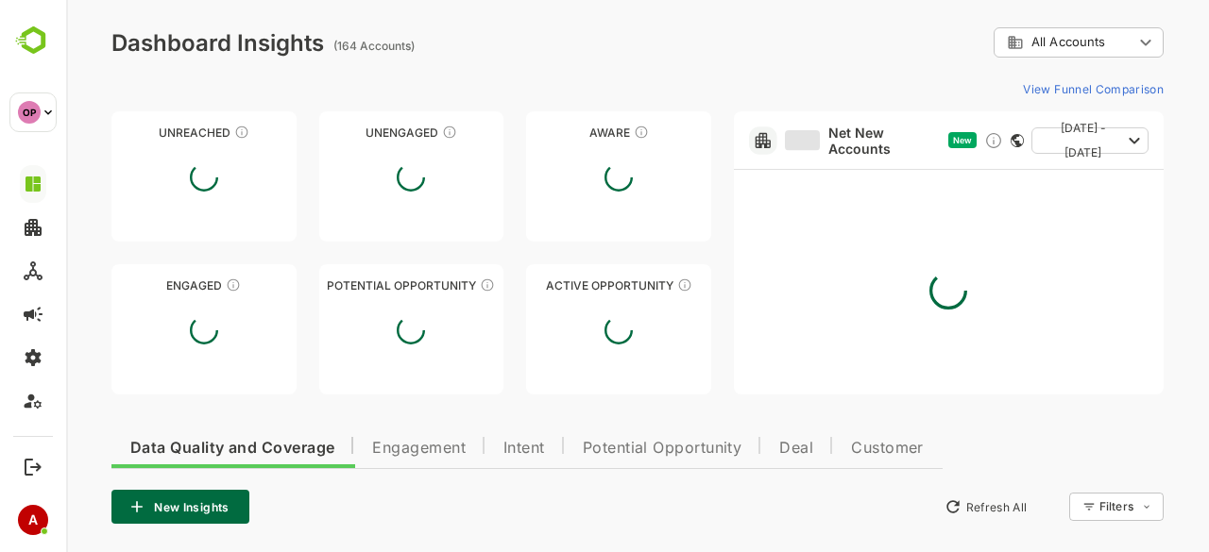
type input "**********"
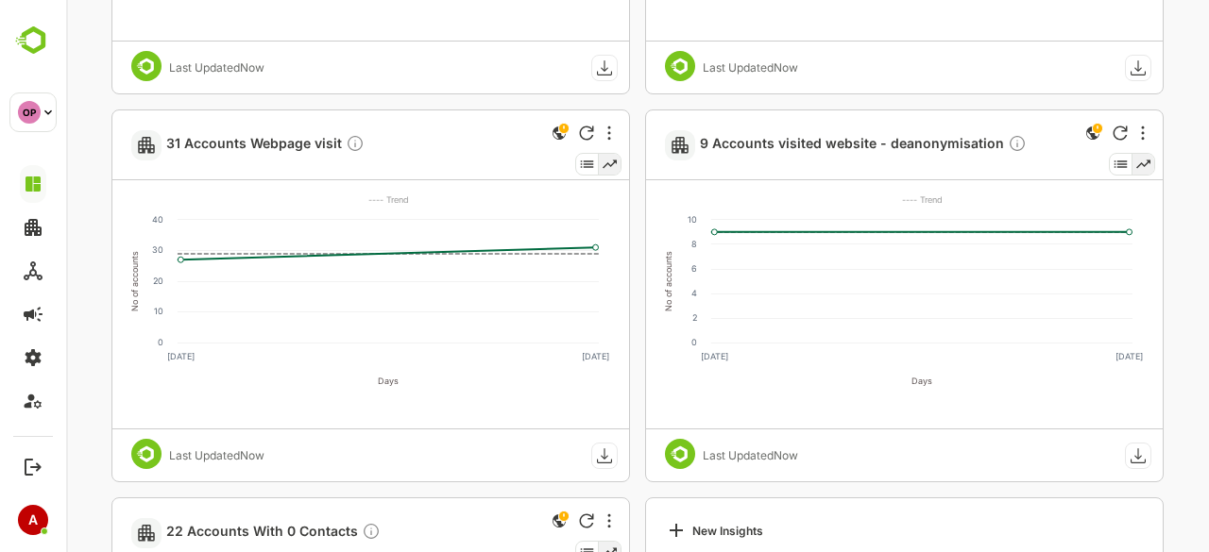
scroll to position [840, 0]
click at [226, 146] on span "31 Accounts Webpage visit" at bounding box center [265, 144] width 198 height 22
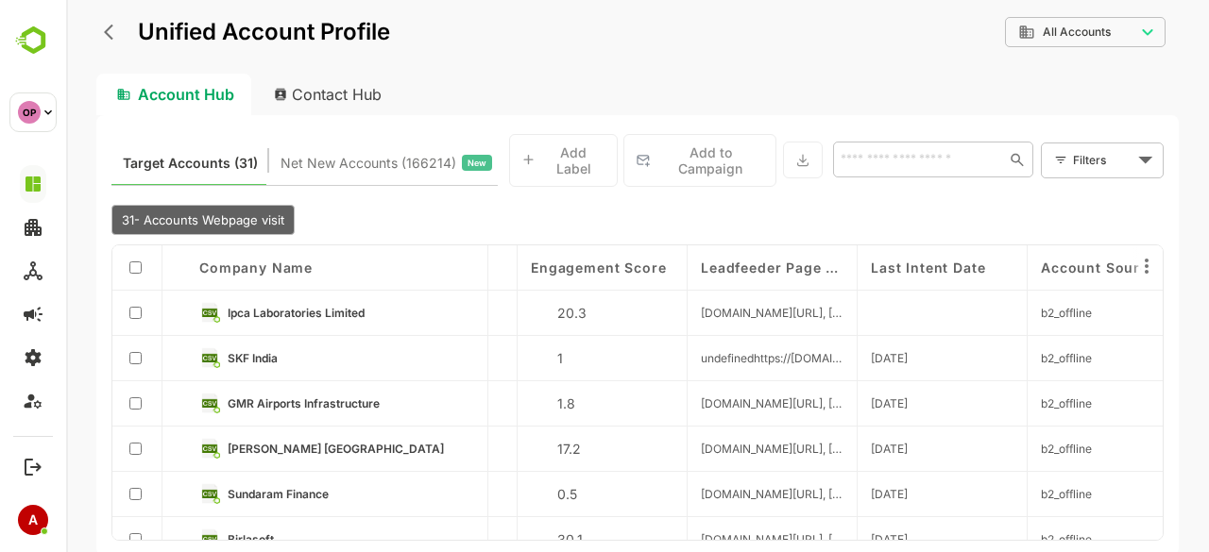
scroll to position [0, 1845]
click at [114, 32] on icon "back" at bounding box center [113, 32] width 19 height 19
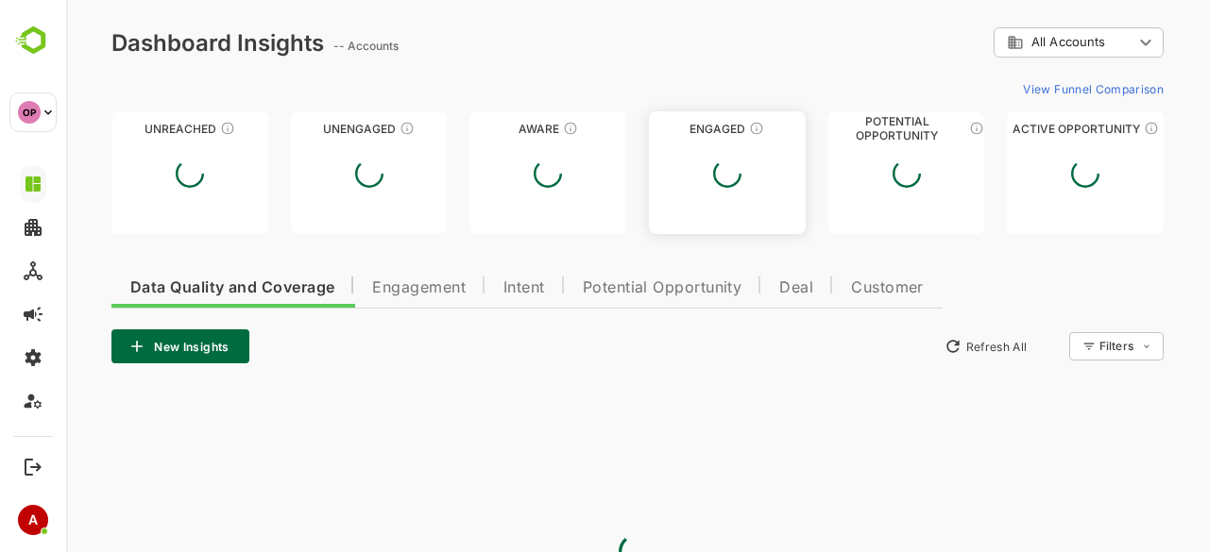
scroll to position [0, 0]
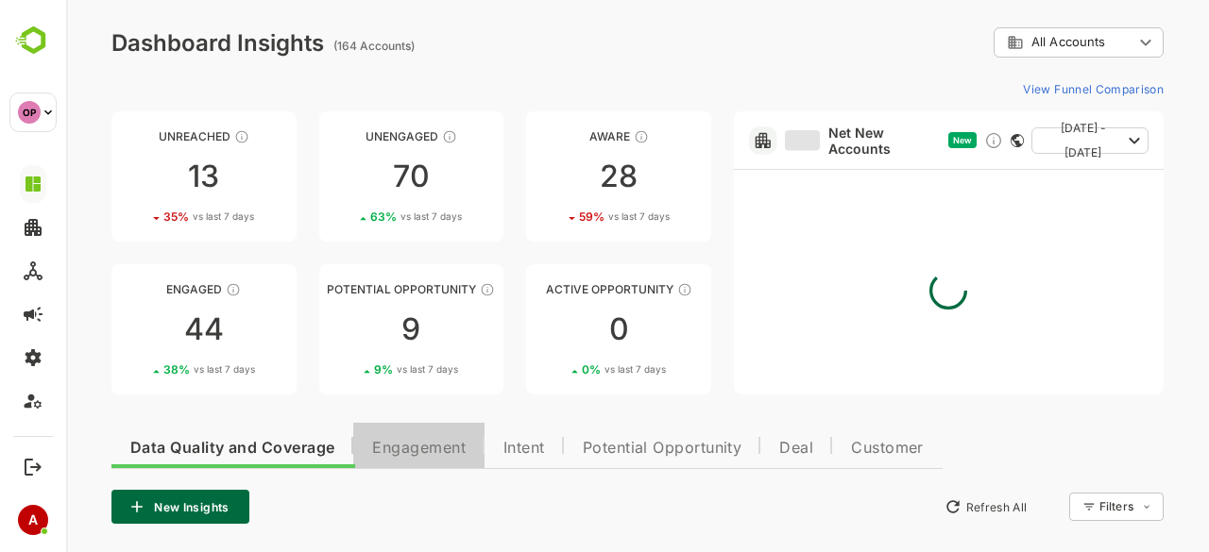
click at [429, 446] on span "Engagement" at bounding box center [418, 448] width 93 height 15
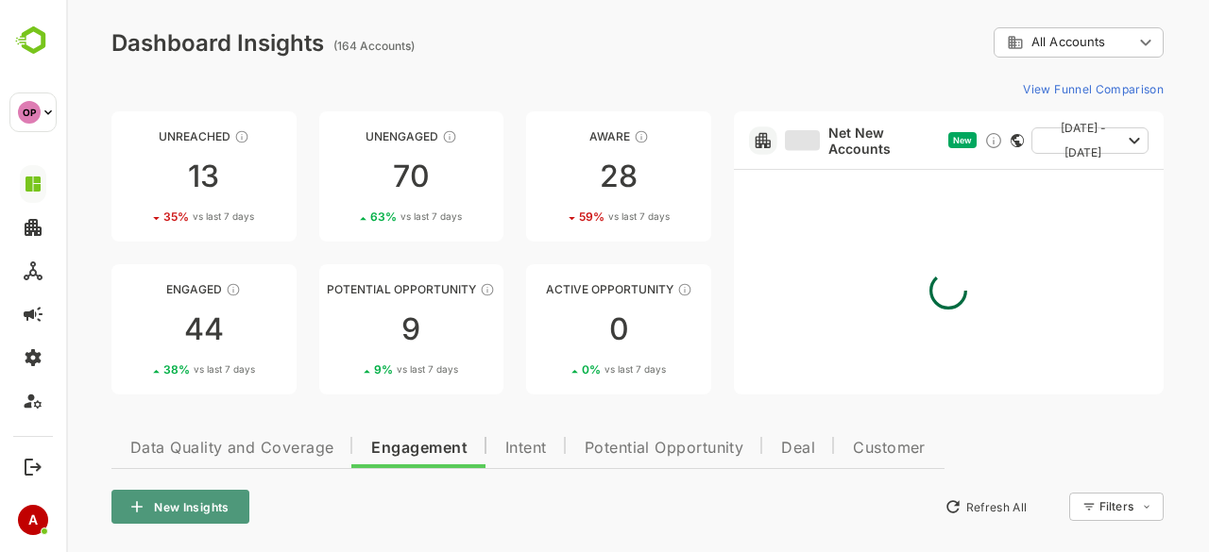
click at [180, 500] on button "New Insights" at bounding box center [180, 507] width 138 height 34
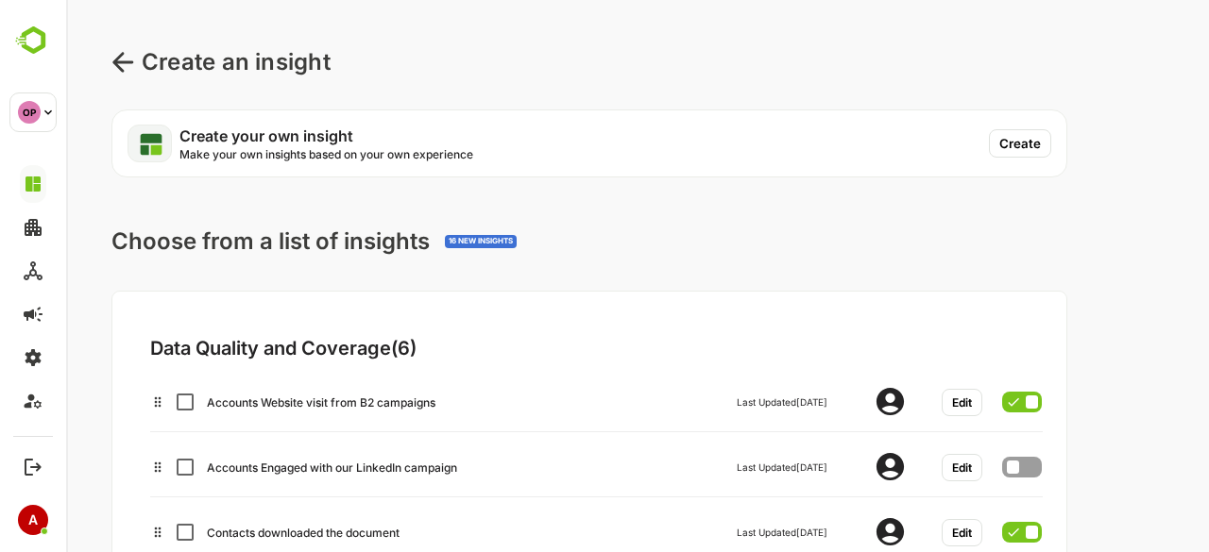
click at [1036, 141] on button "Create" at bounding box center [1020, 143] width 62 height 28
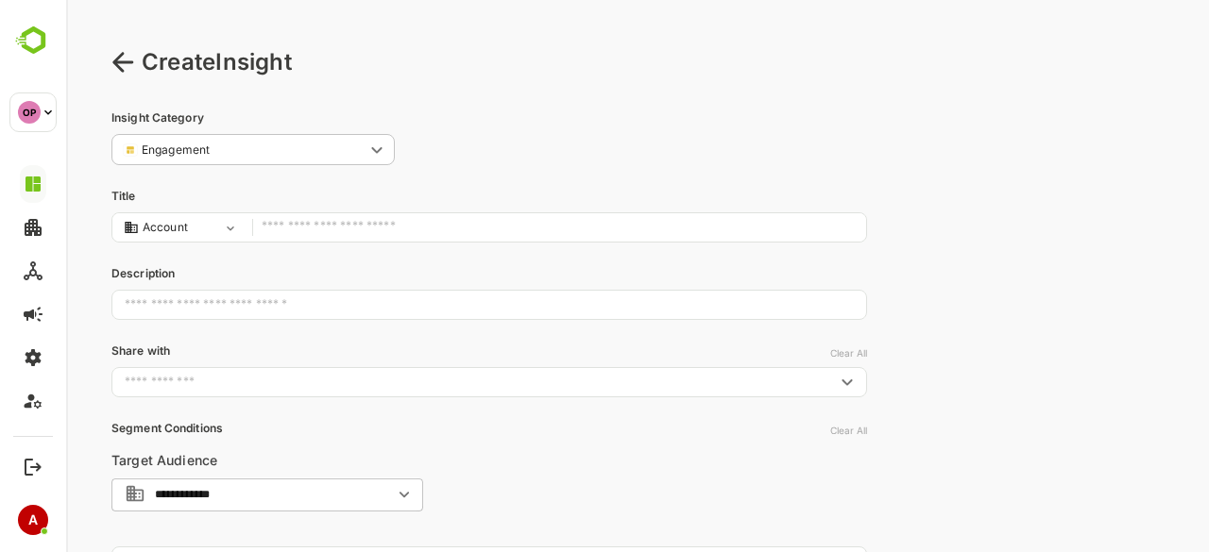
click at [610, 231] on input "text" at bounding box center [559, 227] width 595 height 25
type input "**********"
click at [460, 385] on input "text" at bounding box center [473, 382] width 713 height 19
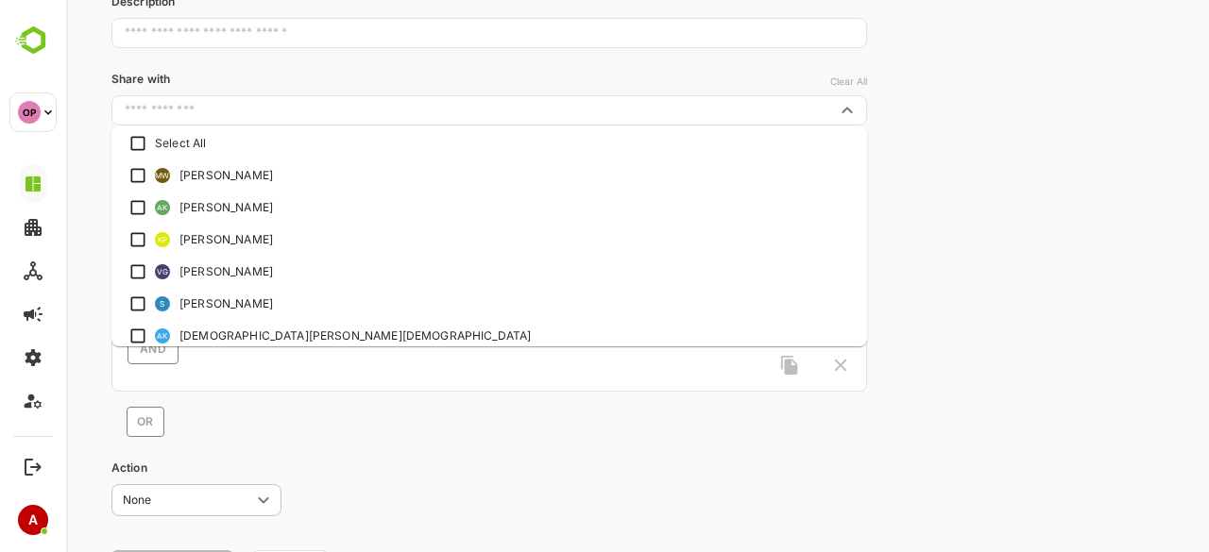
scroll to position [274, 0]
click at [845, 367] on div at bounding box center [815, 363] width 72 height 21
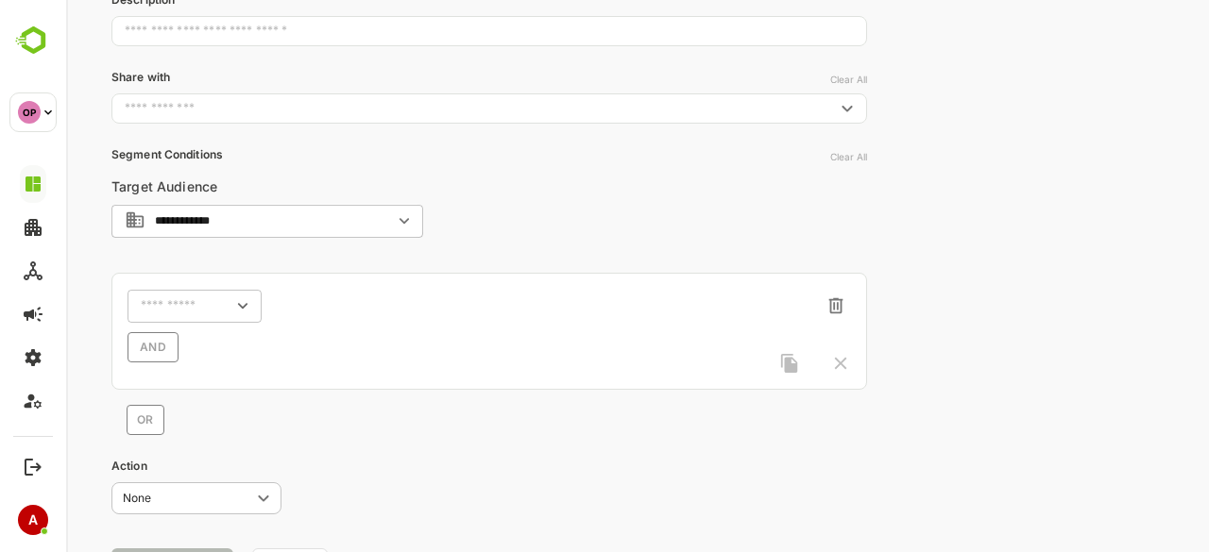
click at [964, 118] on div "**********" at bounding box center [637, 188] width 1143 height 924
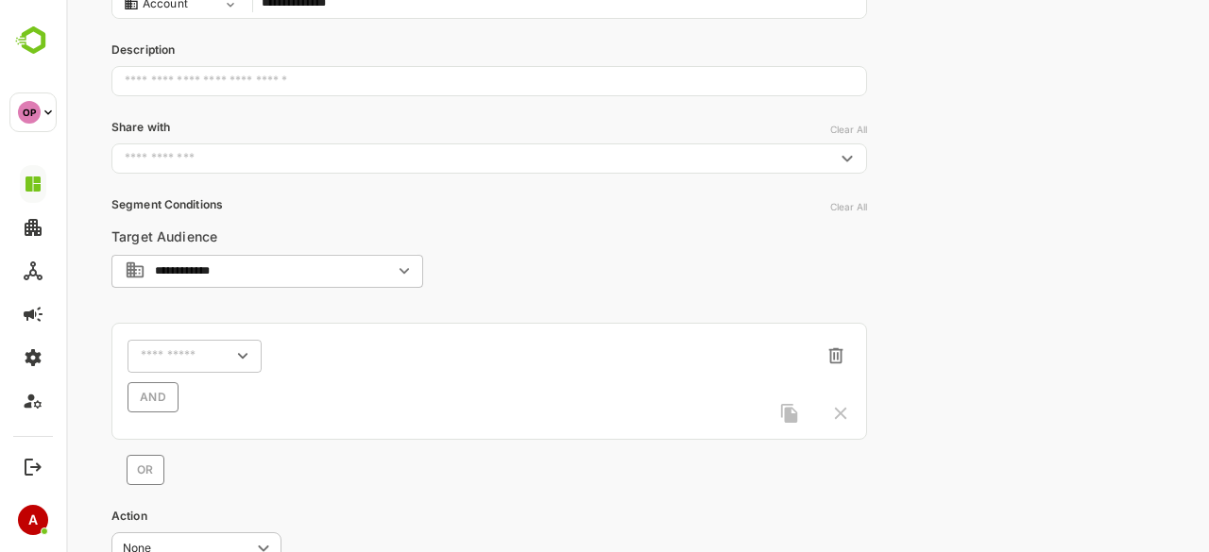
scroll to position [0, 0]
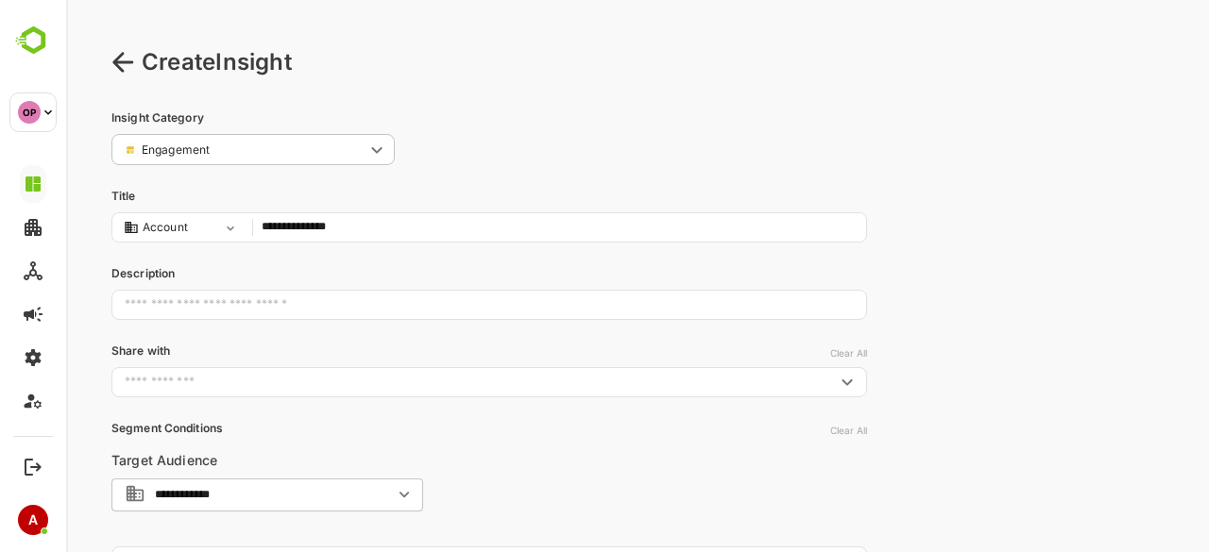
click at [121, 52] on icon at bounding box center [122, 62] width 23 height 23
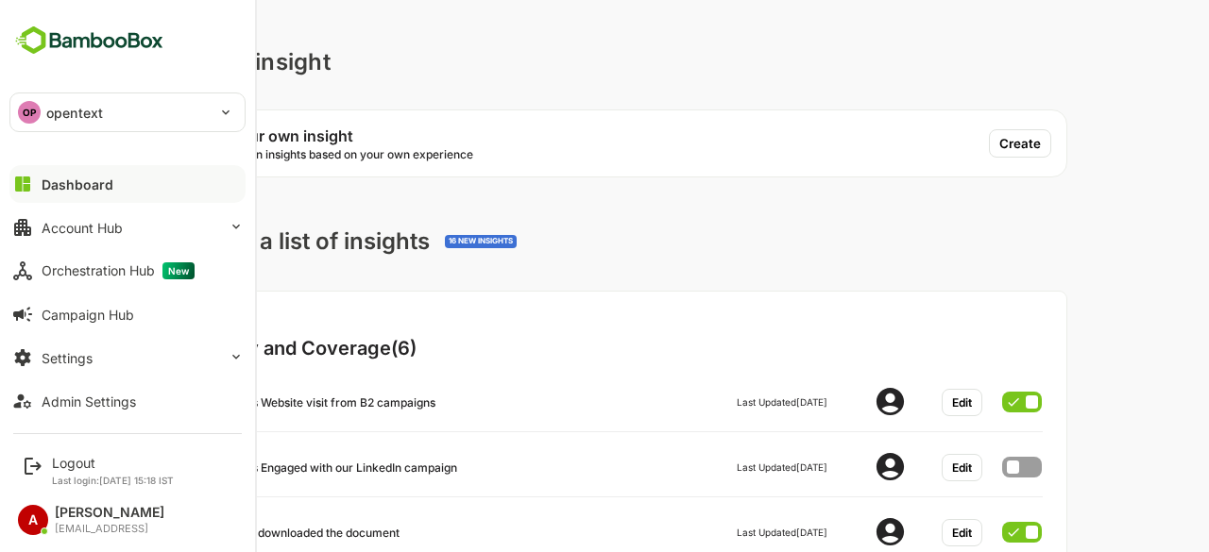
click at [95, 186] on div "Dashboard" at bounding box center [78, 185] width 72 height 16
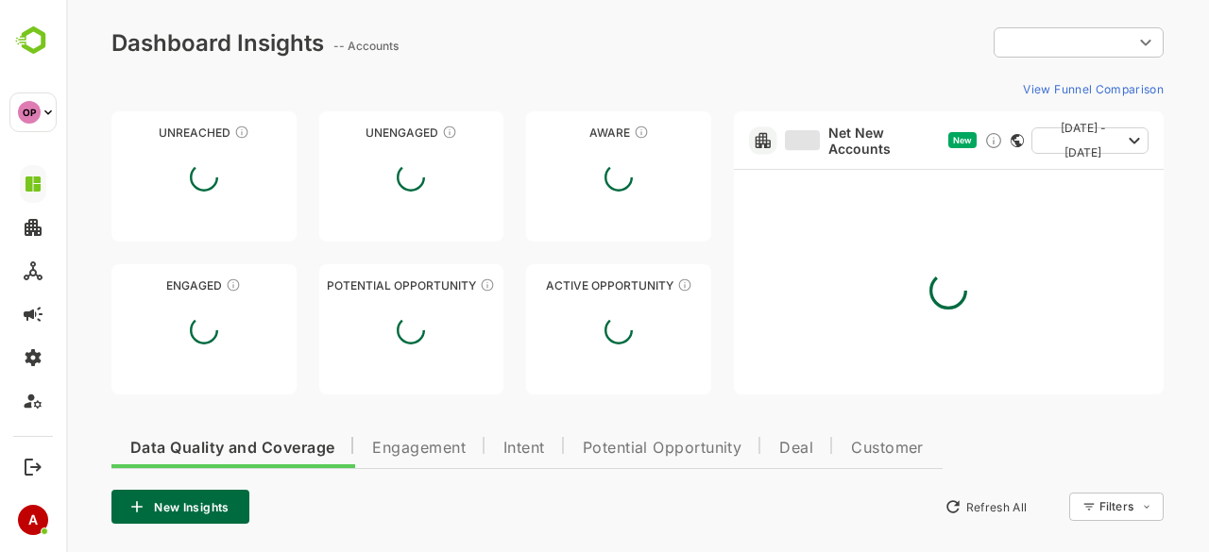
type input "**********"
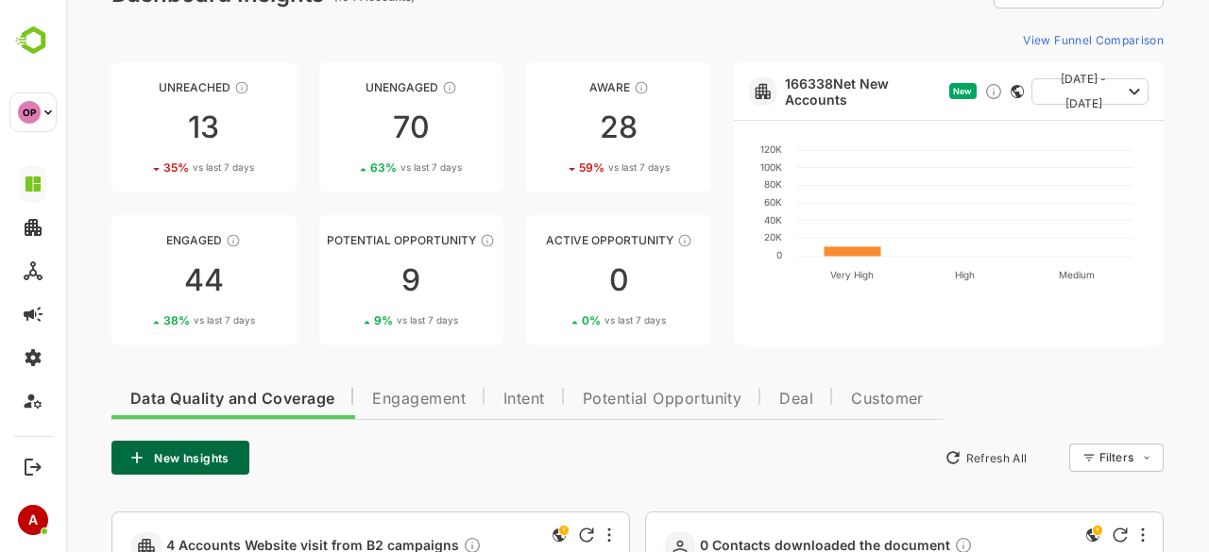
scroll to position [42, 0]
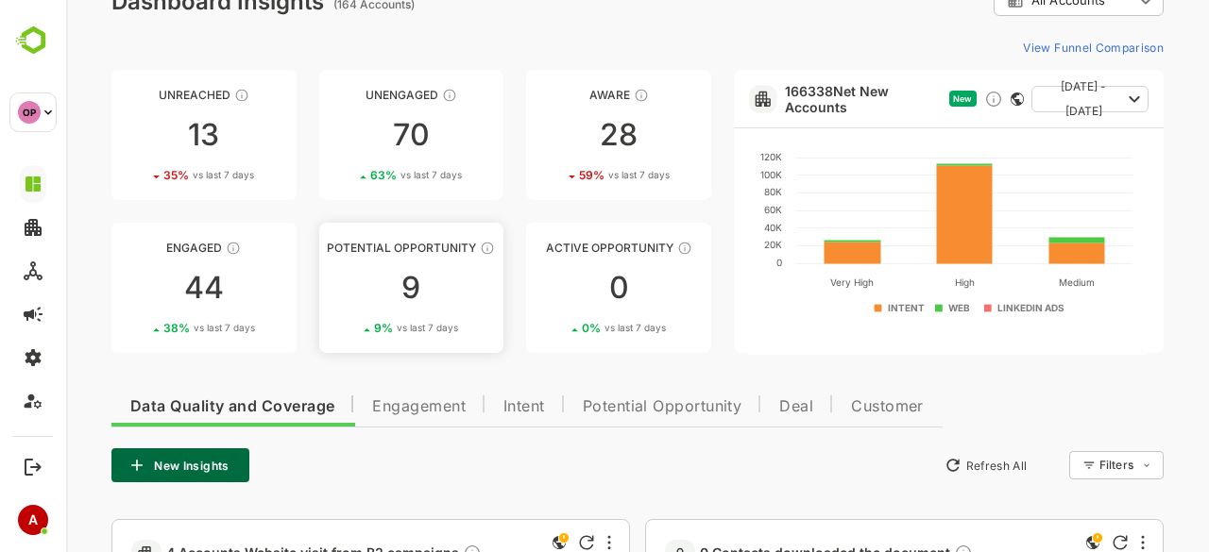
click at [412, 277] on div "9" at bounding box center [411, 288] width 185 height 30
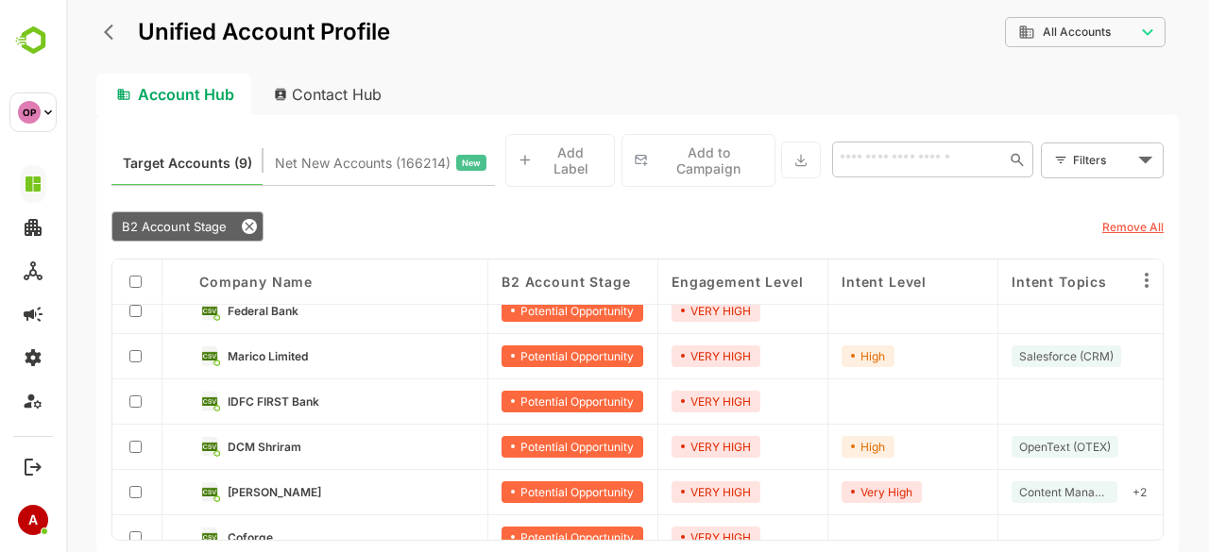
scroll to position [125, 0]
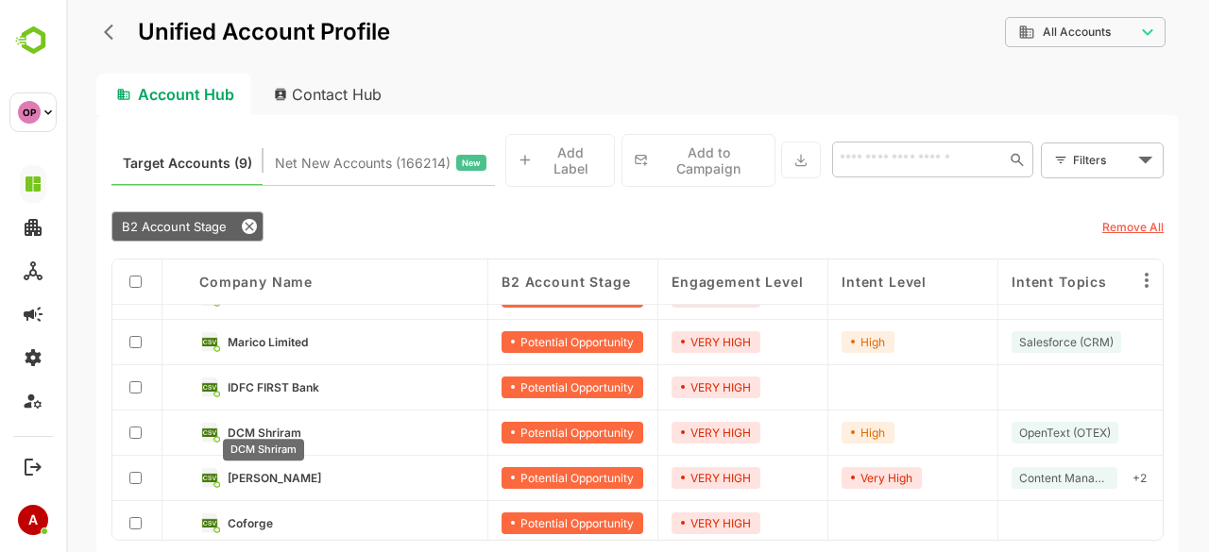
click at [275, 426] on span "DCM Shriram" at bounding box center [265, 433] width 74 height 14
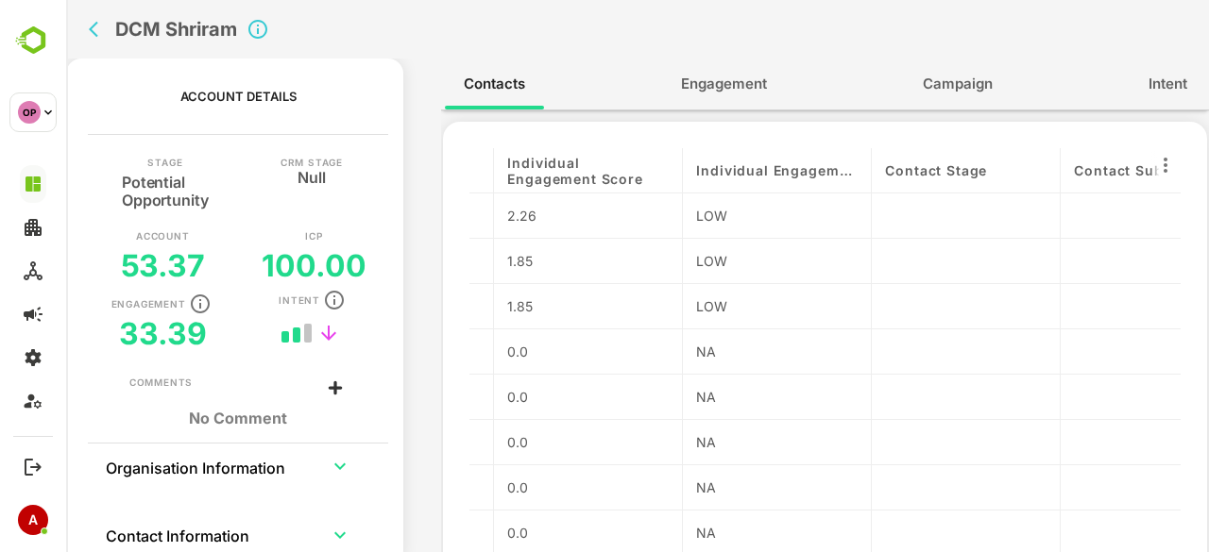
scroll to position [0, 316]
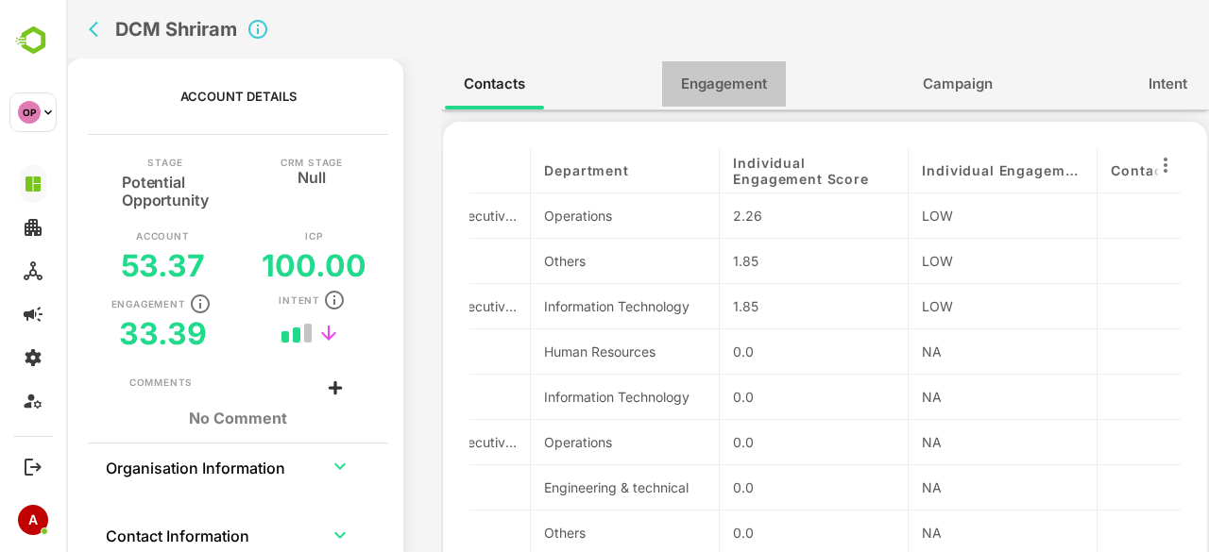
click at [707, 90] on span "Engagement" at bounding box center [724, 84] width 86 height 25
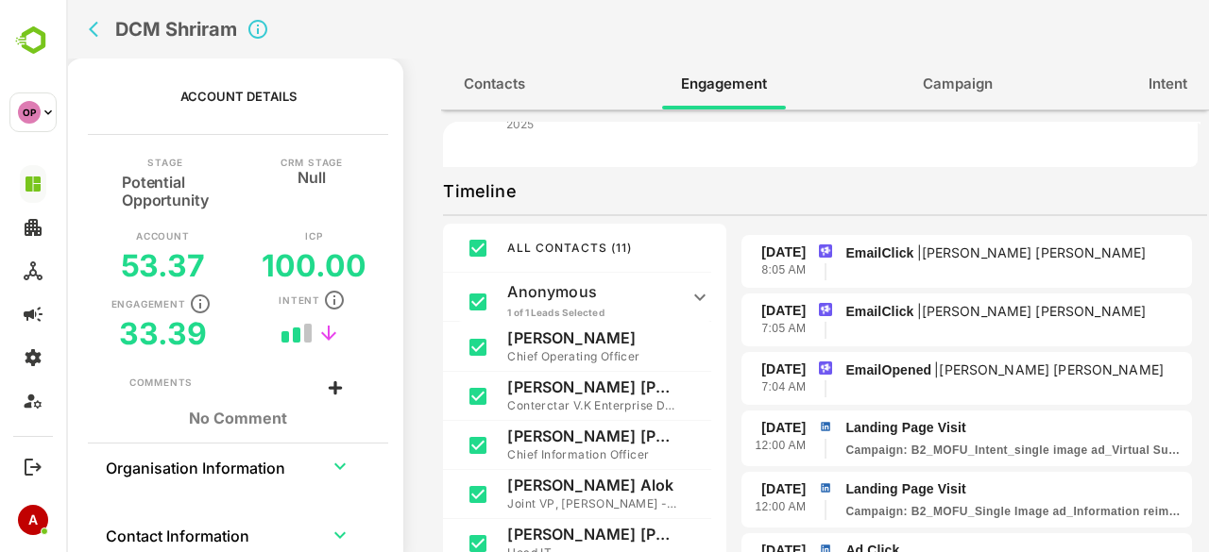
scroll to position [88, 0]
click at [897, 372] on p "EmailOpened | Ranjeet Singh Ranjeet" at bounding box center [1014, 369] width 339 height 21
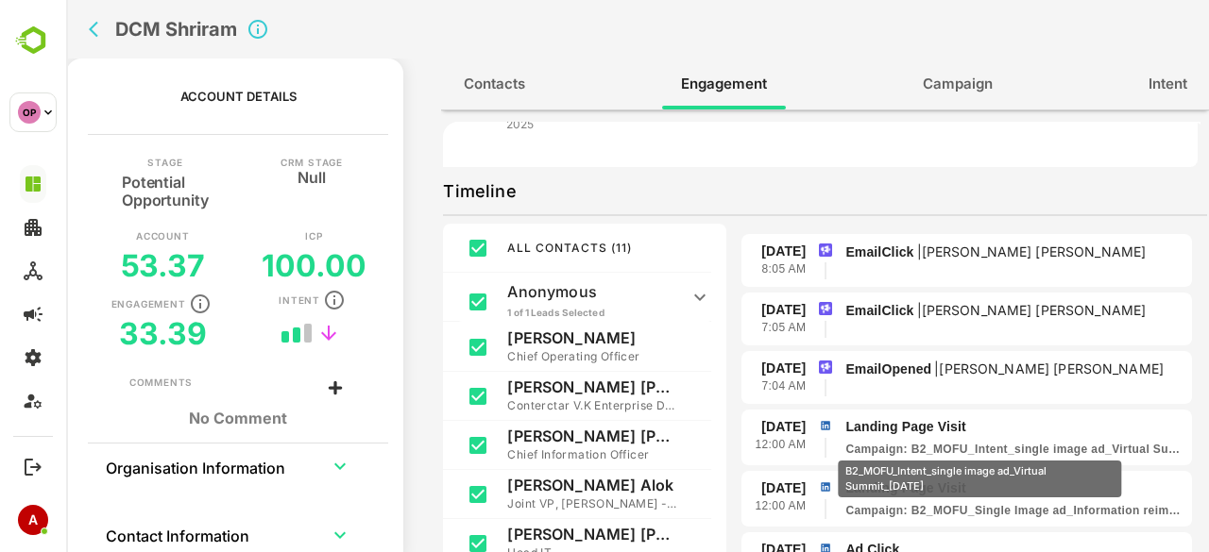
click at [979, 448] on p "Campaign : B2_MOFU_Intent_single image ad_Virtual Summit_03 Sep" at bounding box center [1014, 449] width 339 height 17
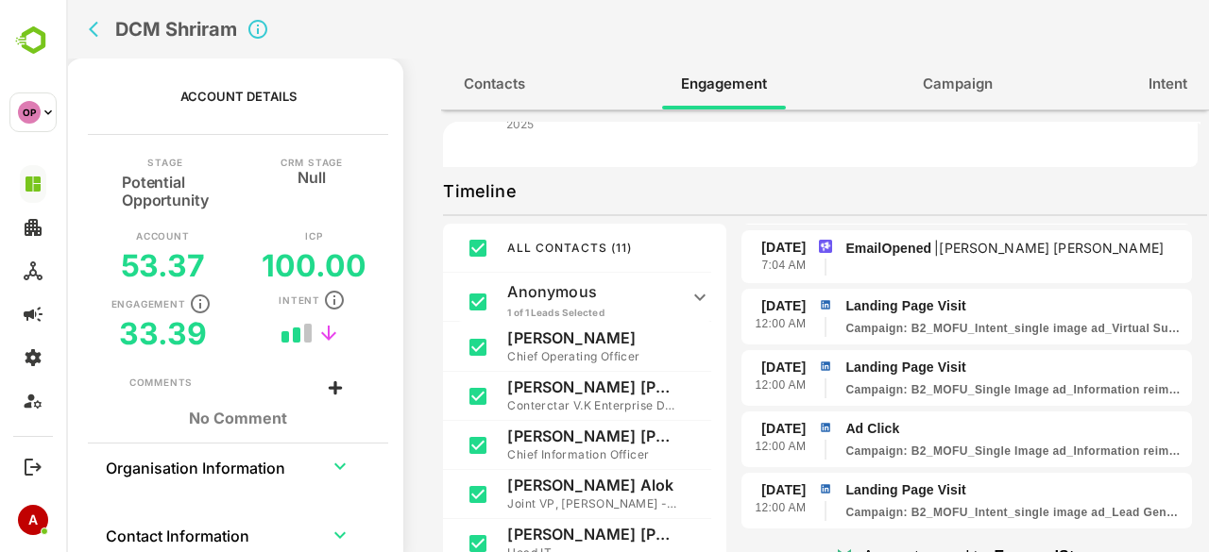
scroll to position [0, 0]
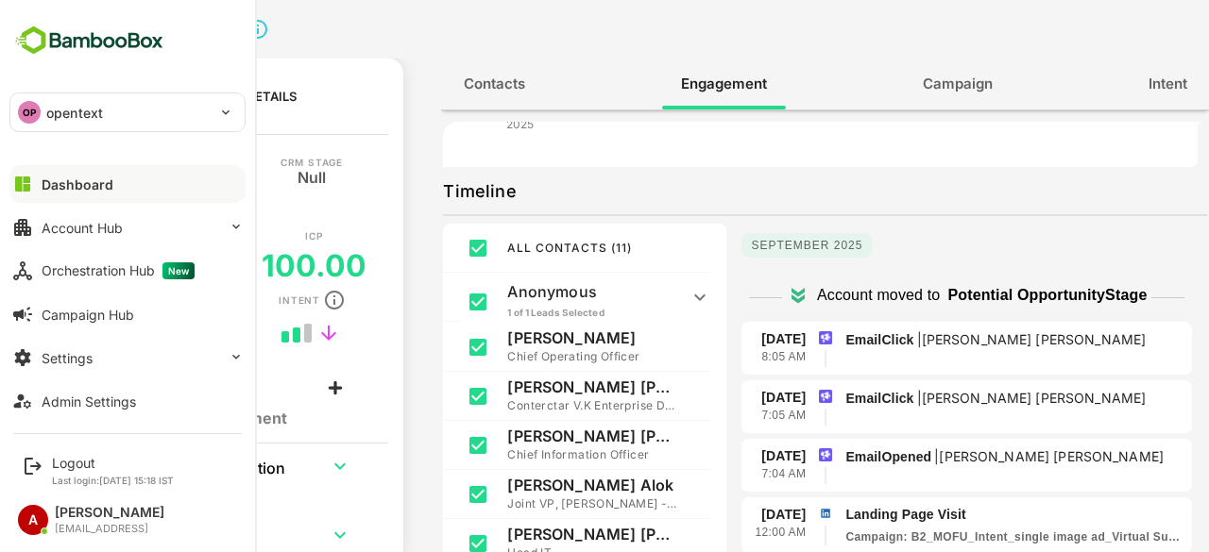
click at [121, 194] on button "Dashboard" at bounding box center [127, 184] width 236 height 38
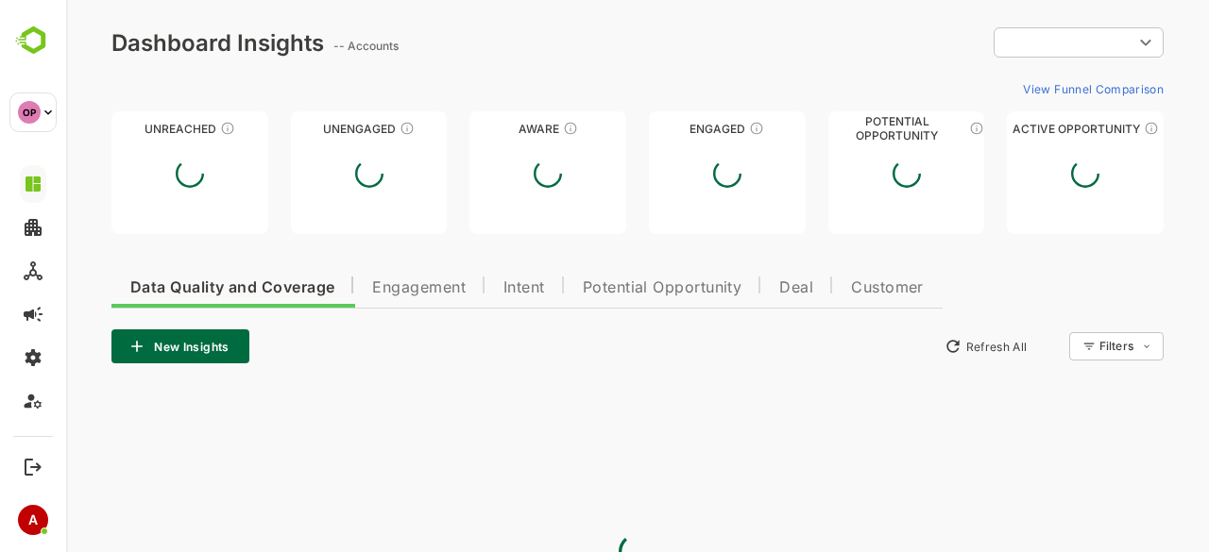
type input "**********"
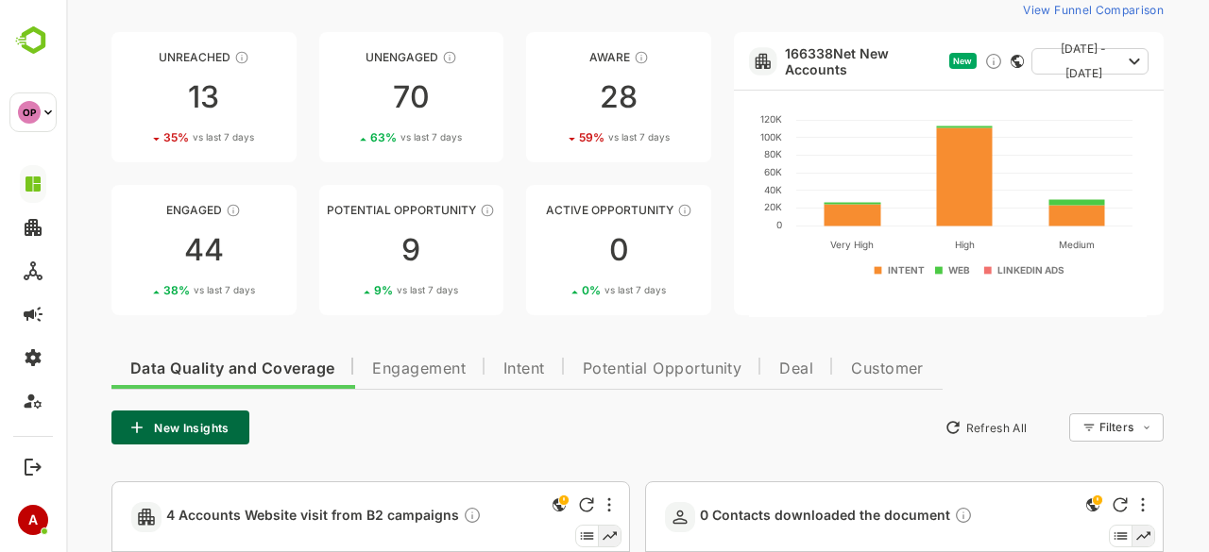
scroll to position [24, 0]
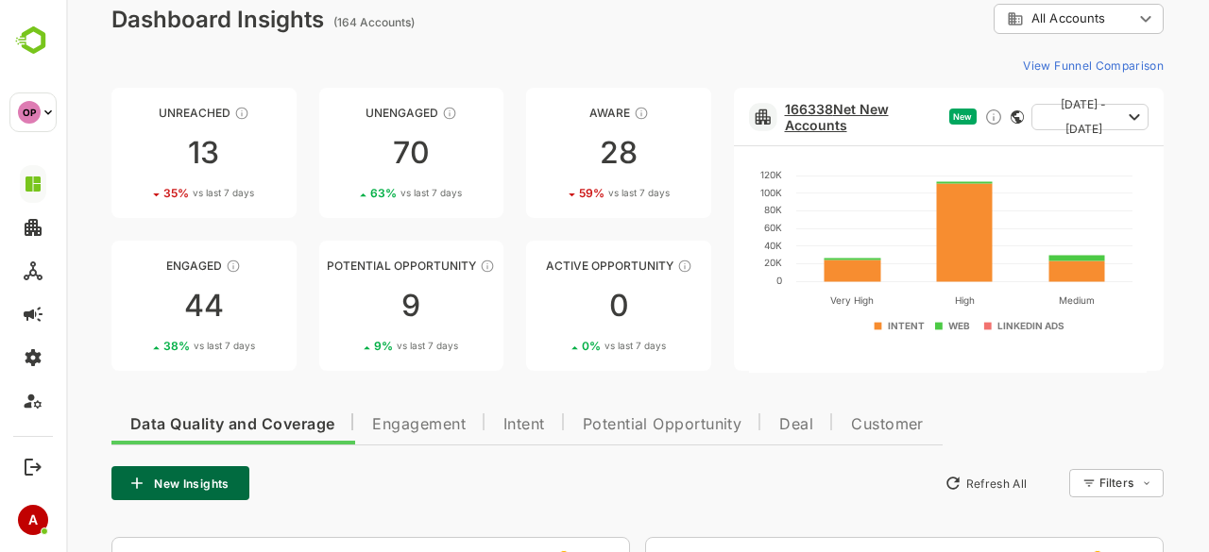
click at [857, 108] on link "166338 Net New Accounts" at bounding box center [863, 117] width 157 height 32
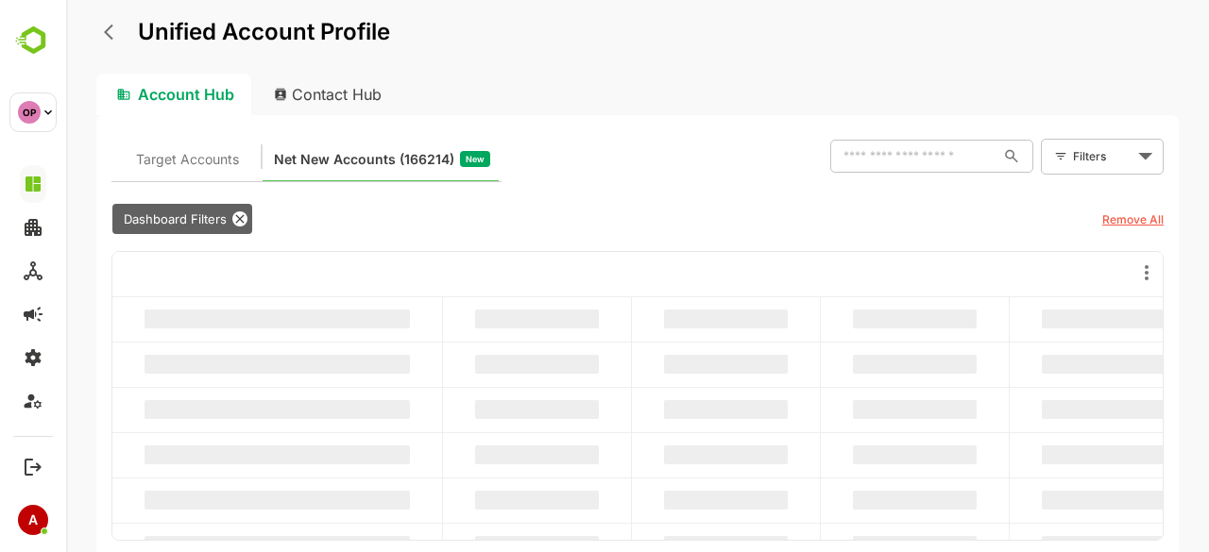
scroll to position [0, 0]
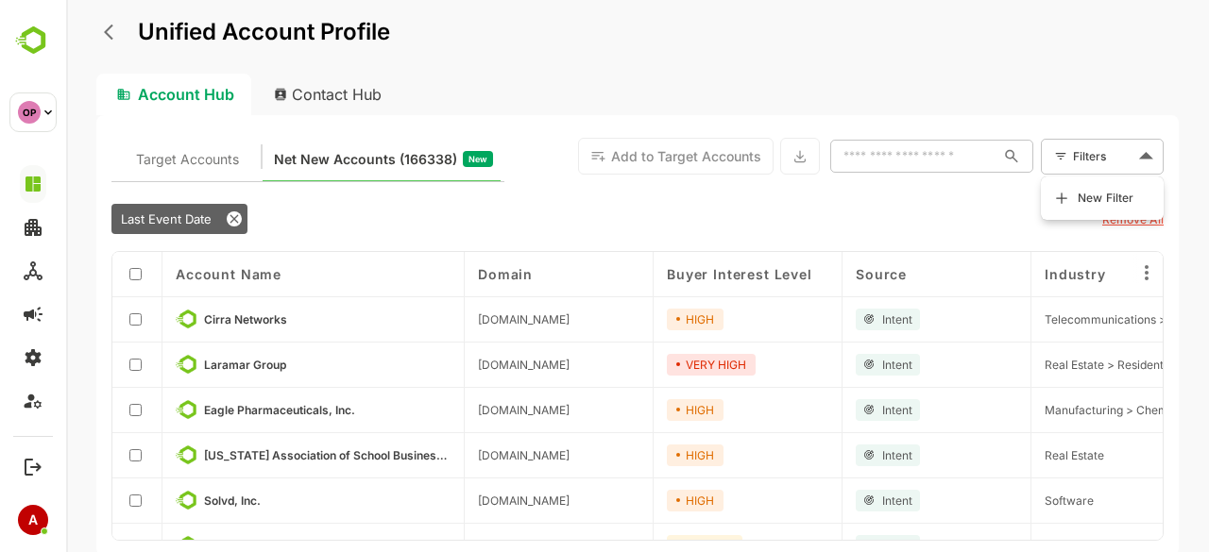
click at [1077, 160] on body "Unified Account Profile Account Hub Contact Hub Target Accounts Net New Account…" at bounding box center [637, 276] width 1143 height 552
click at [1090, 197] on span "New Filter" at bounding box center [1105, 198] width 57 height 23
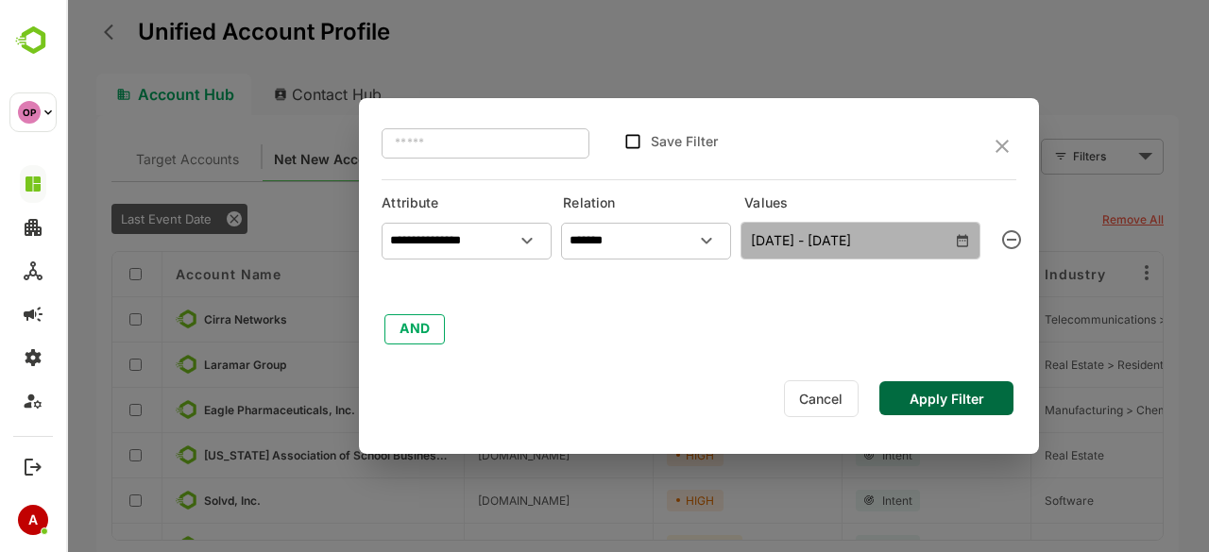
click at [959, 240] on icon "button" at bounding box center [962, 240] width 15 height 15
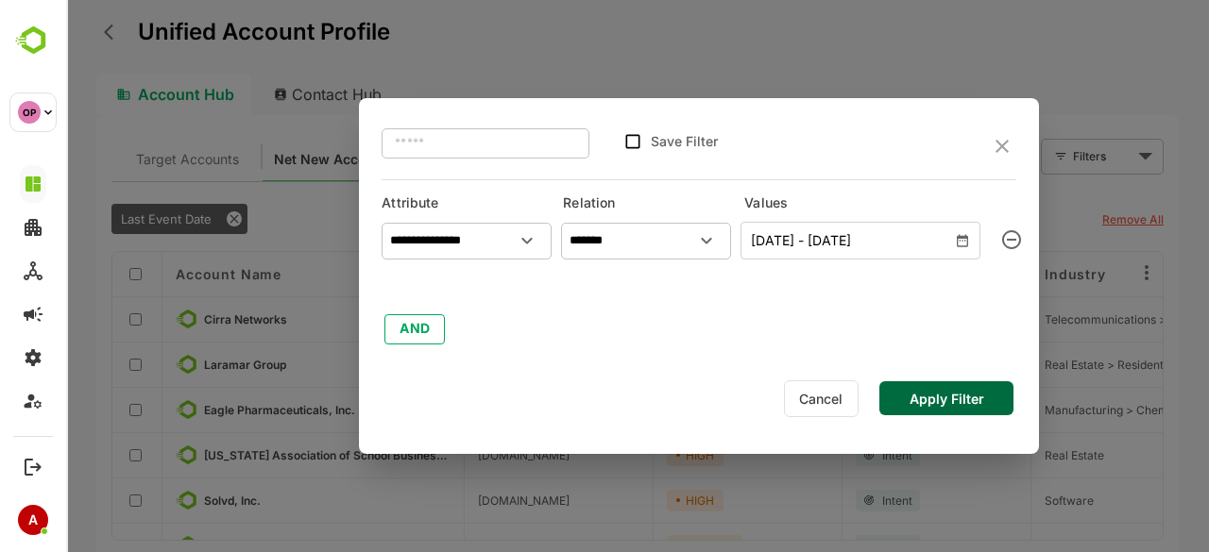
click at [965, 240] on icon "button" at bounding box center [962, 240] width 15 height 15
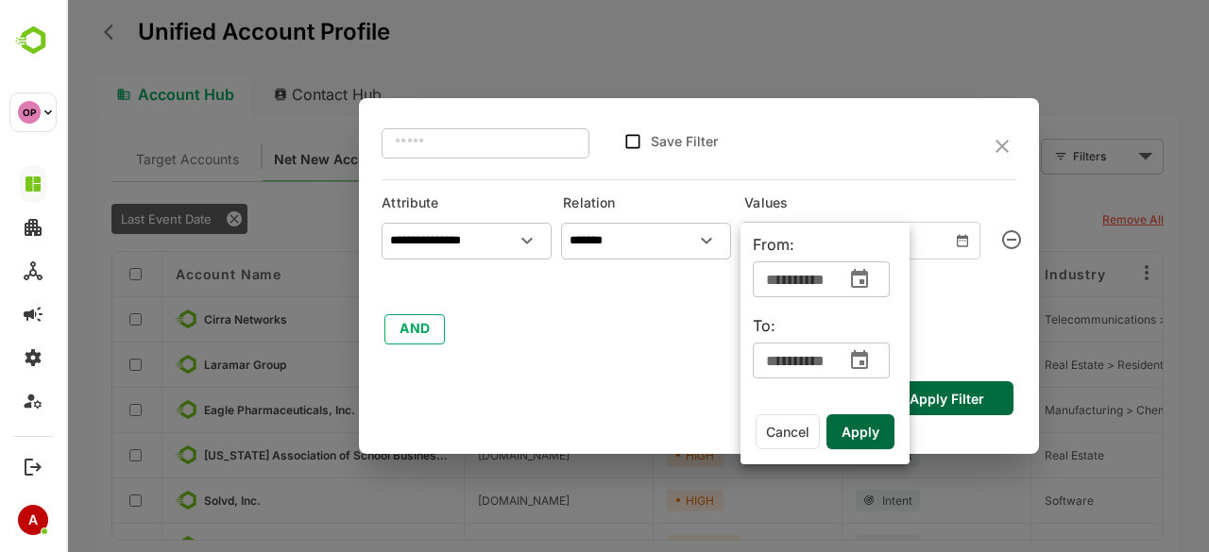
click at [814, 282] on input "**********" at bounding box center [794, 280] width 82 height 38
click at [863, 276] on icon "change date" at bounding box center [859, 279] width 23 height 23
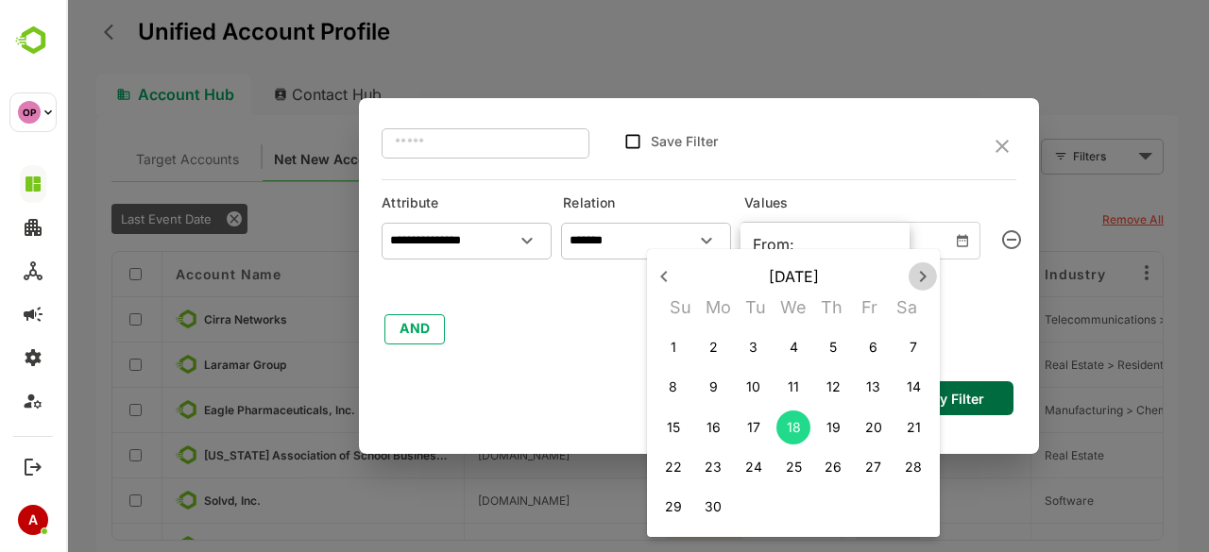
click at [920, 279] on icon "button" at bounding box center [922, 276] width 23 height 23
click at [874, 344] on span "1" at bounding box center [874, 347] width 34 height 19
type input "**********"
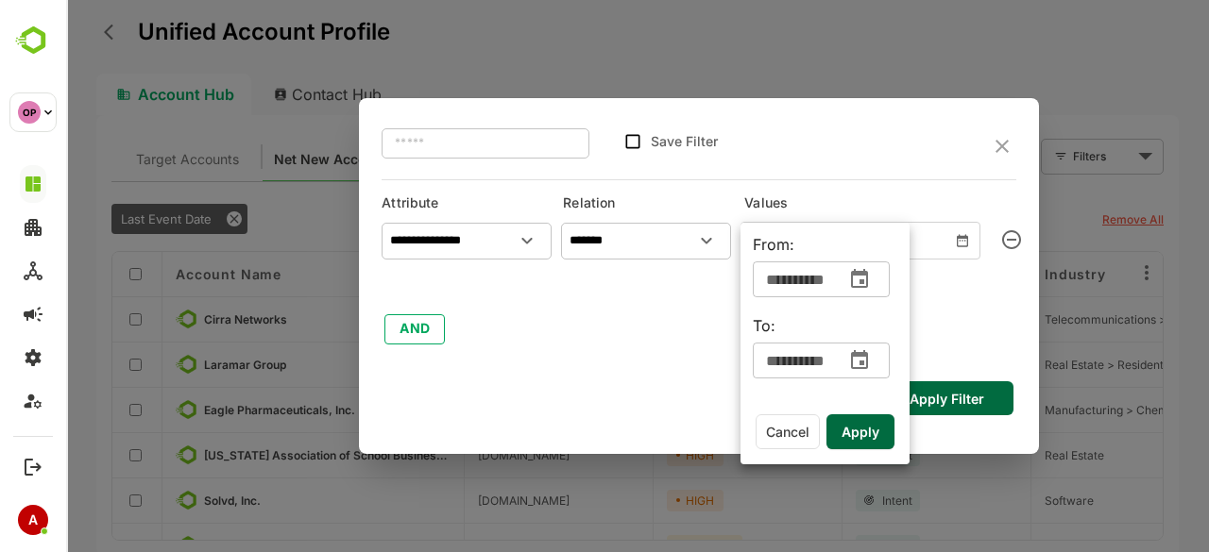
click at [852, 424] on span "Apply" at bounding box center [860, 432] width 38 height 25
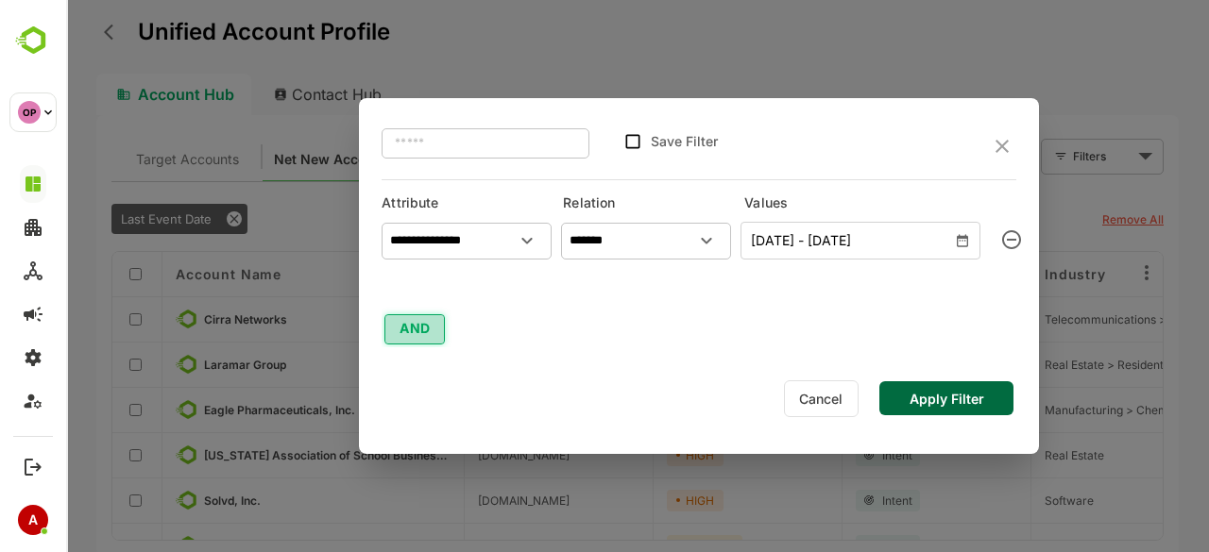
click at [421, 327] on button "AND" at bounding box center [414, 329] width 60 height 30
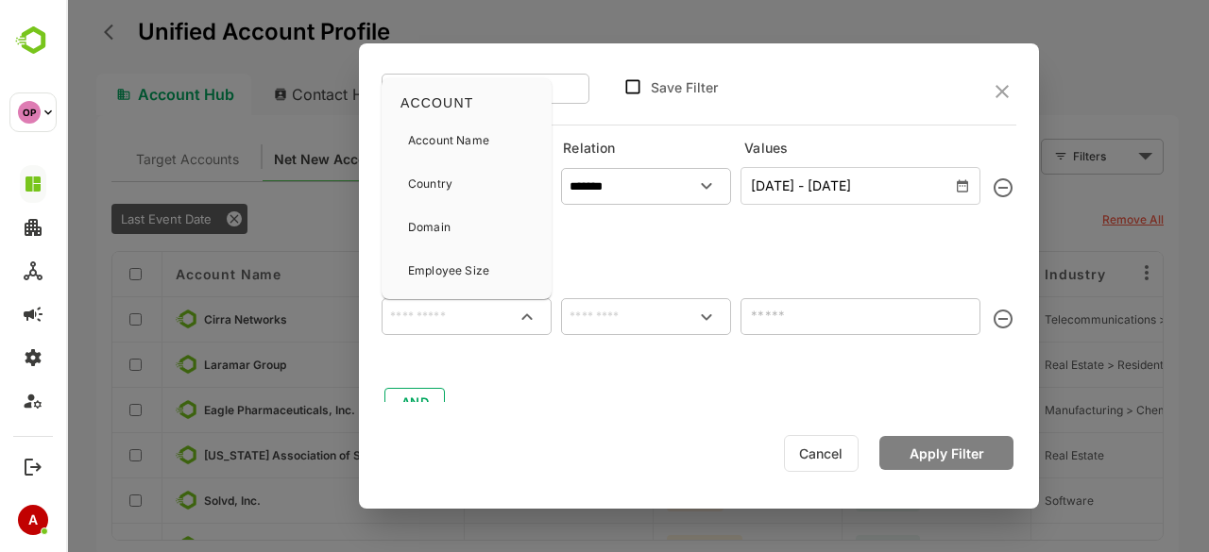
click at [421, 327] on input "text" at bounding box center [466, 317] width 162 height 28
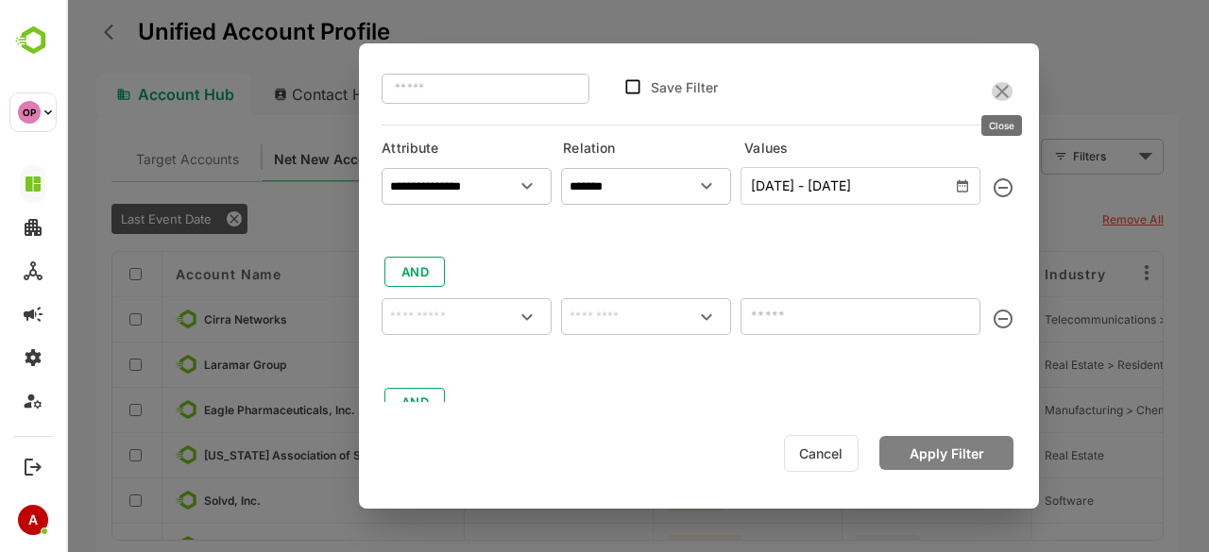
click at [995, 90] on icon "close" at bounding box center [1002, 91] width 23 height 23
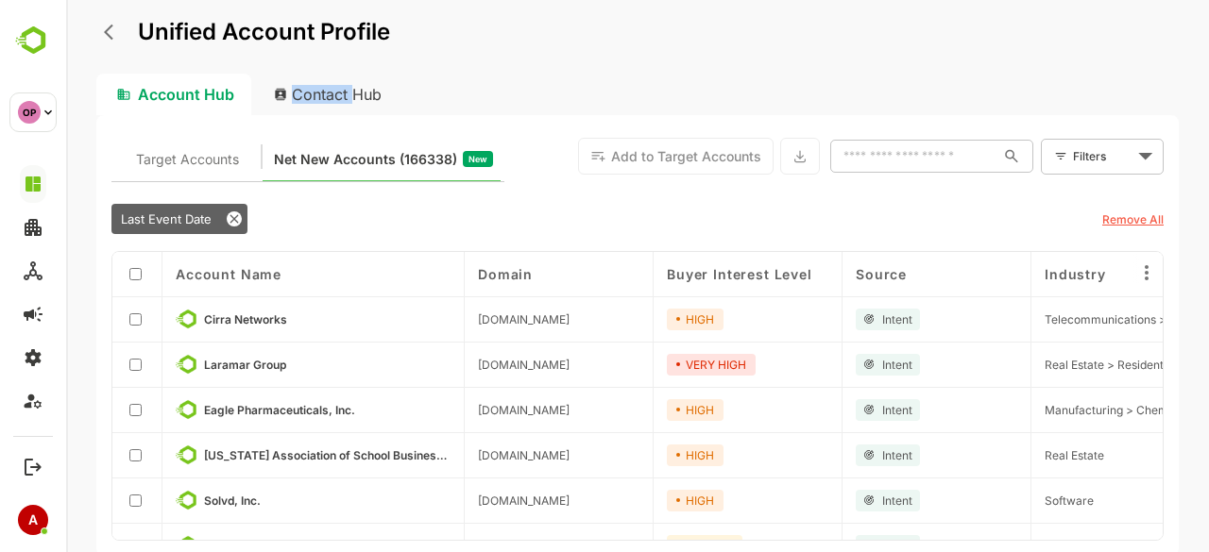
click at [995, 90] on div "Account Hub Contact Hub" at bounding box center [637, 95] width 1082 height 42
click at [109, 34] on icon "back" at bounding box center [113, 32] width 19 height 19
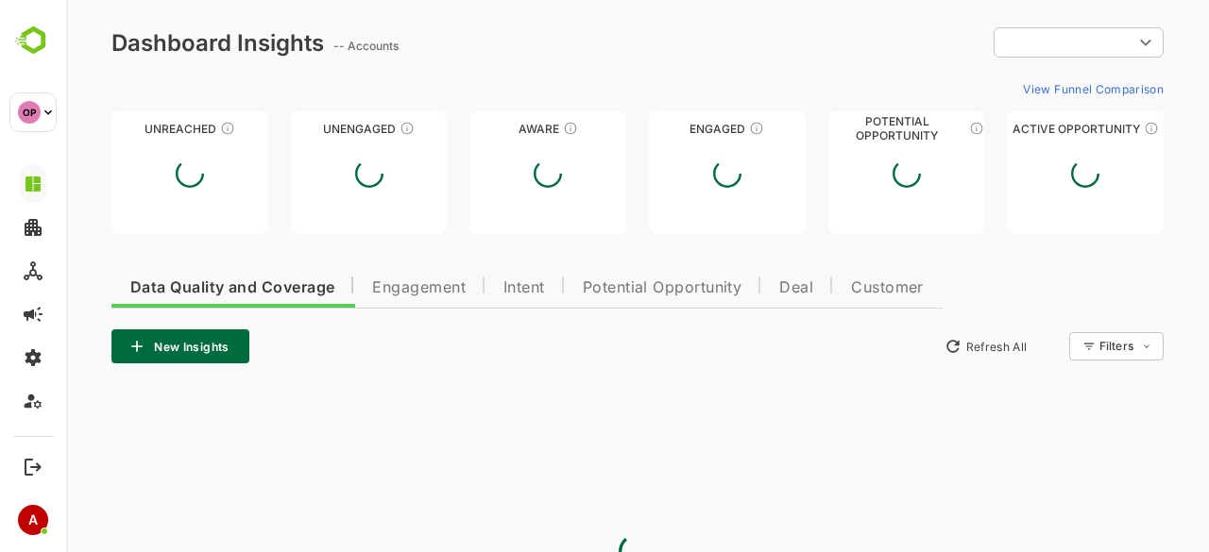
scroll to position [0, 0]
type input "**********"
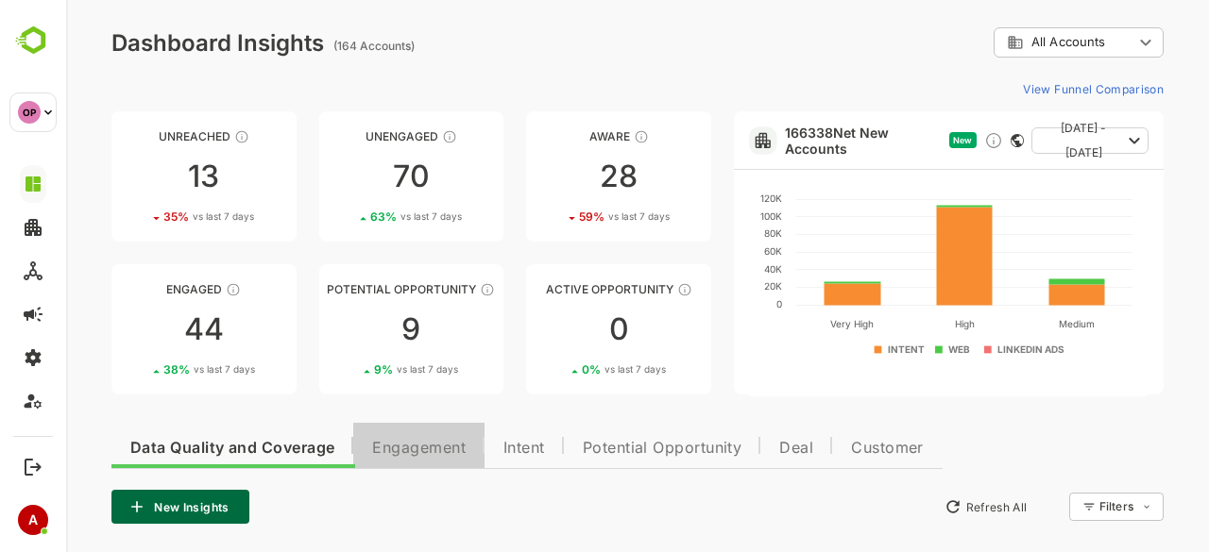
click at [416, 450] on span "Engagement" at bounding box center [418, 448] width 93 height 15
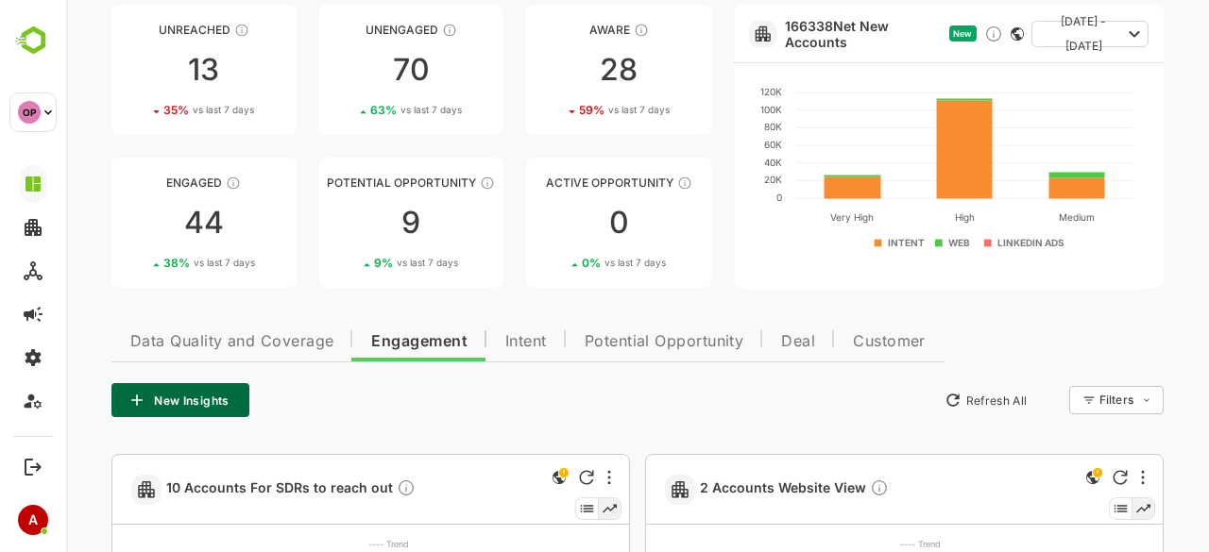
scroll to position [102, 0]
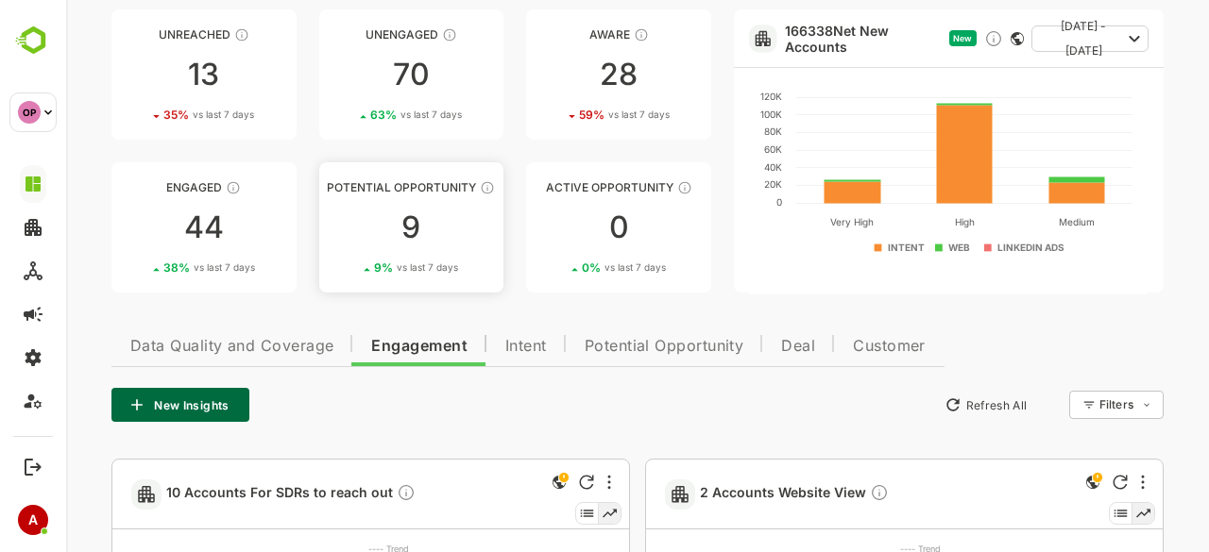
click at [416, 224] on div "9" at bounding box center [411, 227] width 185 height 30
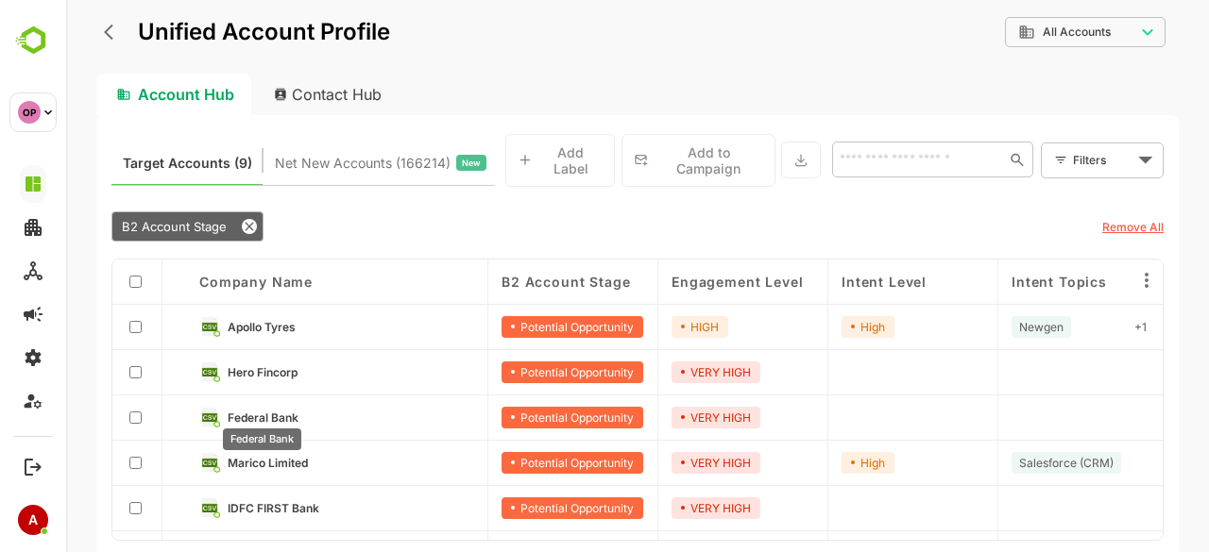
scroll to position [125, 0]
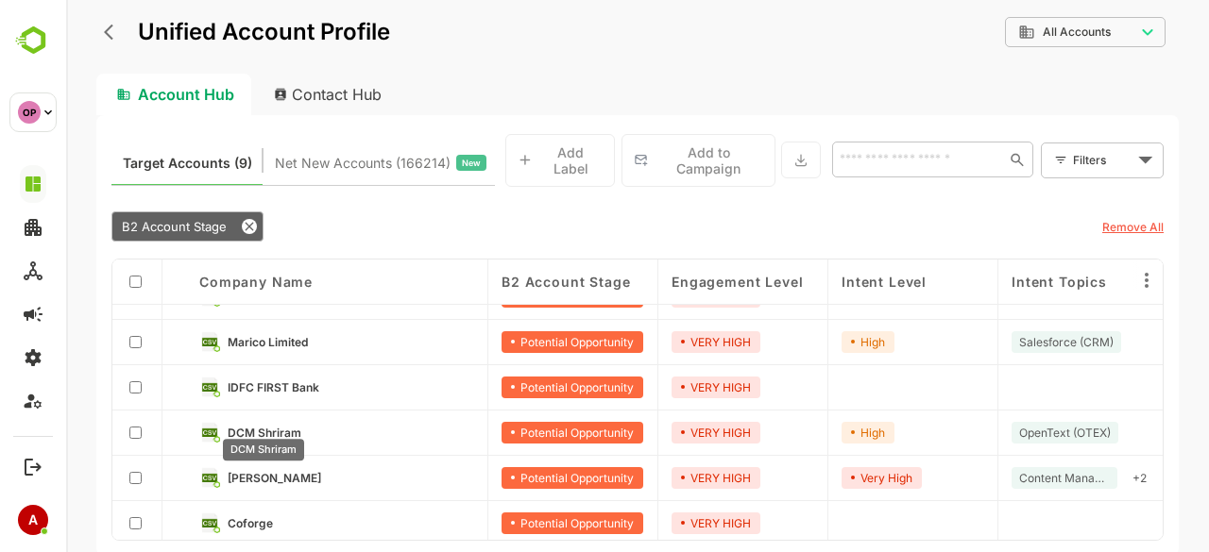
click at [264, 426] on span "DCM Shriram" at bounding box center [265, 433] width 74 height 14
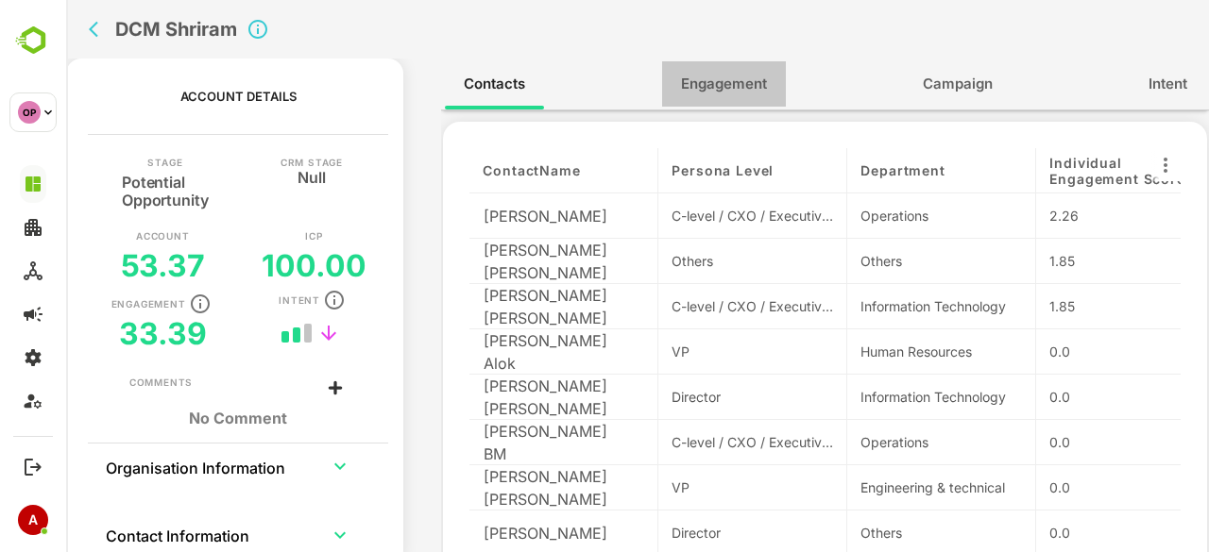
click at [740, 78] on span "Engagement" at bounding box center [724, 84] width 86 height 25
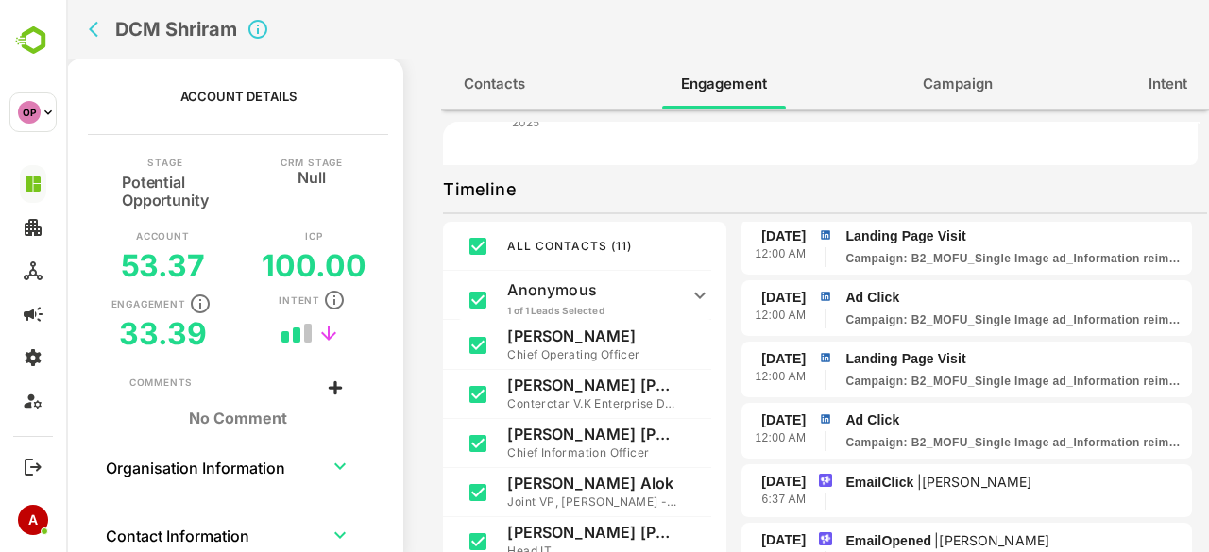
scroll to position [755, 0]
click at [93, 24] on icon "back" at bounding box center [98, 29] width 19 height 19
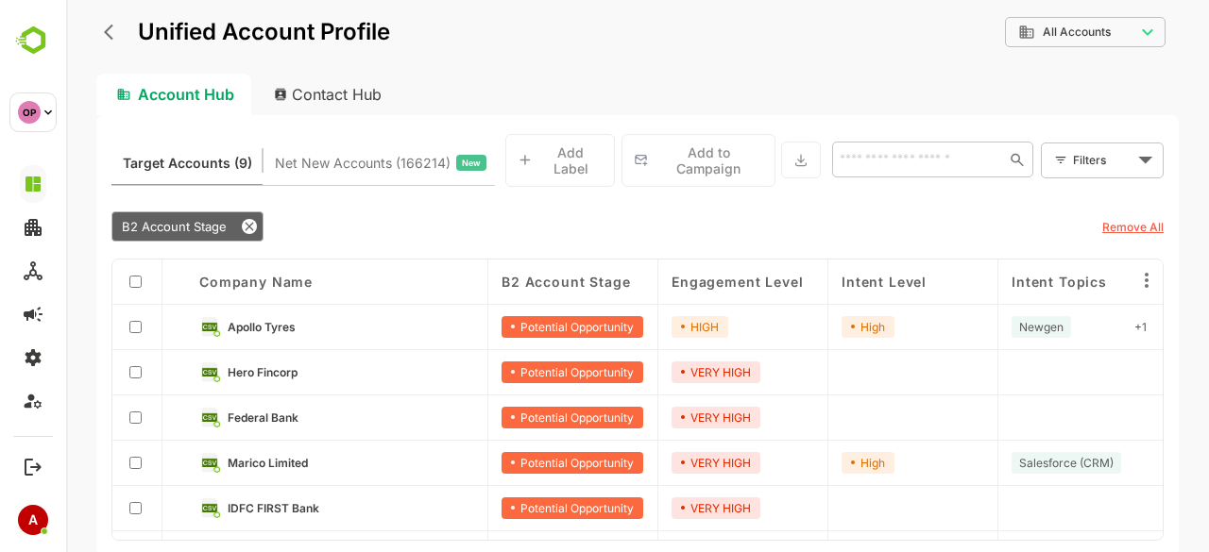
click at [100, 24] on div "Unified Account Profile" at bounding box center [243, 32] width 294 height 34
click at [107, 35] on icon "back" at bounding box center [113, 32] width 19 height 19
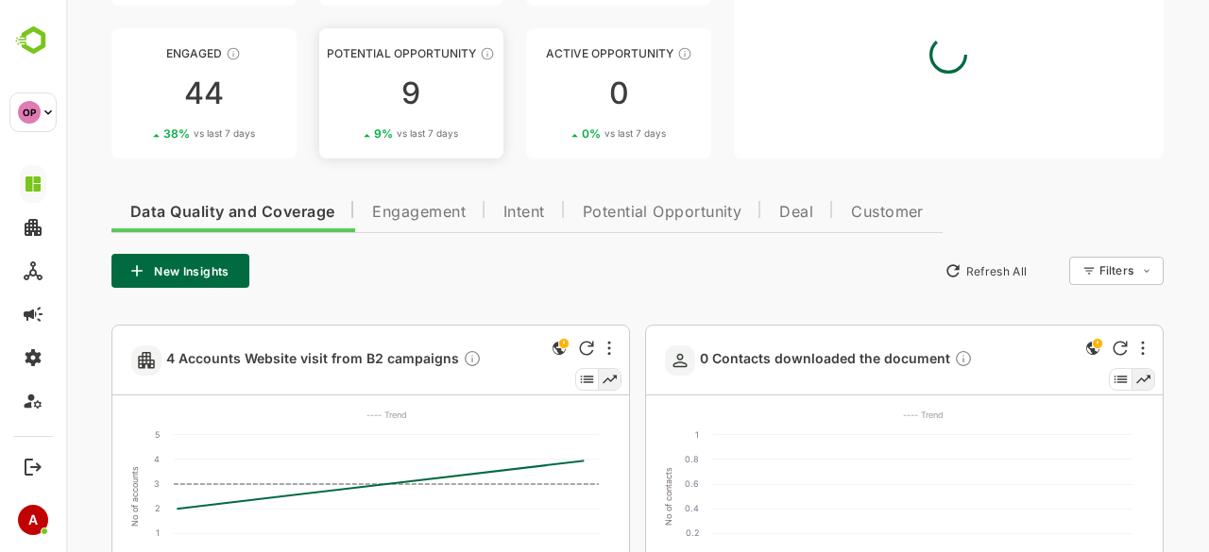
scroll to position [256, 0]
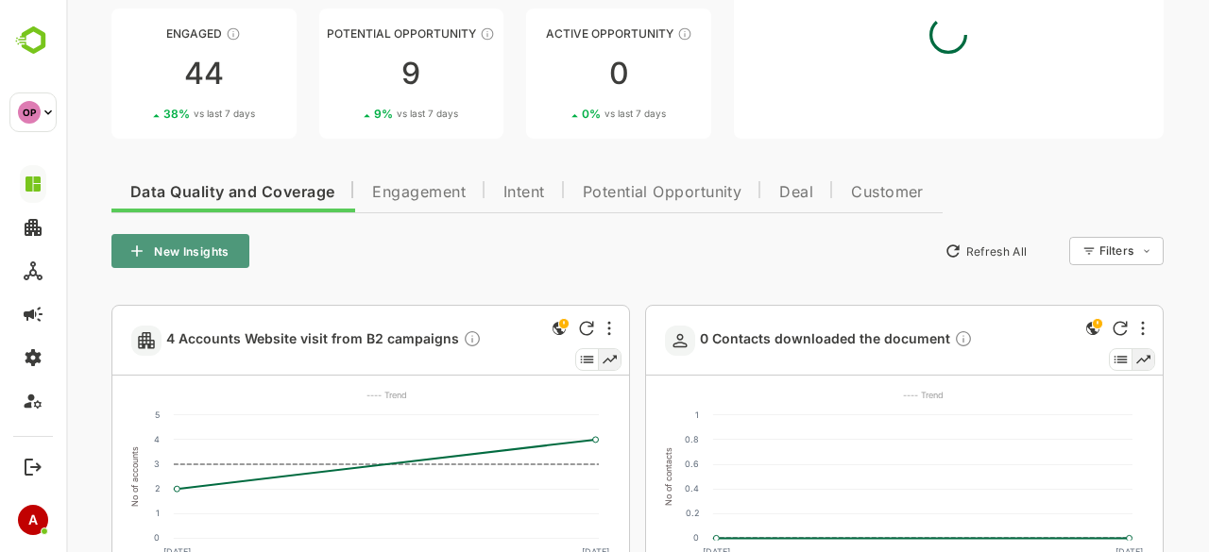
click at [214, 252] on button "New Insights" at bounding box center [180, 251] width 138 height 34
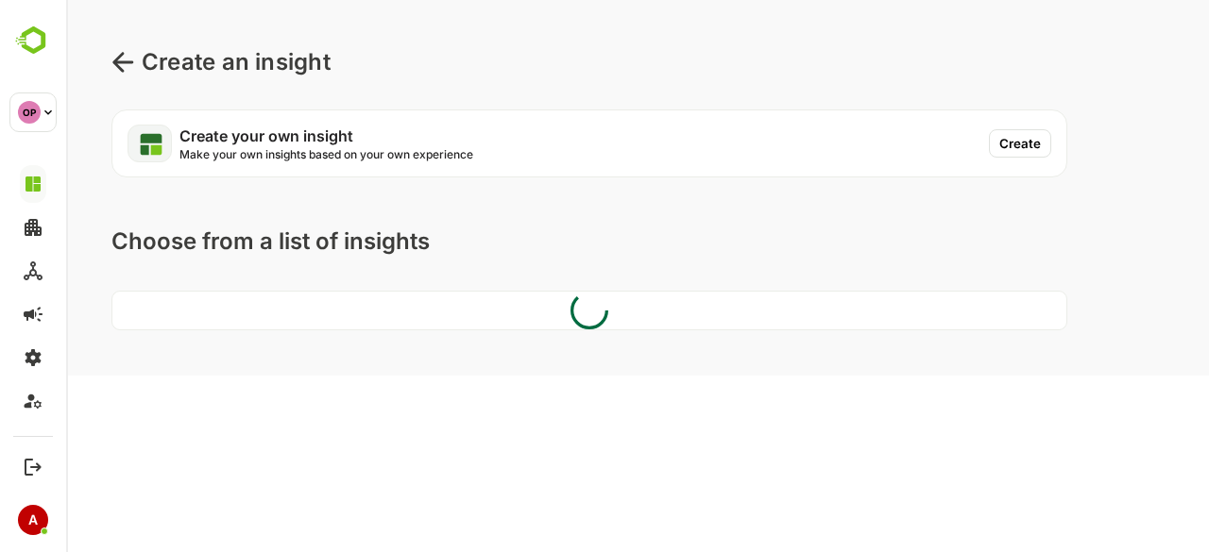
scroll to position [0, 0]
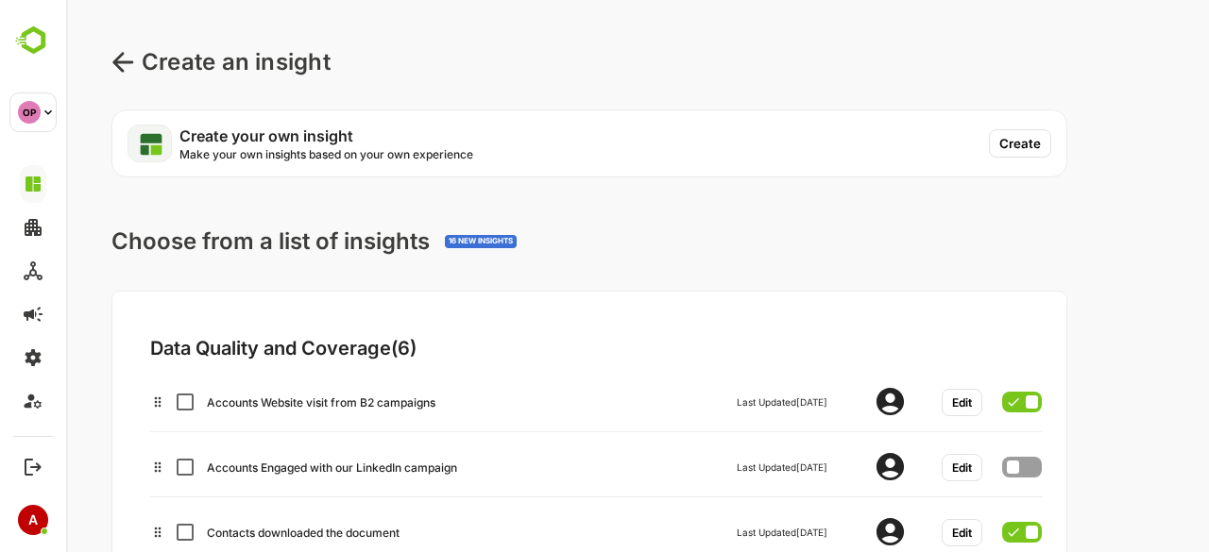
click at [1024, 142] on button "Create" at bounding box center [1020, 143] width 62 height 28
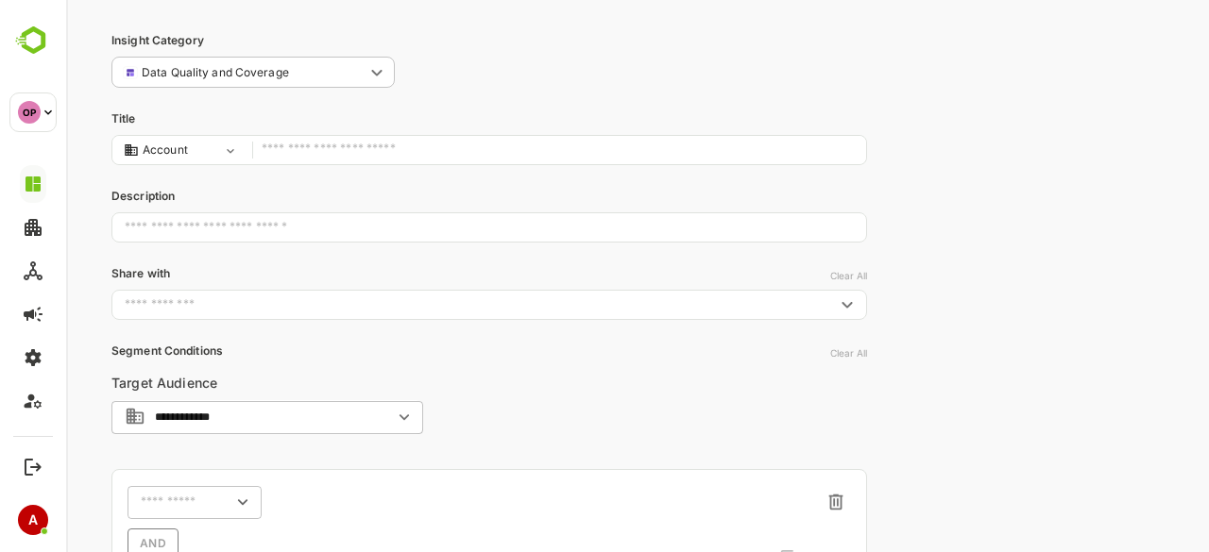
scroll to position [80, 0]
click at [342, 152] on input "text" at bounding box center [559, 147] width 595 height 25
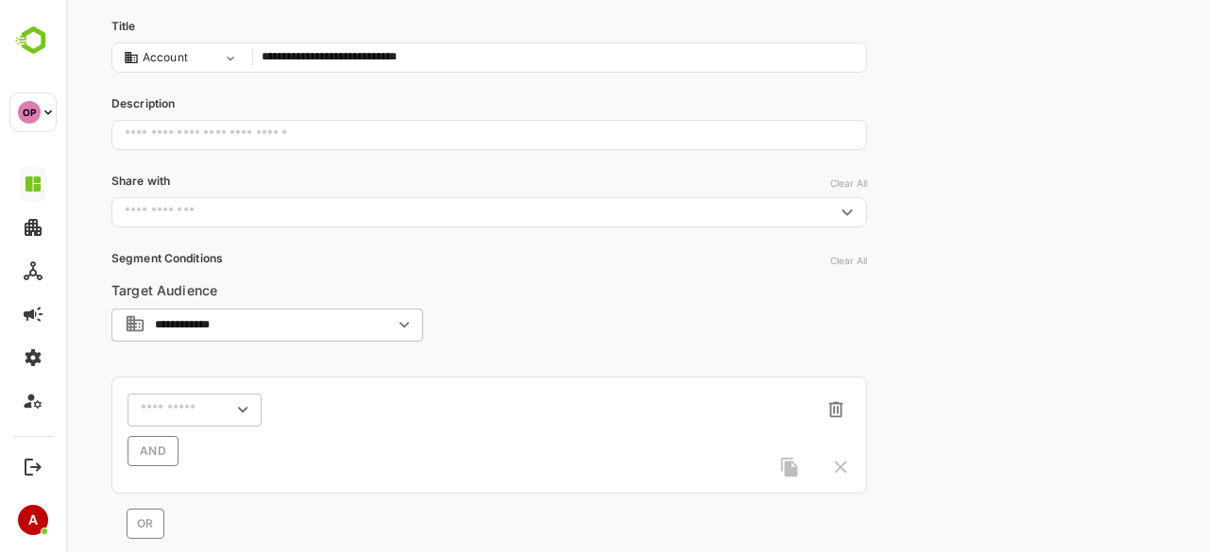
scroll to position [171, 0]
type input "**********"
click at [198, 411] on input "text" at bounding box center [170, 409] width 59 height 14
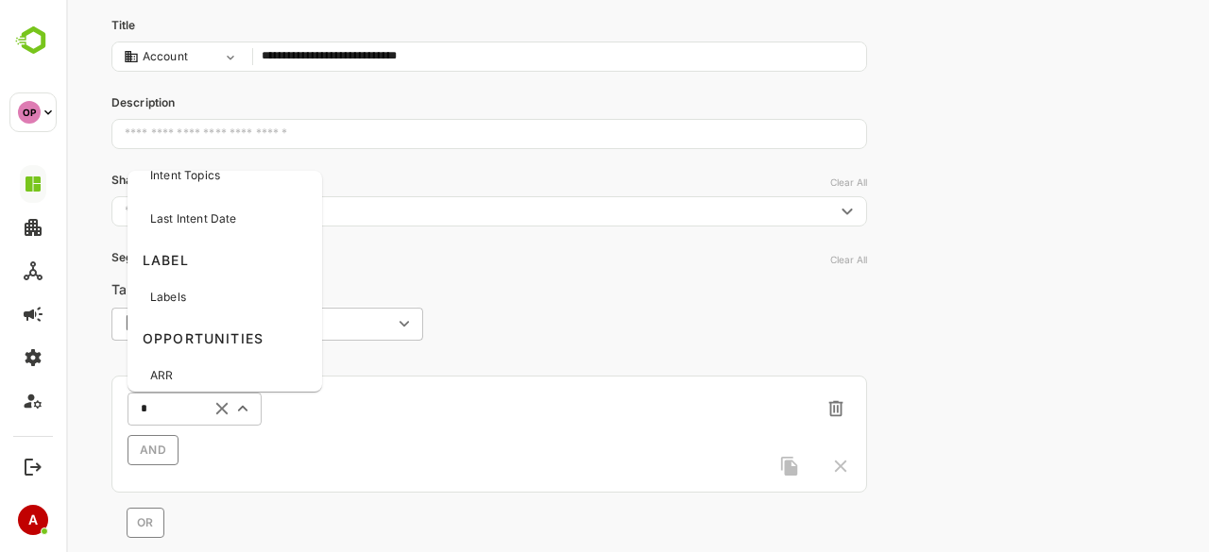
scroll to position [0, 0]
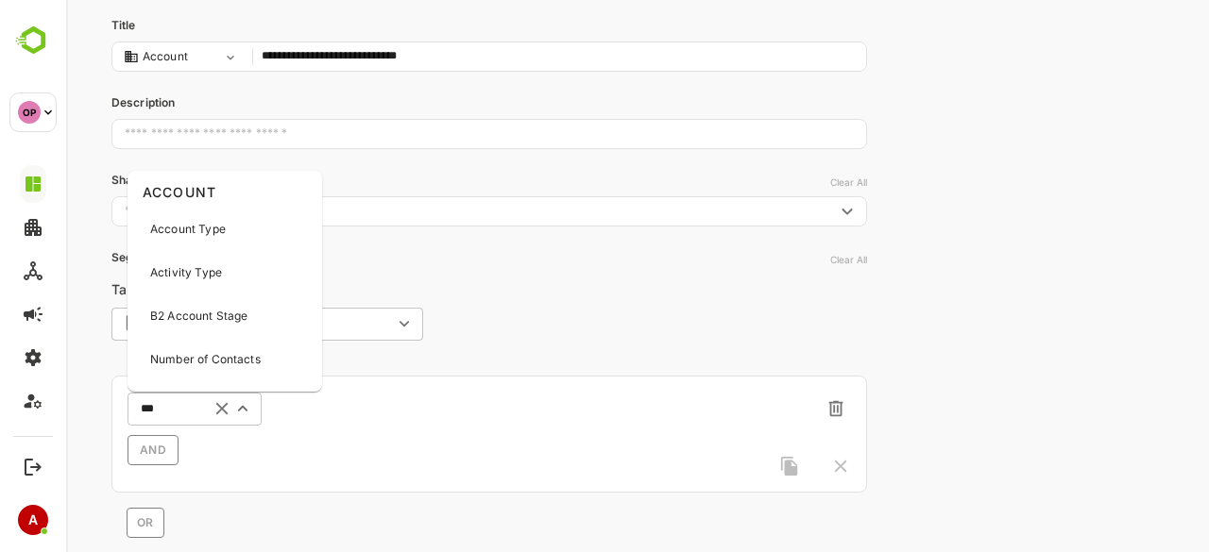
type input "****"
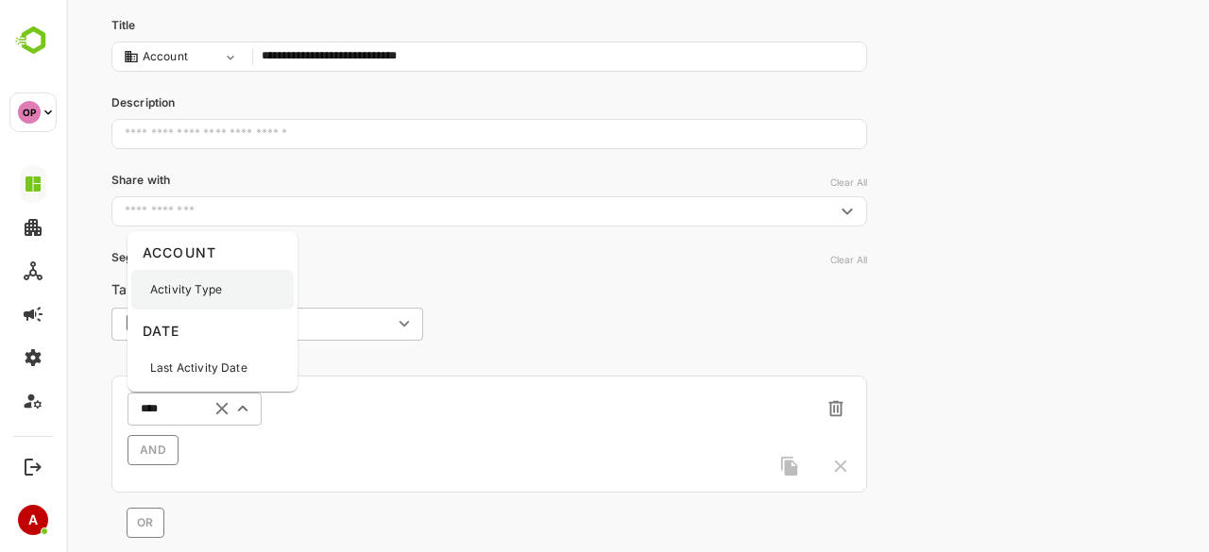
click at [204, 294] on p "Activity Type" at bounding box center [186, 289] width 72 height 17
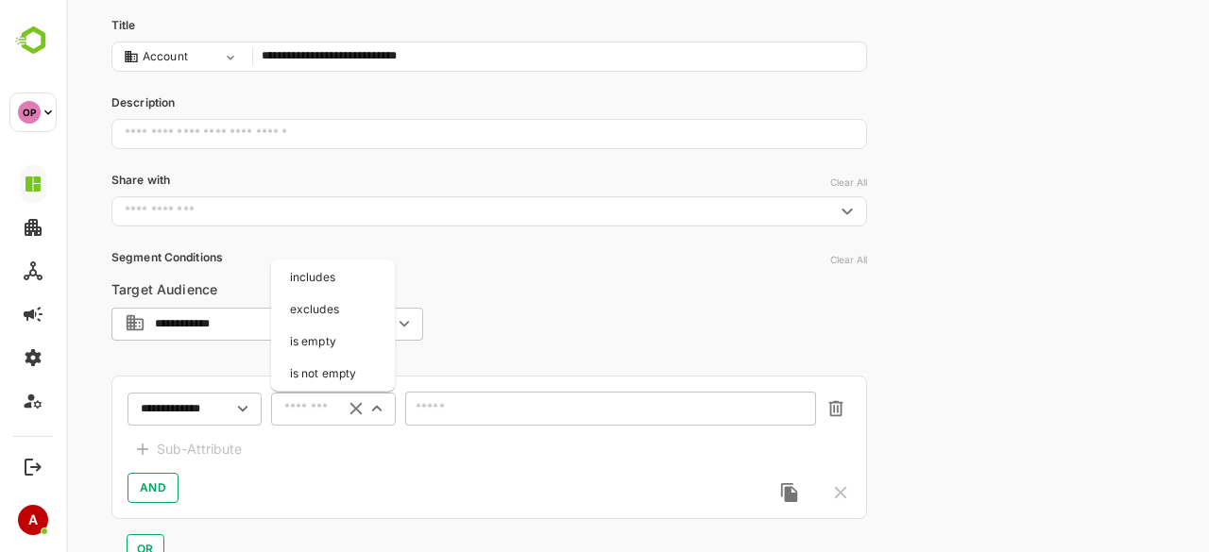
click at [311, 409] on input "text" at bounding box center [309, 409] width 50 height 14
click at [326, 279] on li "includes" at bounding box center [333, 277] width 117 height 28
type input "********"
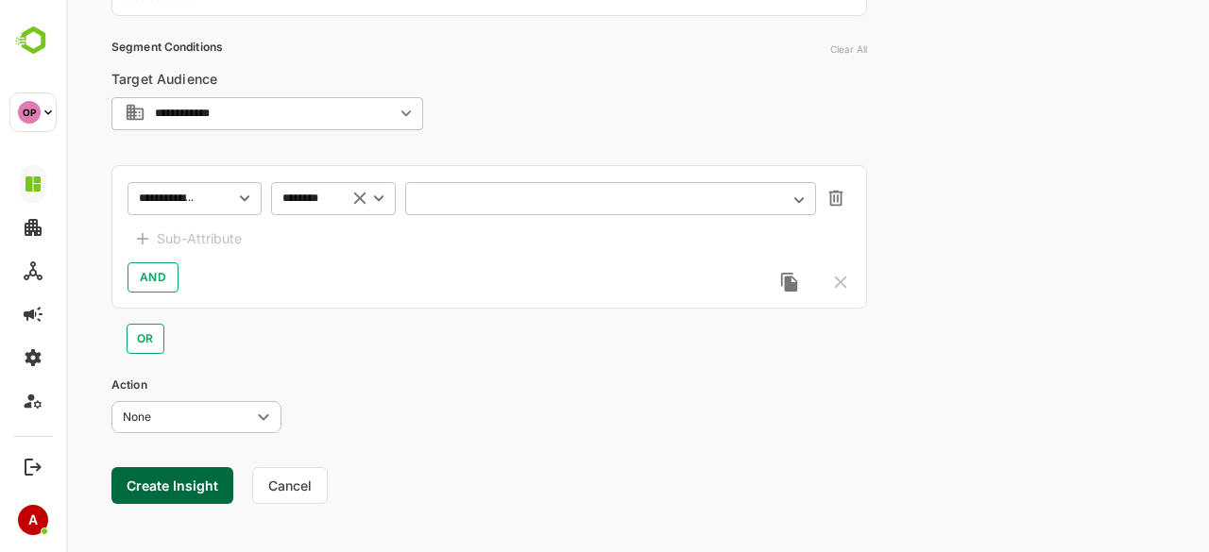
scroll to position [382, 0]
click at [536, 204] on div "​" at bounding box center [610, 197] width 411 height 34
click at [798, 202] on icon "Open" at bounding box center [799, 199] width 21 height 21
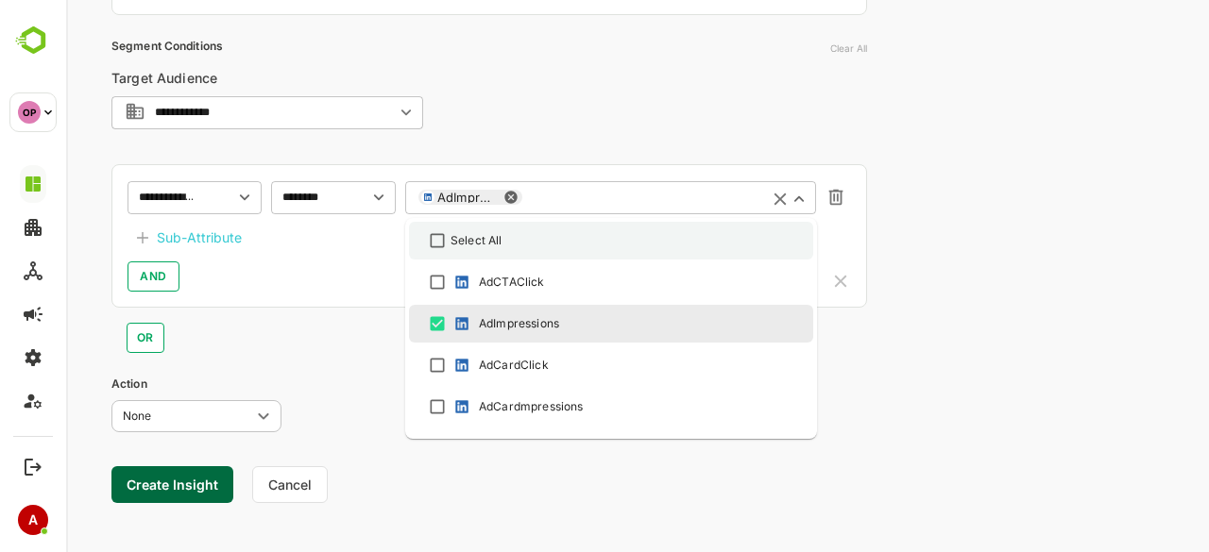
click at [450, 254] on li "Select All" at bounding box center [611, 241] width 404 height 38
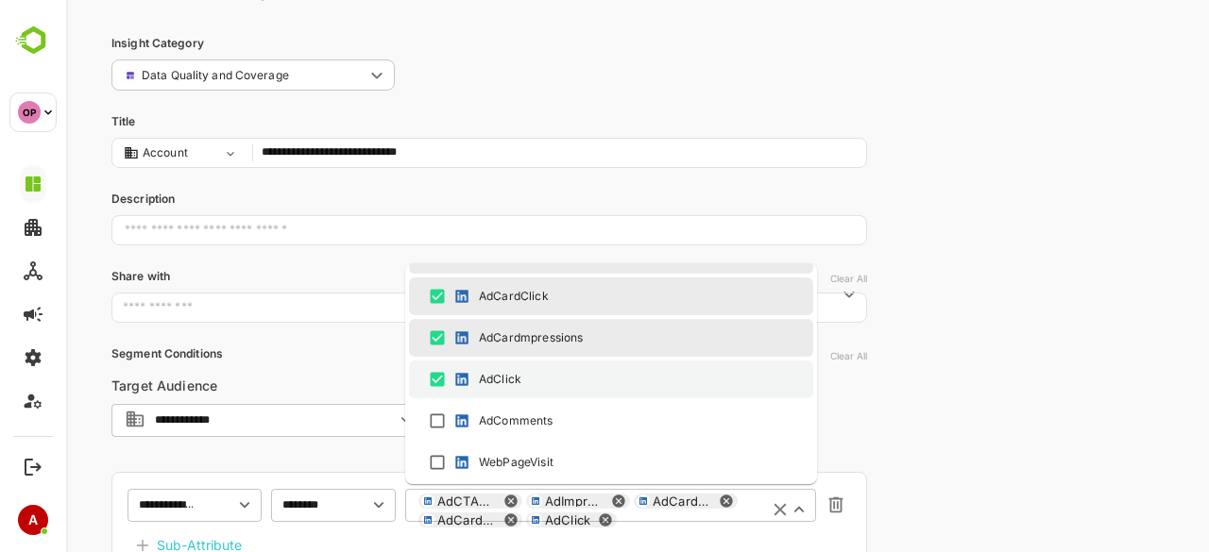
scroll to position [119, 0]
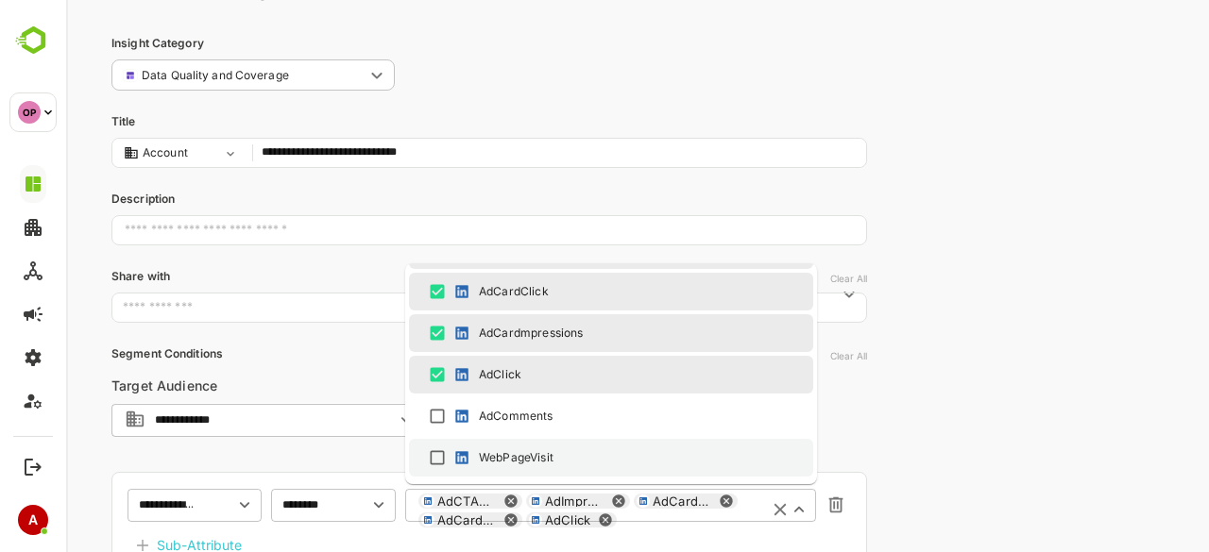
click at [434, 458] on ul "Select All AdCTAClick AdImpressions AdCardClick AdCardmpressions AdClick AdComm…" at bounding box center [611, 373] width 412 height 221
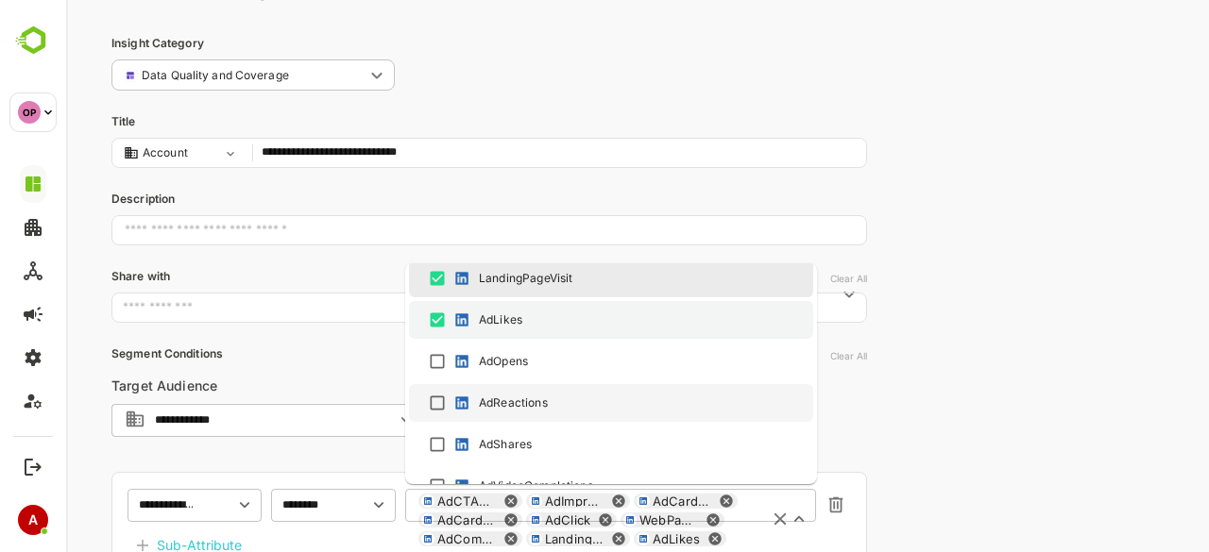
scroll to position [352, 0]
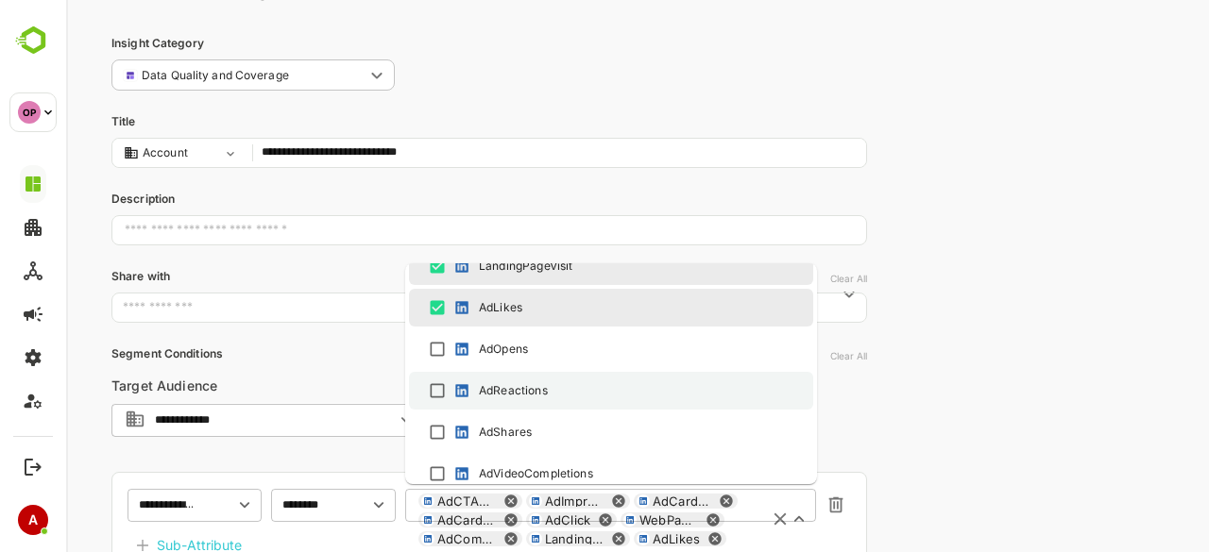
click at [440, 389] on ul "Select All AdCTAClick AdImpressions AdCardClick AdCardmpressions AdClick AdComm…" at bounding box center [611, 373] width 412 height 221
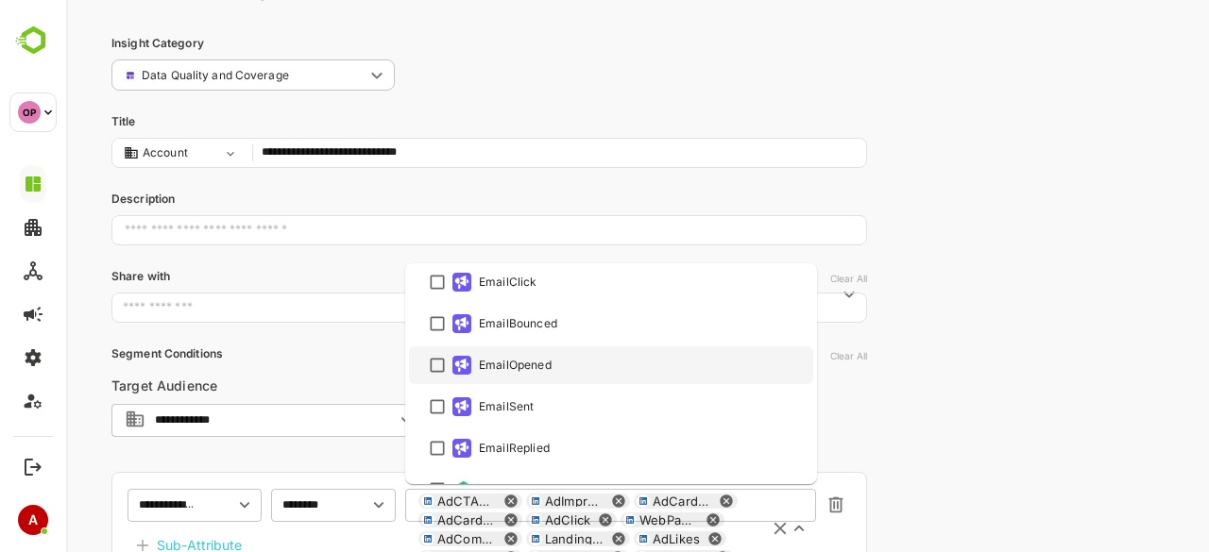
scroll to position [738, 0]
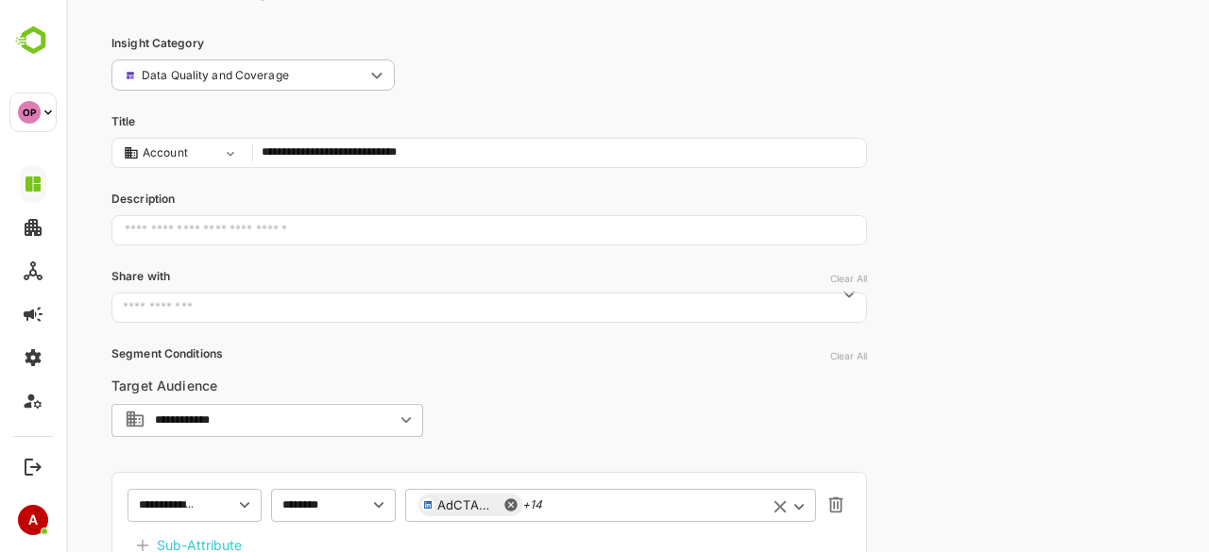
click at [992, 375] on div "**********" at bounding box center [637, 400] width 1143 height 950
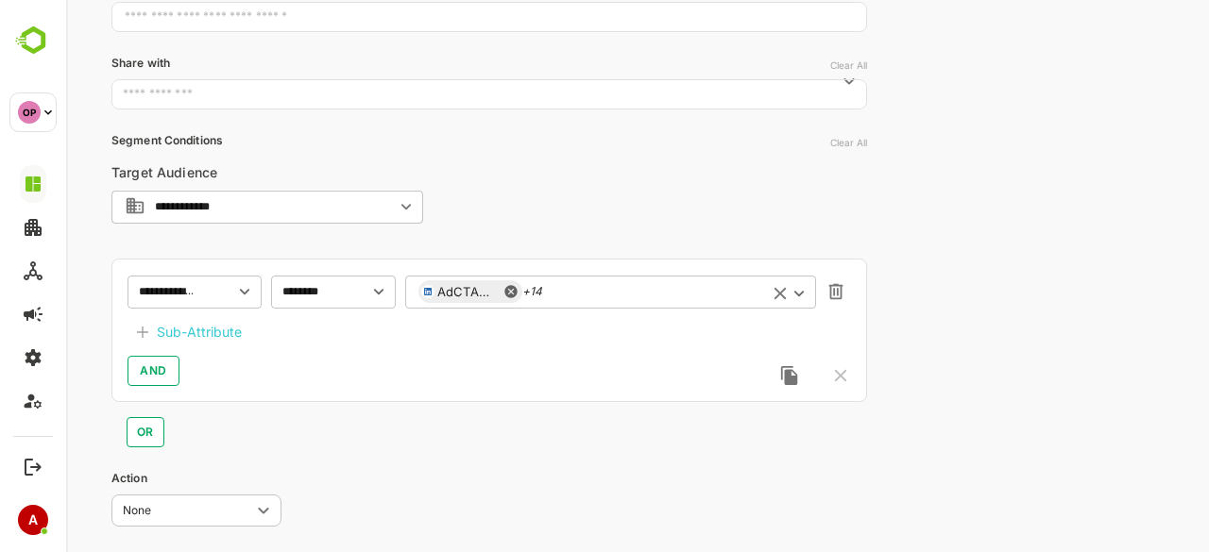
scroll to position [297, 0]
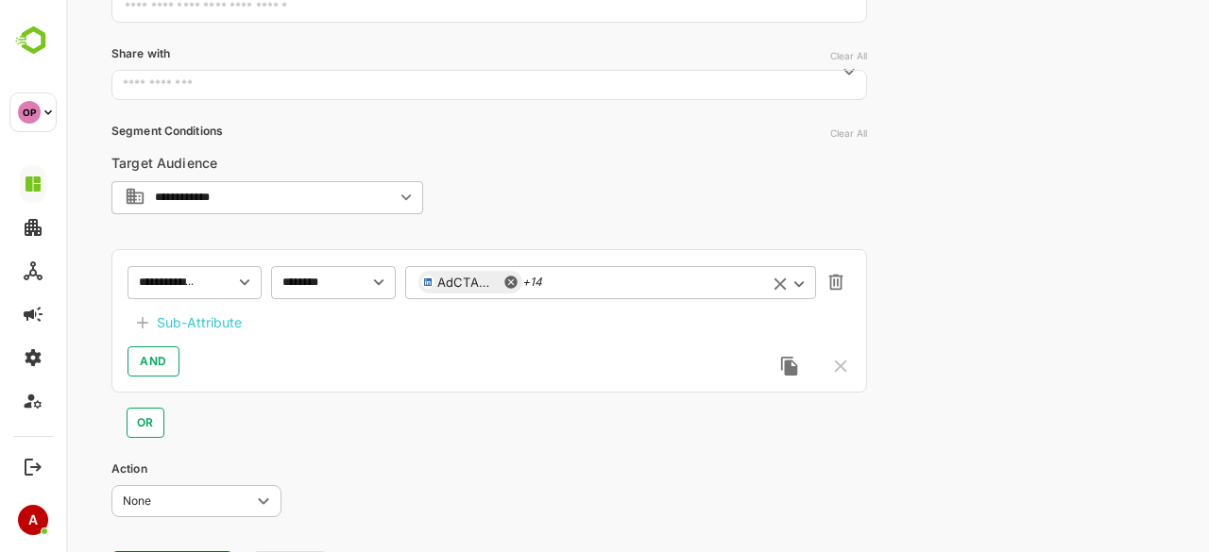
click at [204, 318] on div "Sub-Attribute" at bounding box center [199, 323] width 85 height 23
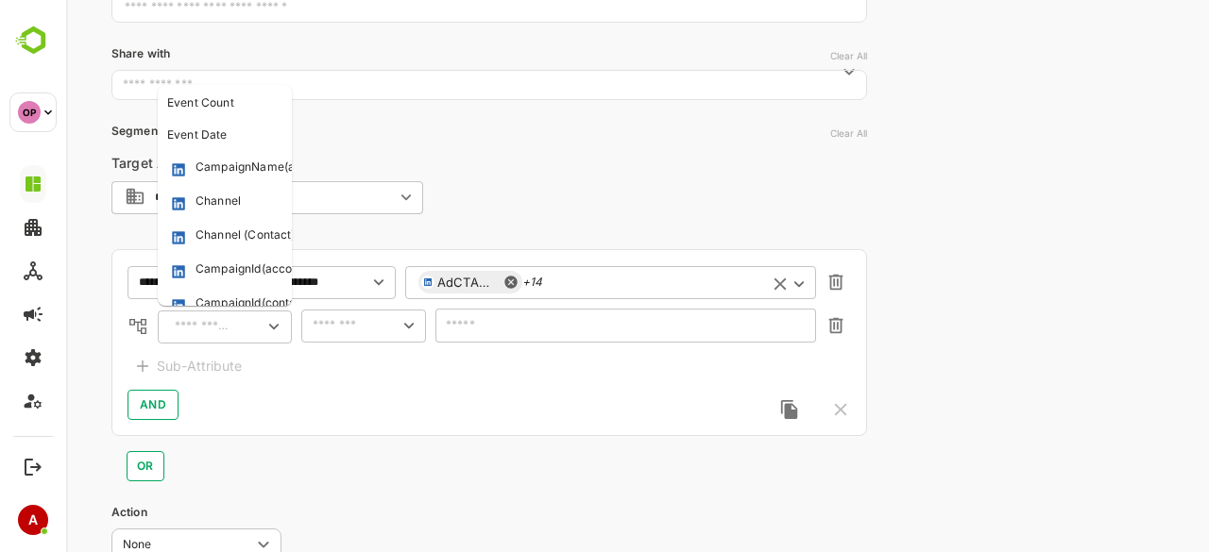
click at [204, 318] on input "text" at bounding box center [203, 326] width 68 height 23
click at [232, 177] on div "CampaignName(accounts)" at bounding box center [268, 168] width 146 height 19
type input "**********"
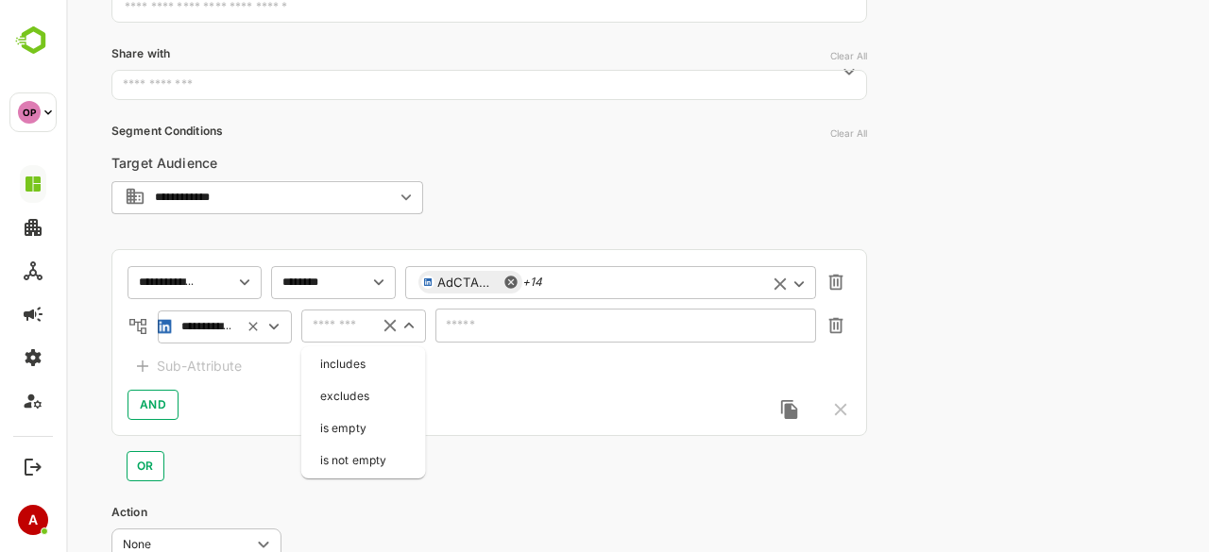
click at [363, 331] on input "text" at bounding box center [336, 325] width 58 height 23
click at [361, 369] on li "includes" at bounding box center [363, 364] width 117 height 28
type input "********"
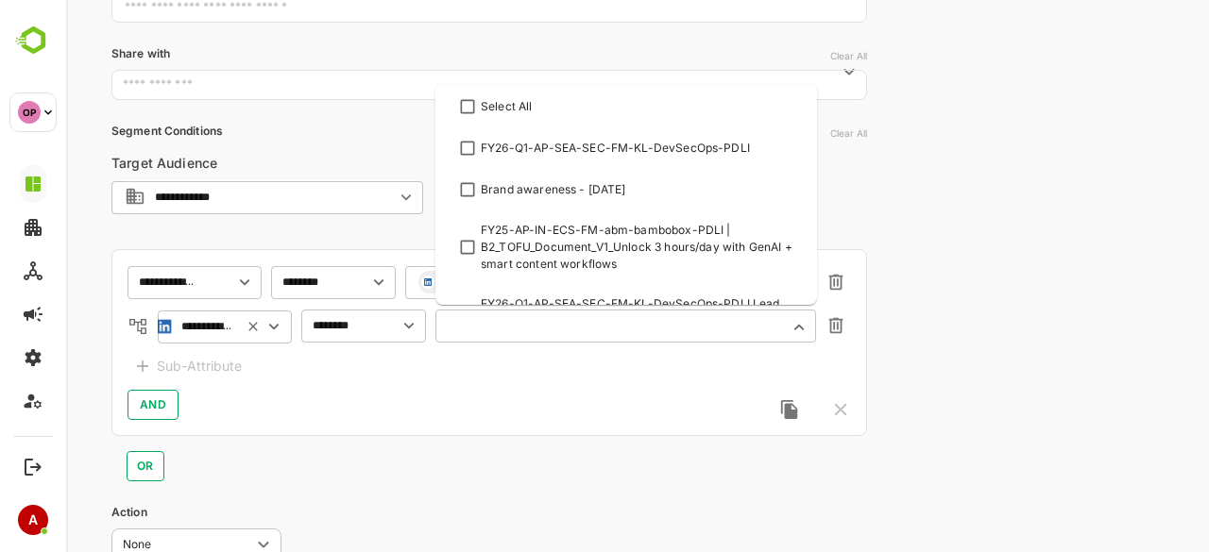
click at [497, 325] on input "text" at bounding box center [614, 326] width 331 height 14
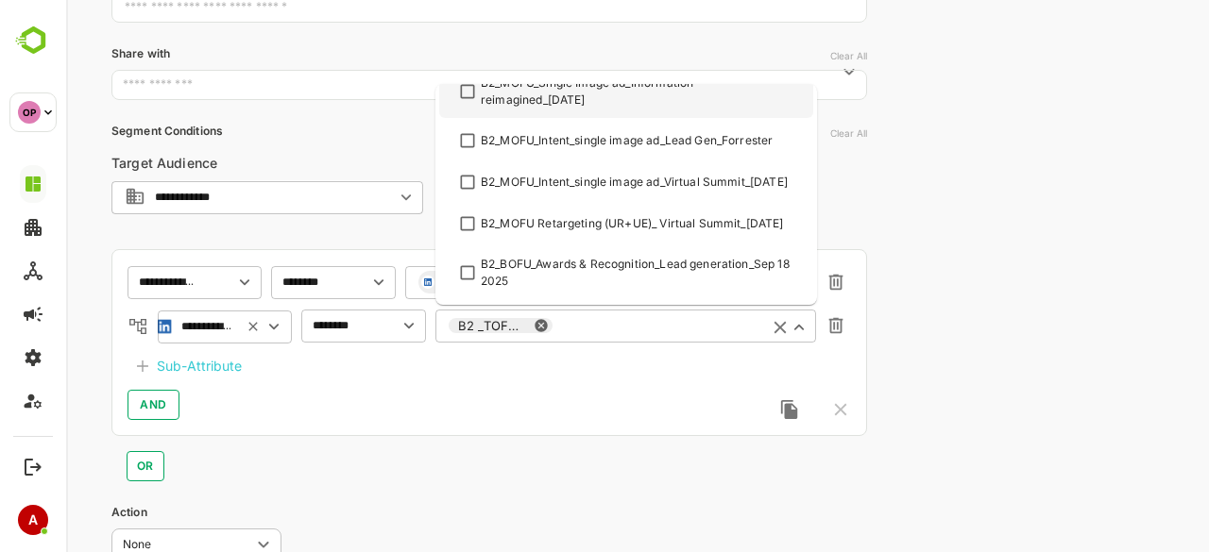
scroll to position [547, 0]
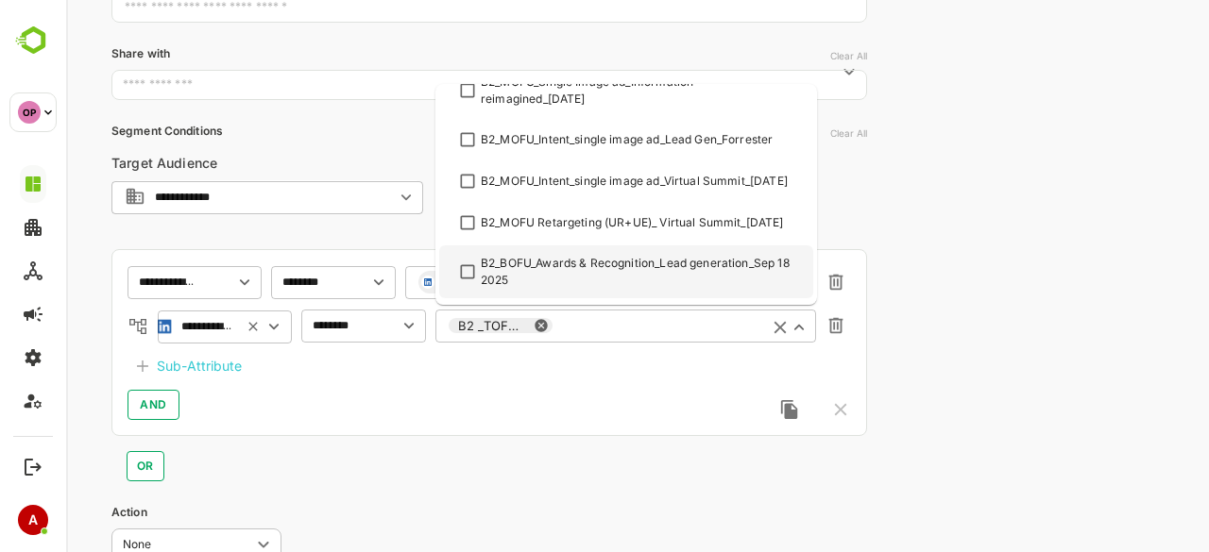
click at [951, 377] on div "**********" at bounding box center [637, 199] width 1143 height 993
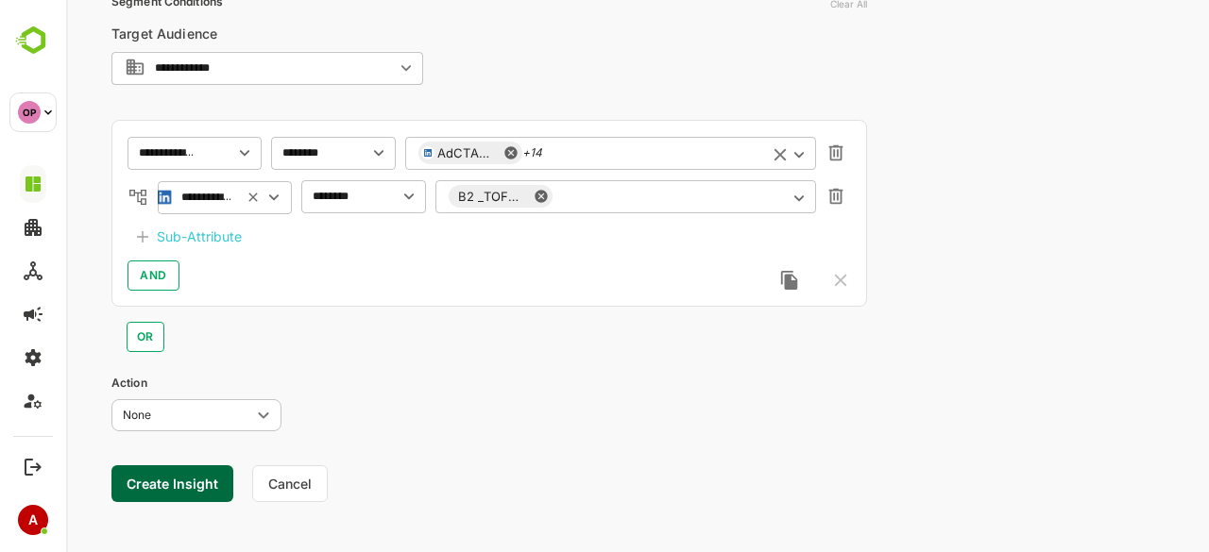
scroll to position [428, 0]
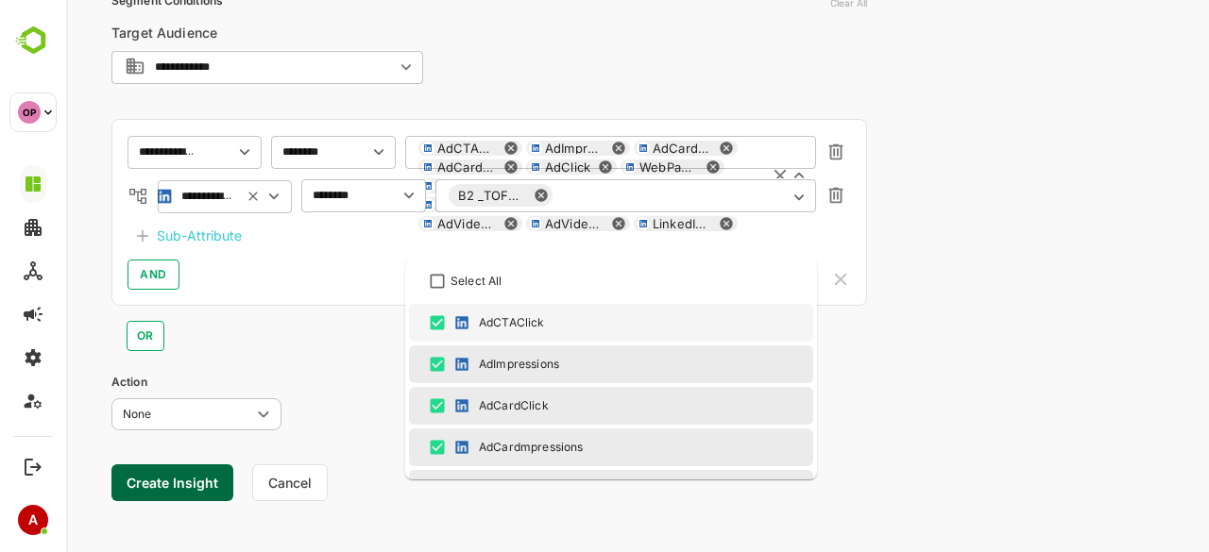
click at [697, 144] on div "AdCTAClick AdImpressions AdCardClick AdCardmpressions AdClick WebPageVisit AdCo…" at bounding box center [610, 195] width 411 height 120
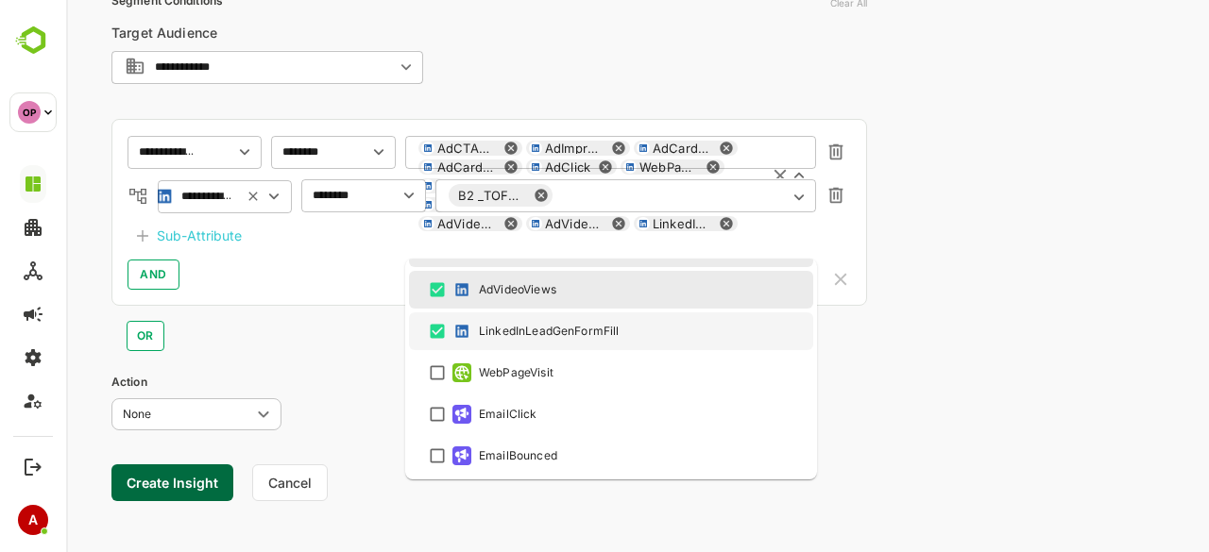
scroll to position [574, 0]
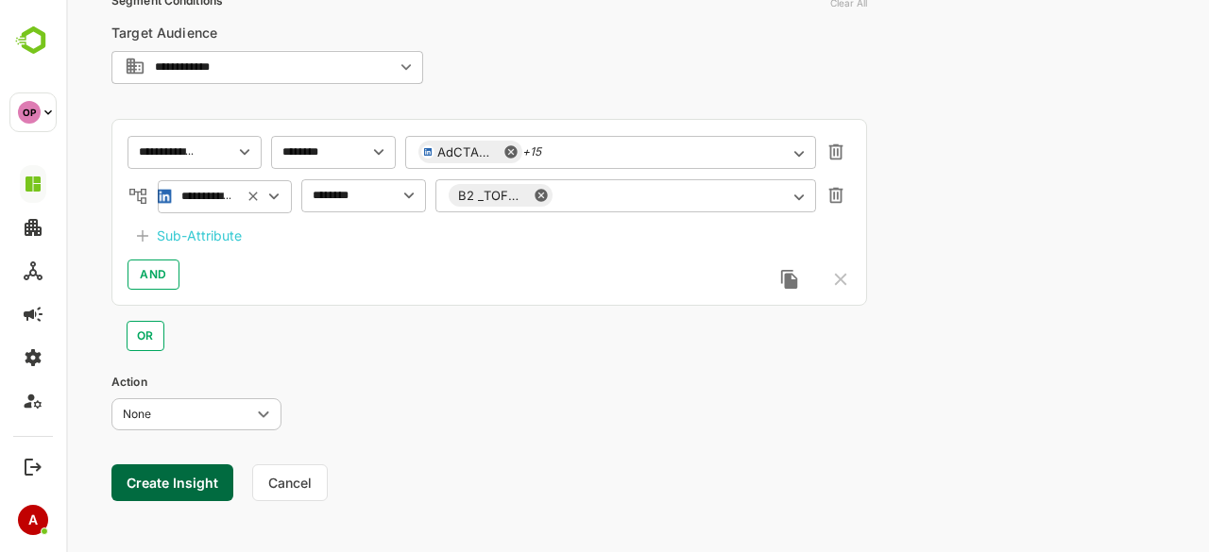
click at [500, 494] on div "Create Insight Cancel" at bounding box center [488, 493] width 755 height 56
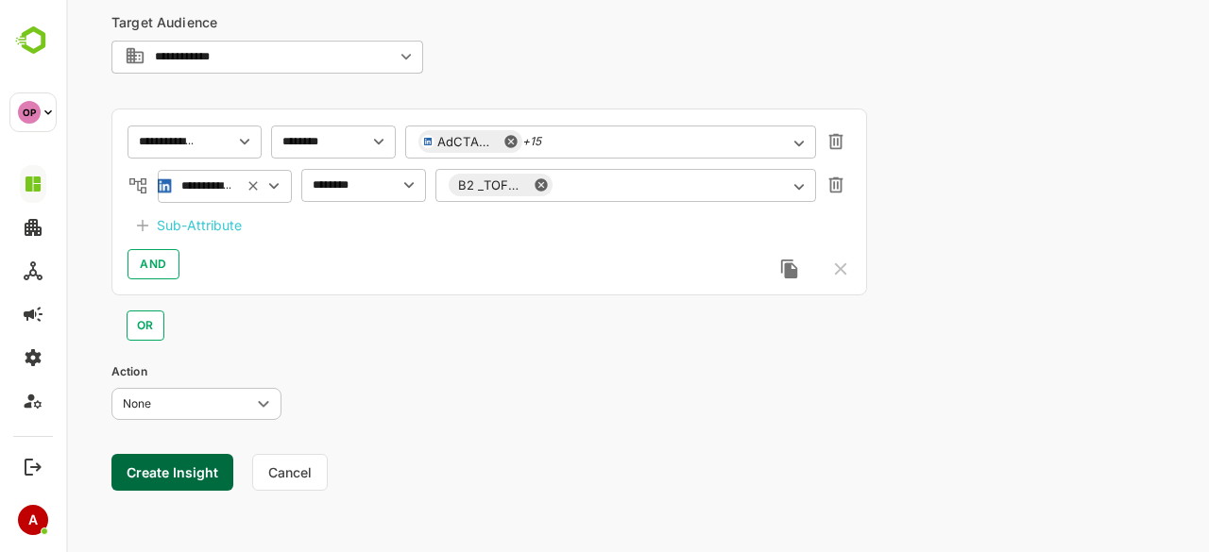
click at [162, 471] on button "Create Insight" at bounding box center [172, 472] width 122 height 37
click at [344, 493] on link "View" at bounding box center [352, 494] width 42 height 23
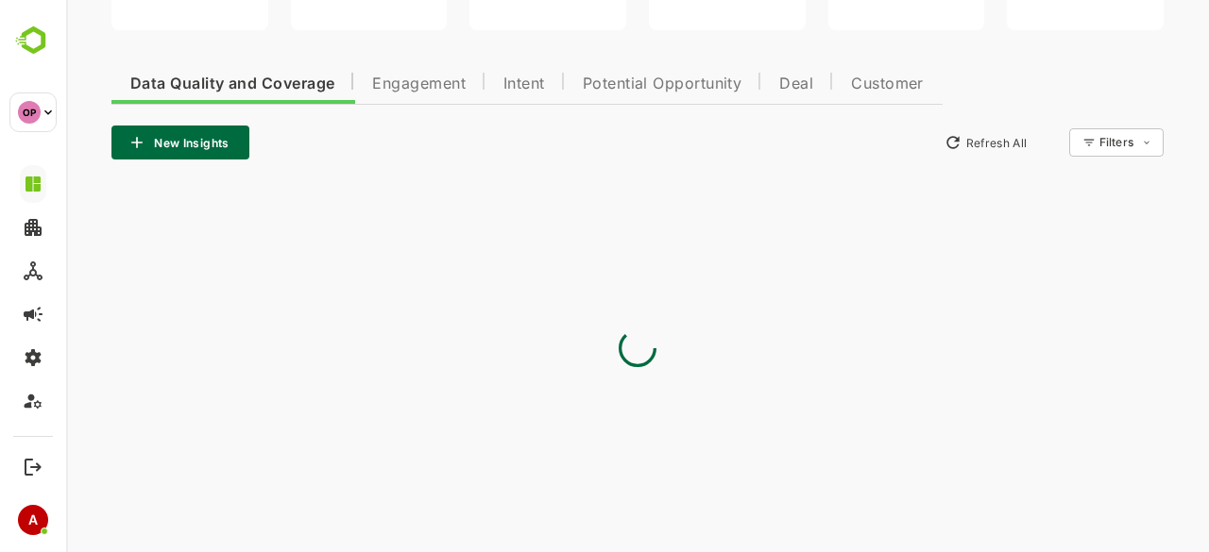
type input "**********"
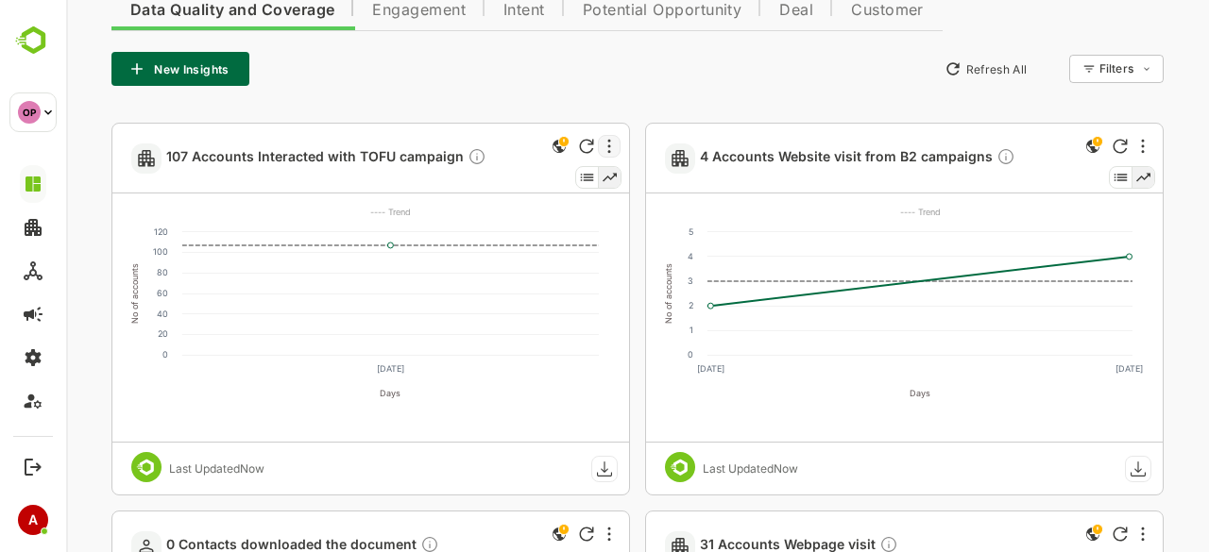
click at [602, 147] on div at bounding box center [609, 146] width 23 height 23
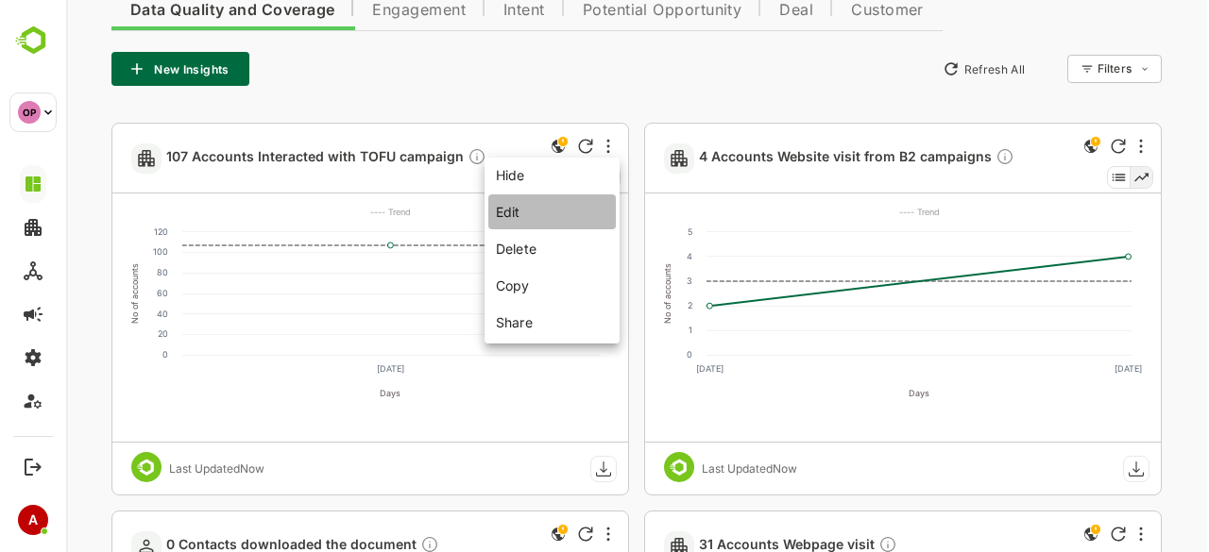
click at [542, 215] on li "Edit" at bounding box center [551, 212] width 127 height 35
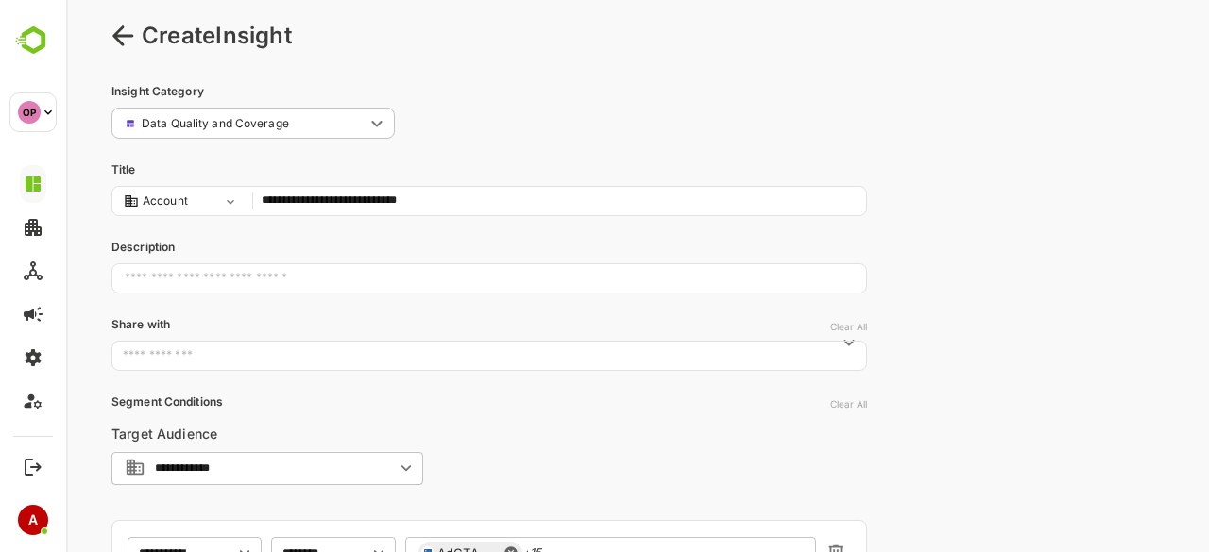
scroll to position [0, 0]
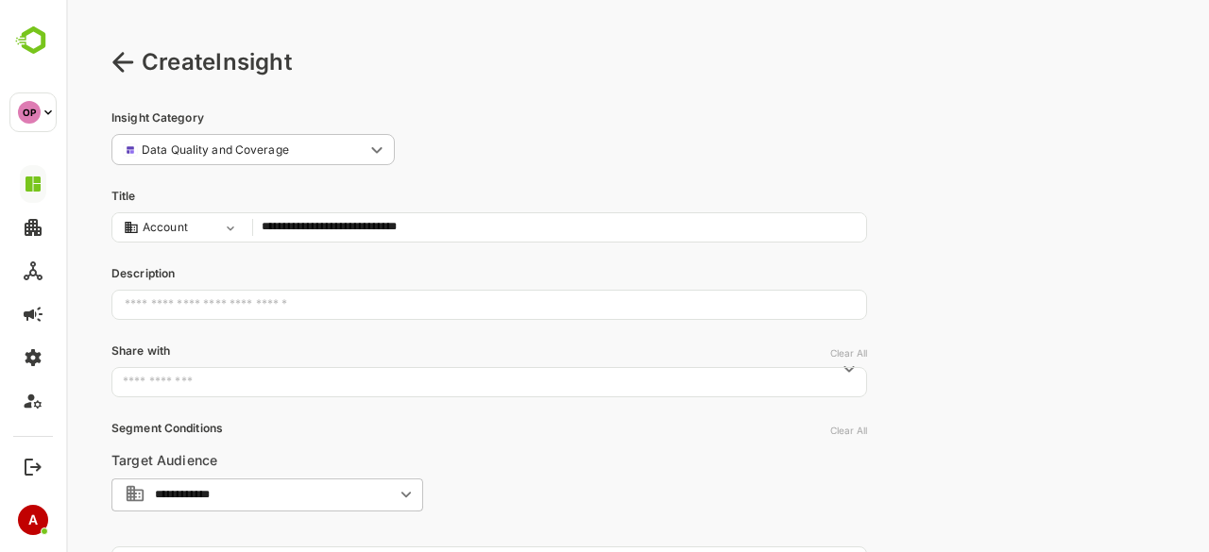
click at [448, 229] on input "**********" at bounding box center [559, 227] width 595 height 25
drag, startPoint x: 442, startPoint y: 228, endPoint x: 355, endPoint y: 224, distance: 87.0
click at [355, 224] on input "**********" at bounding box center [559, 227] width 595 height 25
click at [378, 230] on input "**********" at bounding box center [559, 227] width 595 height 25
type input "**********"
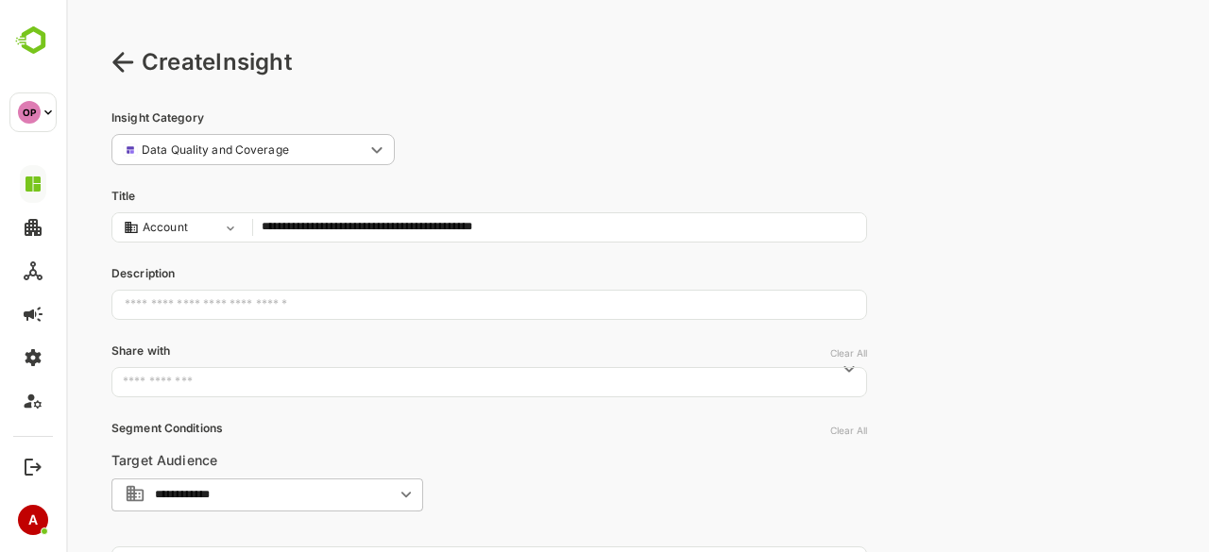
click at [1016, 214] on div "**********" at bounding box center [637, 496] width 1143 height 993
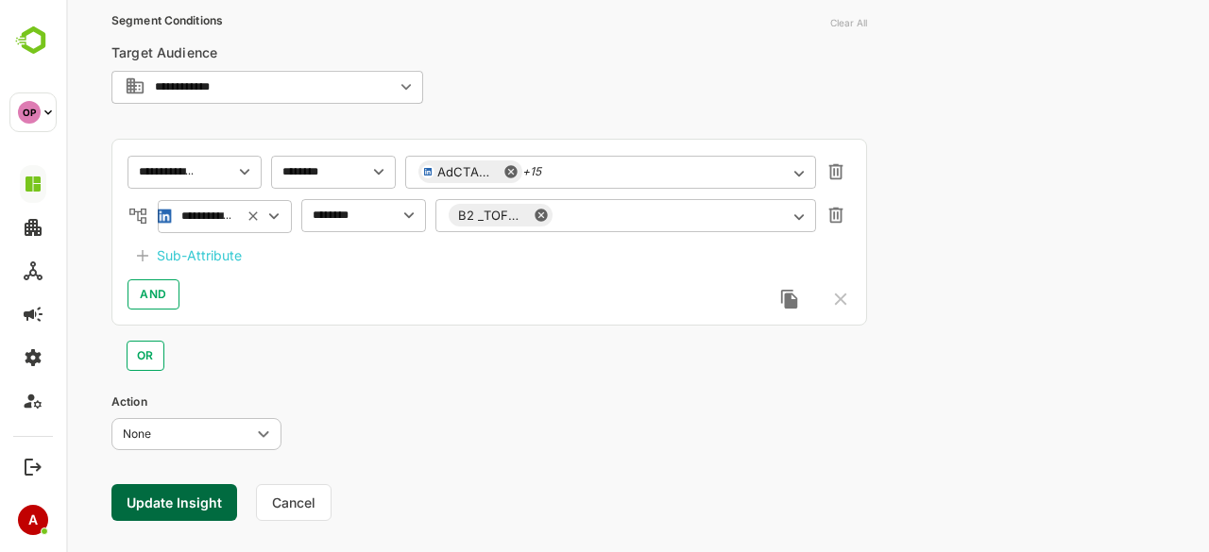
scroll to position [413, 0]
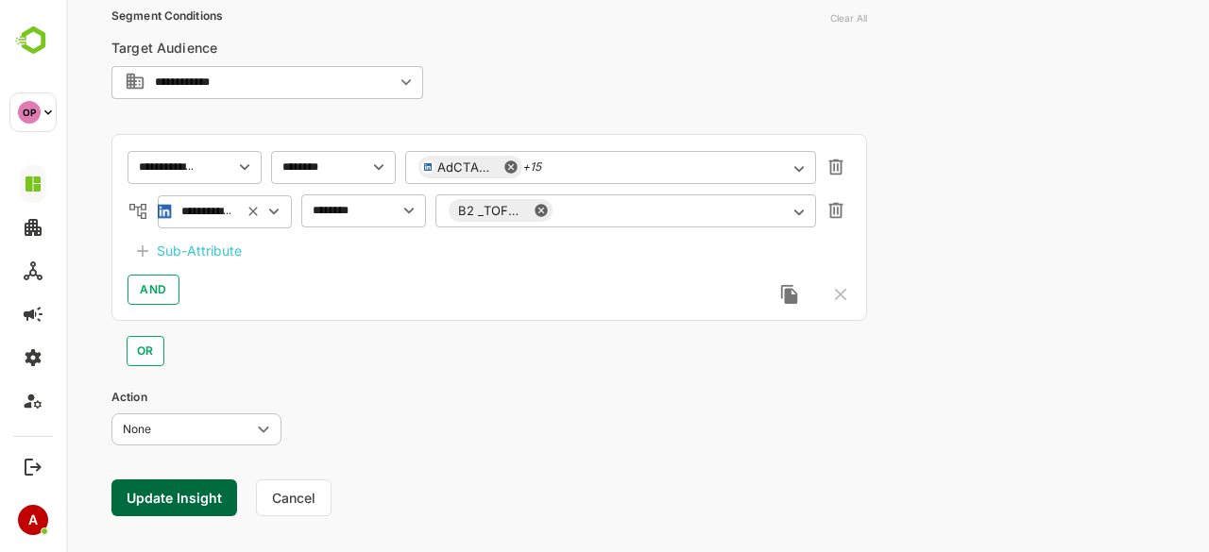
click at [164, 488] on button "Update Insight" at bounding box center [174, 498] width 126 height 37
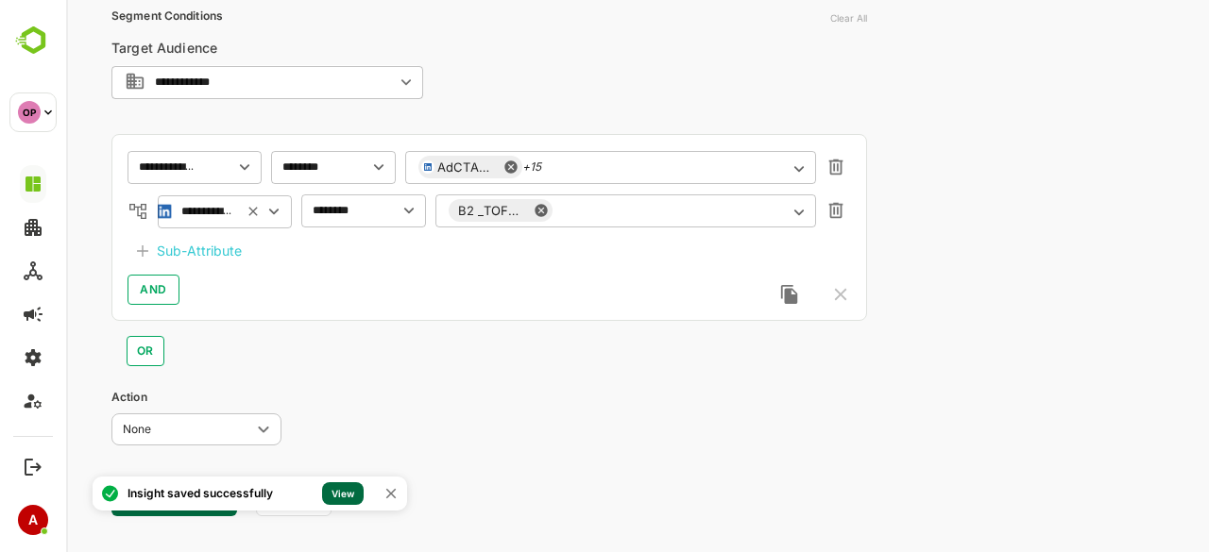
scroll to position [0, 0]
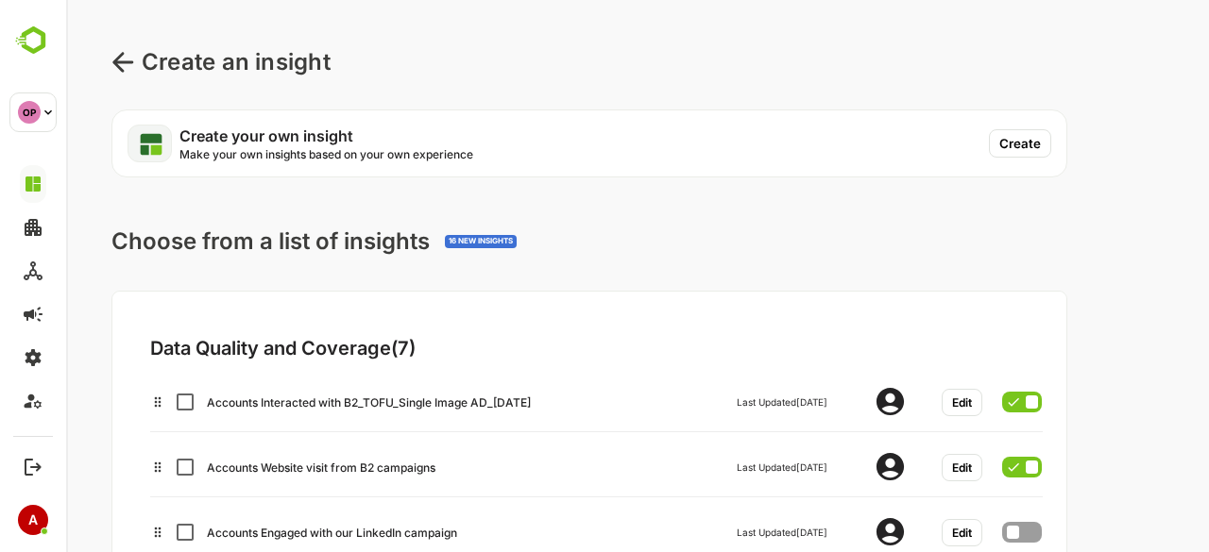
click at [129, 60] on icon at bounding box center [122, 62] width 23 height 23
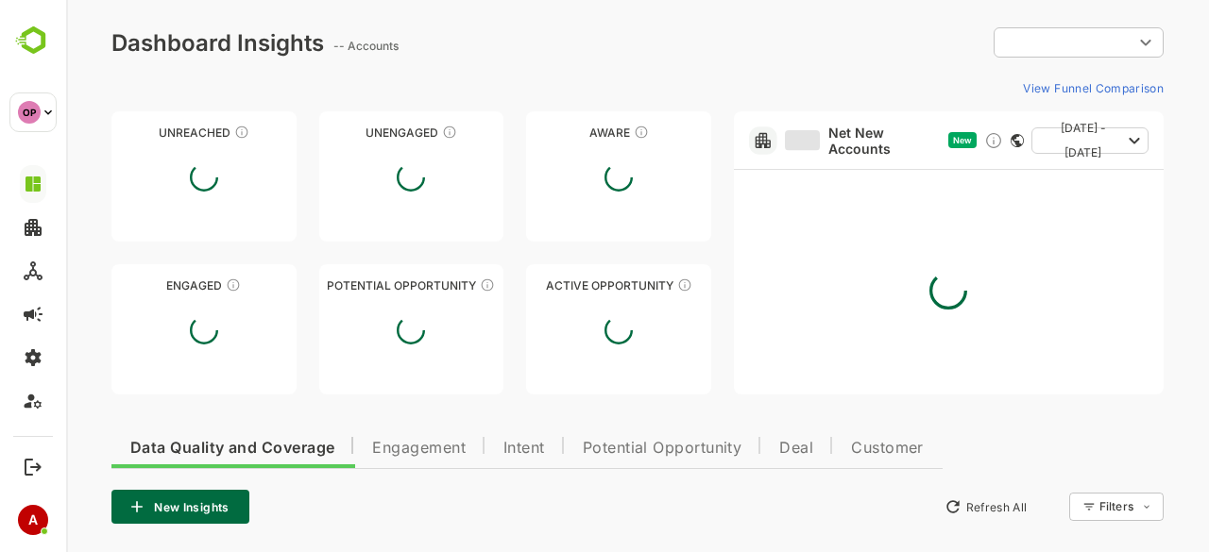
type input "**********"
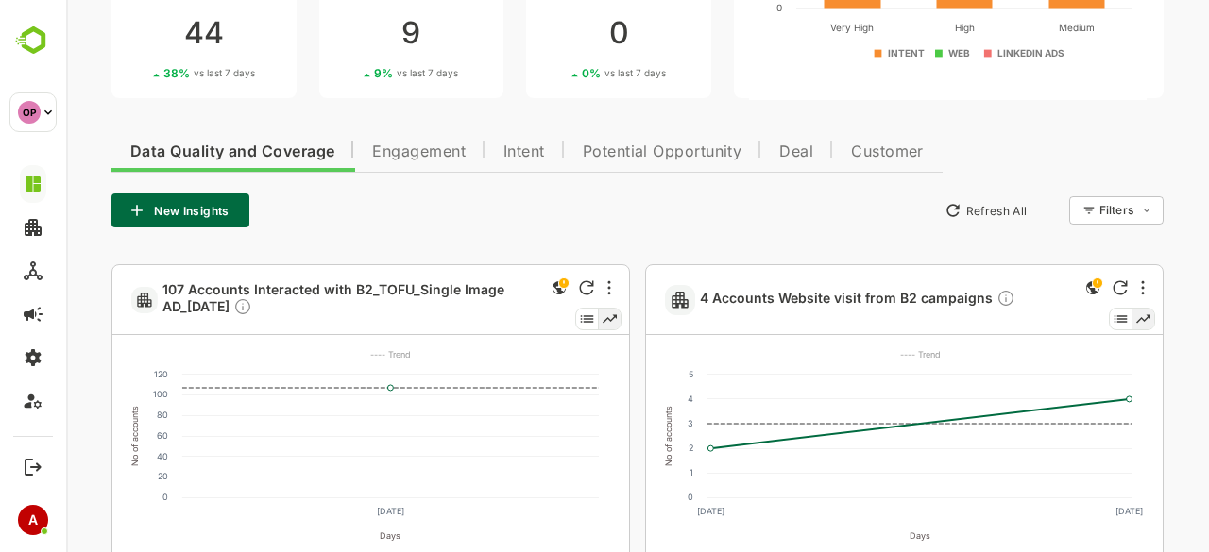
scroll to position [297, 0]
